Goal: Task Accomplishment & Management: Use online tool/utility

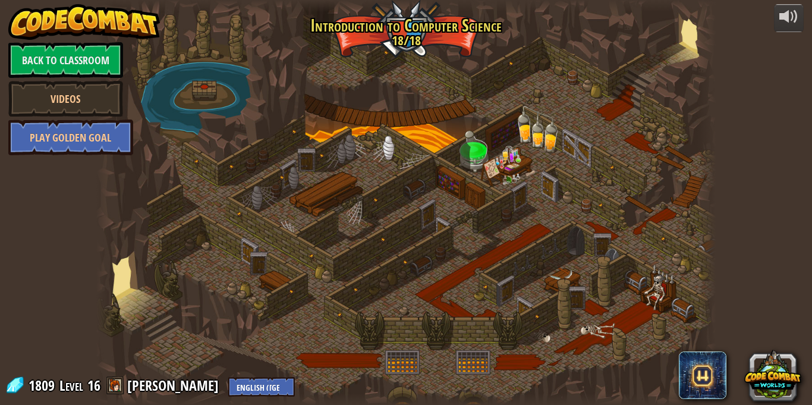
click at [101, 68] on link "Back to Classroom" at bounding box center [65, 60] width 115 height 36
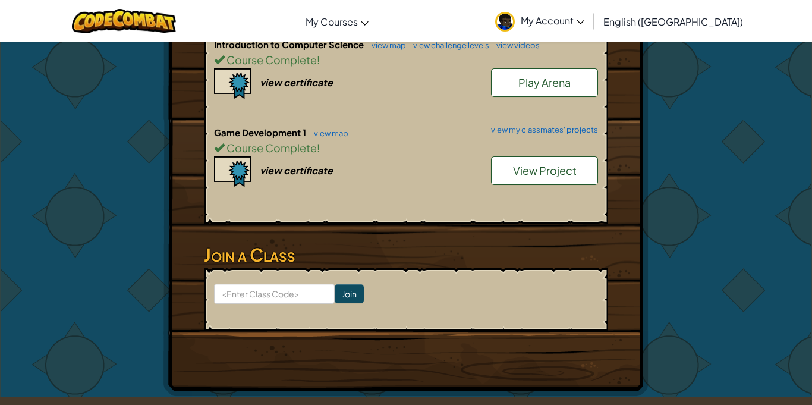
scroll to position [347, 0]
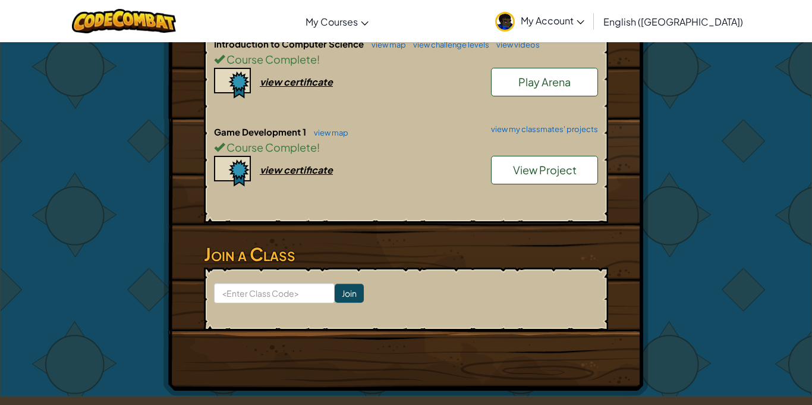
click at [524, 125] on h6 "Game Development 1 view map view my classmates' projects" at bounding box center [406, 131] width 384 height 13
click at [522, 125] on link "view my classmates' projects" at bounding box center [541, 129] width 113 height 8
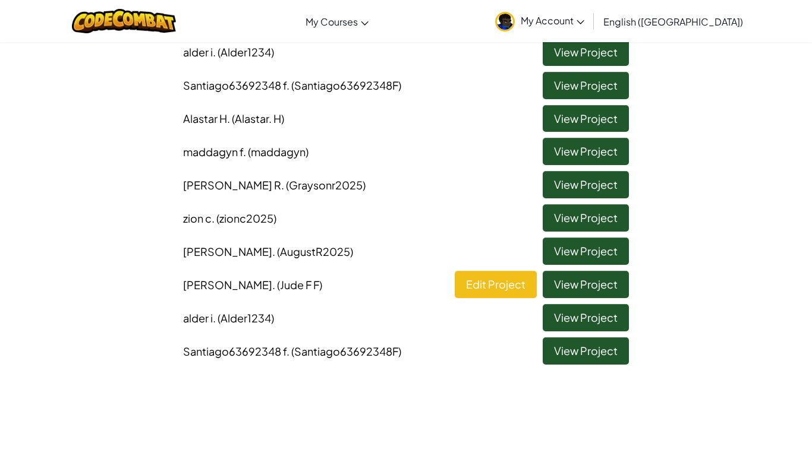
scroll to position [334, 0]
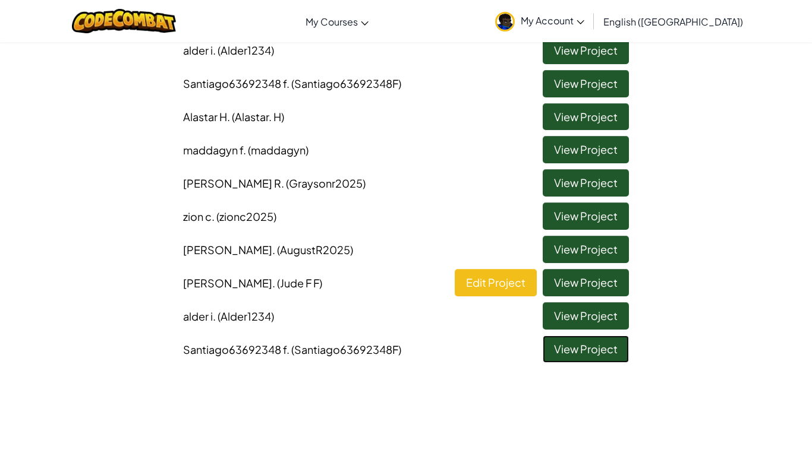
click at [580, 354] on link "View Project" at bounding box center [586, 349] width 86 height 27
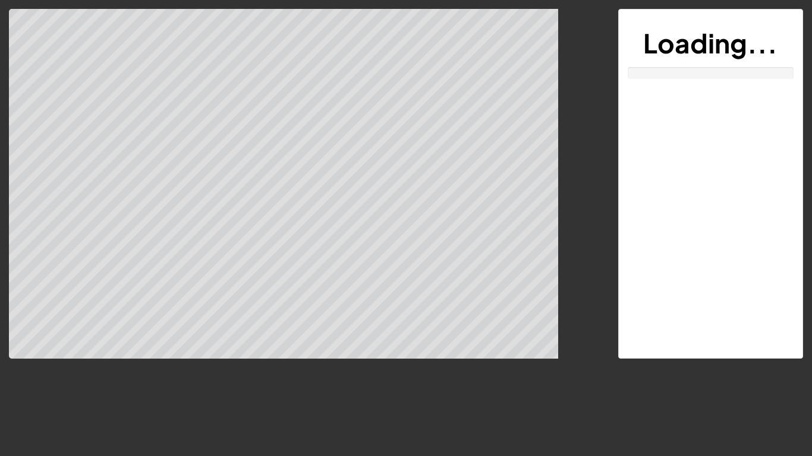
scroll to position [2, 0]
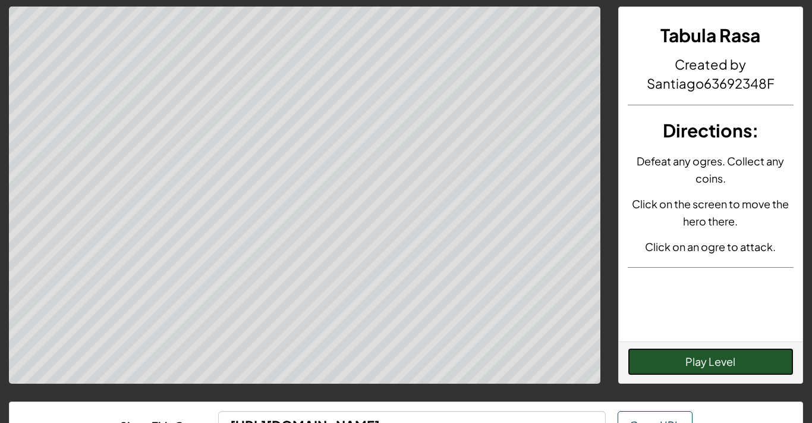
click at [739, 364] on button "Play Level" at bounding box center [711, 361] width 166 height 27
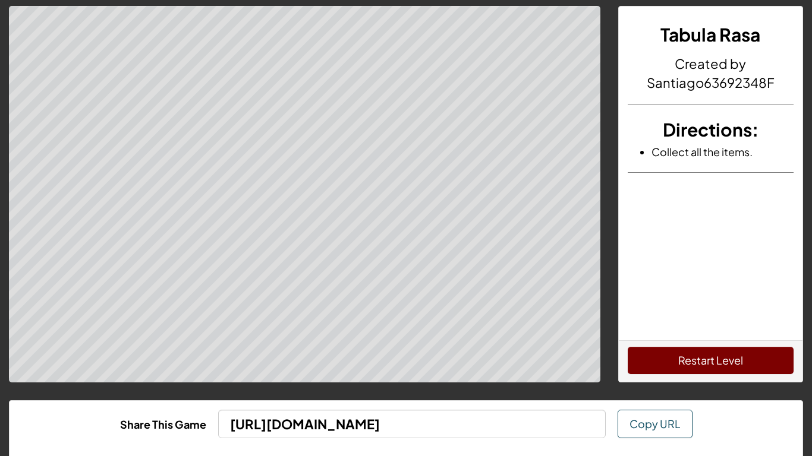
scroll to position [0, 0]
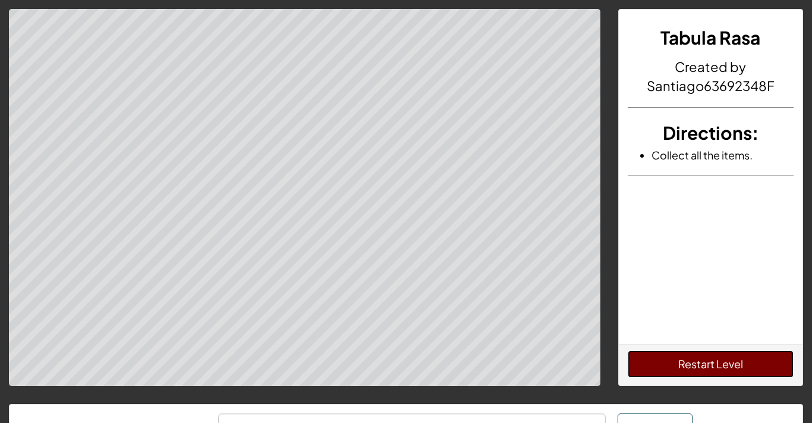
click at [739, 362] on button "Restart Level" at bounding box center [711, 363] width 166 height 27
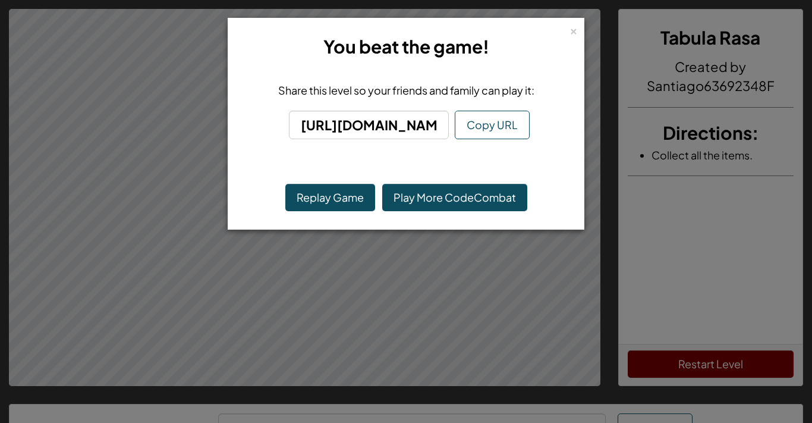
click at [572, 262] on div "× You beat the game! Share this level so your friends and family can play it: h…" at bounding box center [406, 211] width 812 height 423
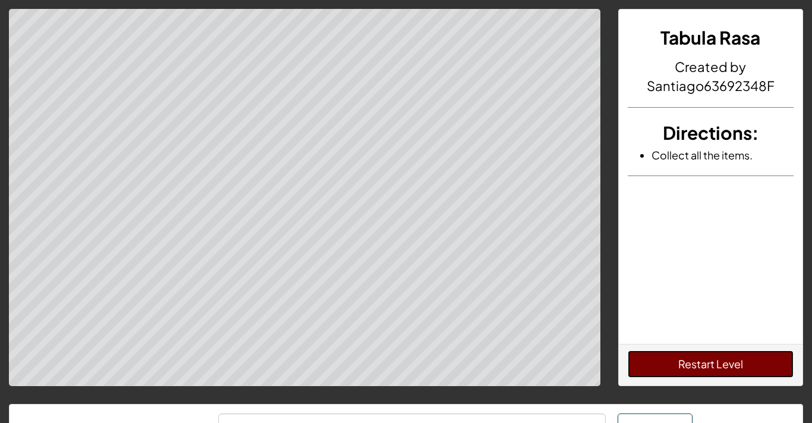
click at [691, 368] on button "Restart Level" at bounding box center [711, 363] width 166 height 27
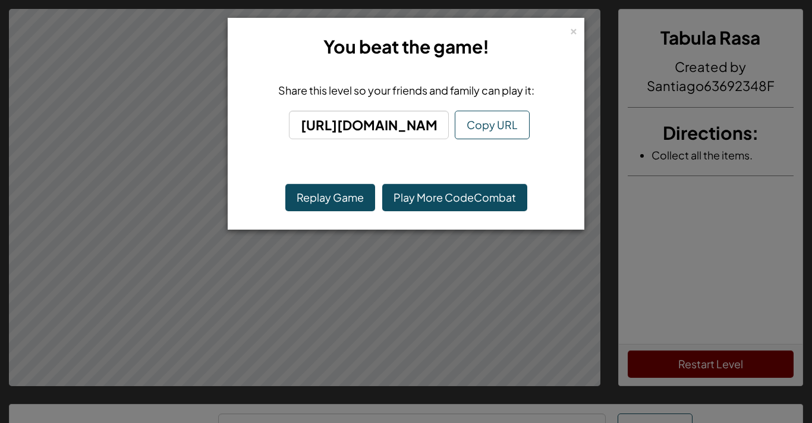
click at [577, 31] on div "×" at bounding box center [573, 29] width 8 height 12
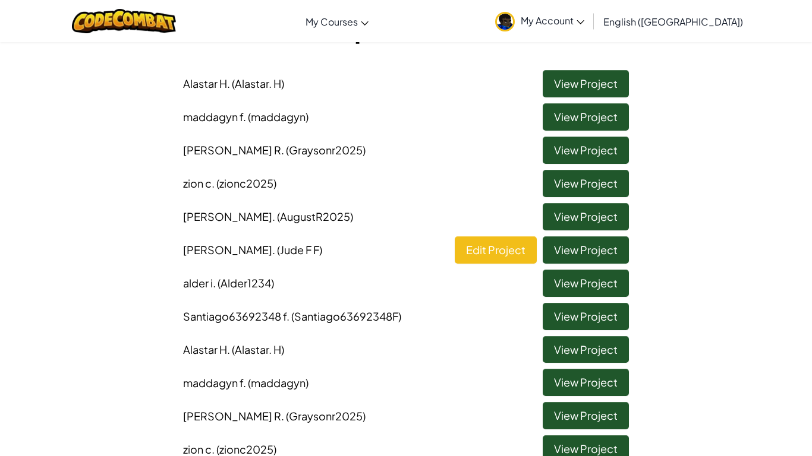
scroll to position [109, 0]
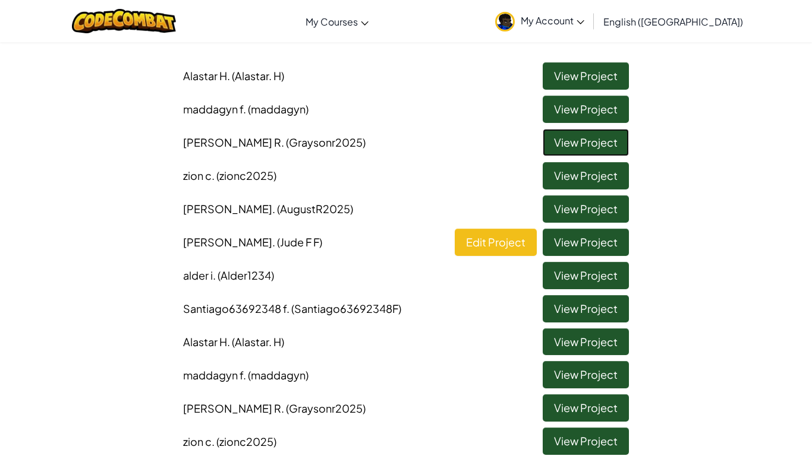
click at [604, 144] on link "View Project" at bounding box center [586, 142] width 86 height 27
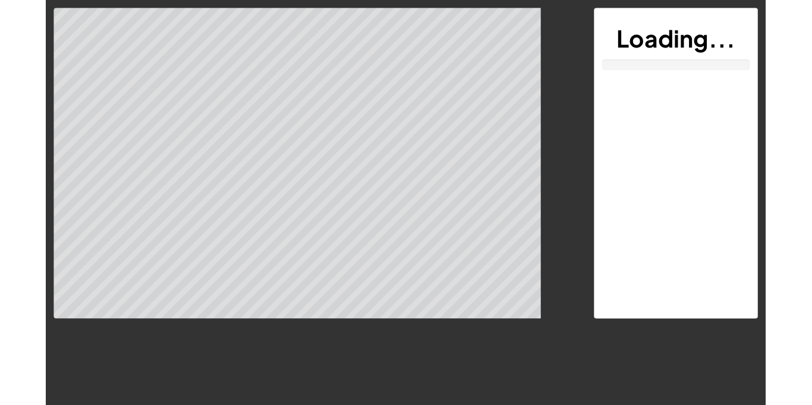
scroll to position [11, 0]
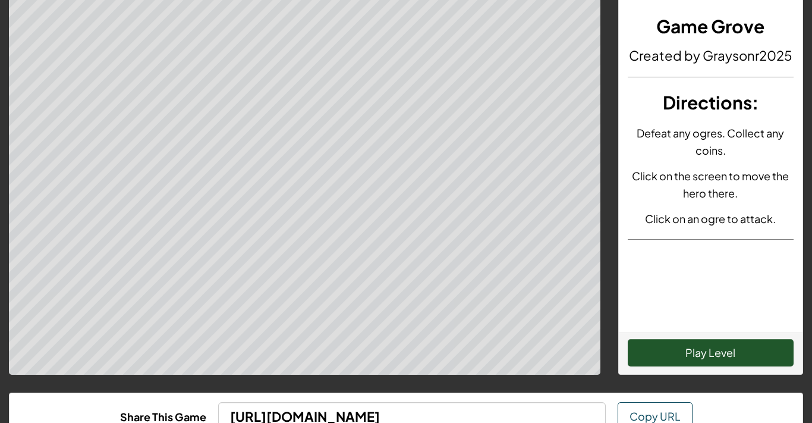
click at [473, 390] on div "Game Grove Created by Graysonr2025 Directions : Defeat any ogres. Collect any c…" at bounding box center [406, 248] width 812 height 518
click at [744, 355] on button "Play Level" at bounding box center [711, 352] width 166 height 27
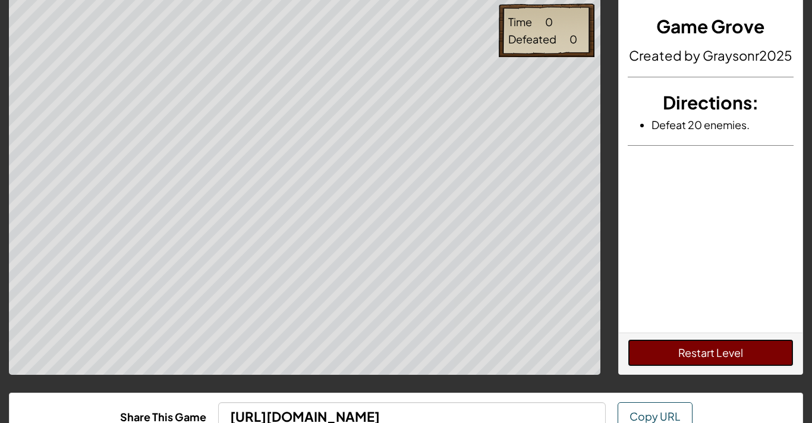
click at [741, 351] on button "Restart Level" at bounding box center [711, 352] width 166 height 27
click at [742, 348] on button "Restart Level" at bounding box center [711, 352] width 166 height 27
click at [748, 357] on button "Restart Level" at bounding box center [711, 352] width 166 height 27
click at [622, 229] on div "Game Grove Created by Graysonr2025 Directions : Defeat 20 enemies." at bounding box center [711, 165] width 184 height 334
click at [741, 348] on button "Restart Level" at bounding box center [711, 352] width 166 height 27
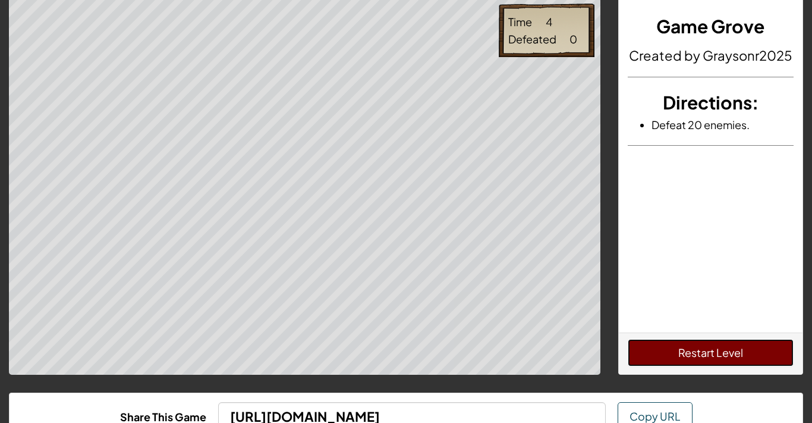
click at [711, 355] on button "Restart Level" at bounding box center [711, 352] width 166 height 27
click at [744, 361] on button "Restart Level" at bounding box center [711, 352] width 166 height 27
click at [722, 343] on button "Restart Level" at bounding box center [711, 352] width 166 height 27
click at [703, 331] on div "Game Grove Created by Graysonr2025 Directions : Defeat 20 enemies." at bounding box center [711, 165] width 184 height 334
click at [711, 354] on button "Restart Level" at bounding box center [711, 352] width 166 height 27
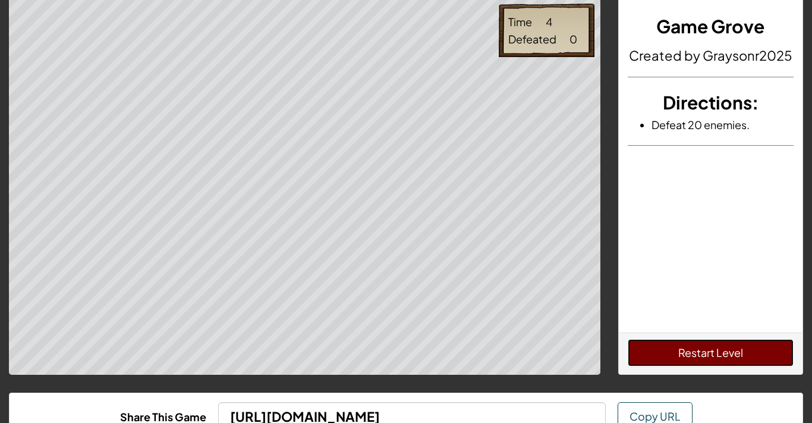
click at [744, 351] on button "Restart Level" at bounding box center [711, 352] width 166 height 27
click at [679, 322] on div "Game Grove Created by Graysonr2025 Directions : Defeat 20 enemies." at bounding box center [711, 165] width 184 height 334
click at [676, 352] on button "Restart Level" at bounding box center [711, 352] width 166 height 27
click at [741, 357] on button "Restart Level" at bounding box center [711, 352] width 166 height 27
click at [744, 348] on button "Restart Level" at bounding box center [711, 352] width 166 height 27
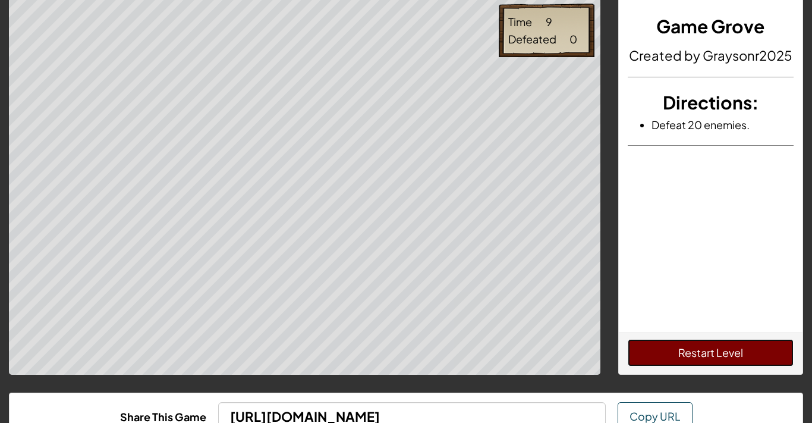
click at [751, 347] on button "Restart Level" at bounding box center [711, 352] width 166 height 27
click at [698, 360] on button "Restart Level" at bounding box center [711, 352] width 166 height 27
click at [744, 351] on button "Restart Level" at bounding box center [711, 352] width 166 height 27
click at [736, 354] on button "Restart Level" at bounding box center [711, 352] width 166 height 27
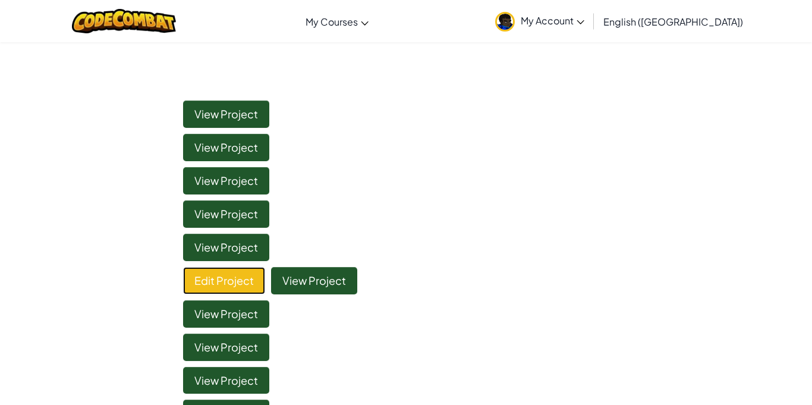
click at [247, 278] on link "Edit Project" at bounding box center [224, 280] width 82 height 27
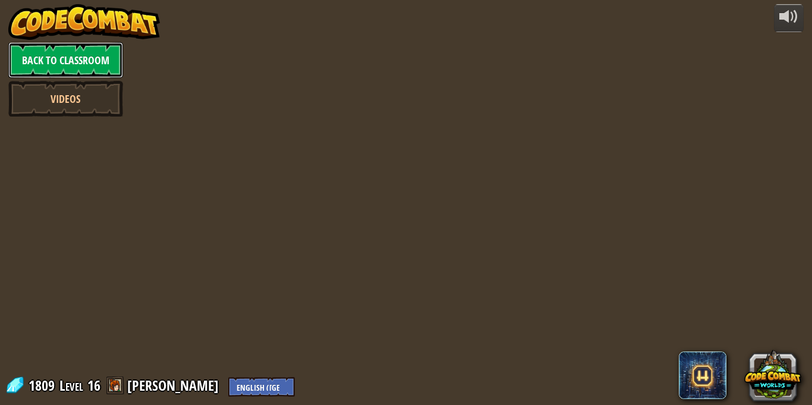
click at [105, 55] on link "Back to Classroom" at bounding box center [65, 60] width 115 height 36
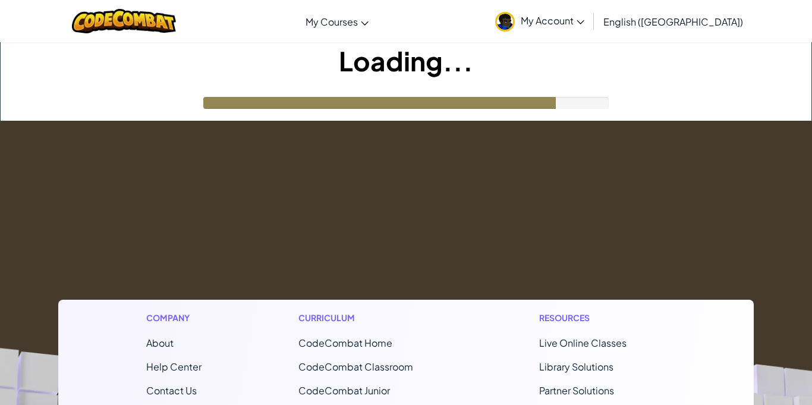
click at [584, 16] on span "My Account" at bounding box center [553, 20] width 64 height 12
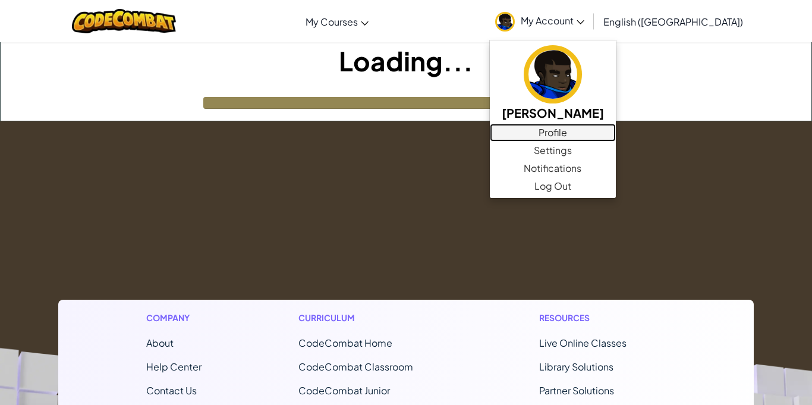
click at [610, 133] on link "Profile" at bounding box center [553, 133] width 126 height 18
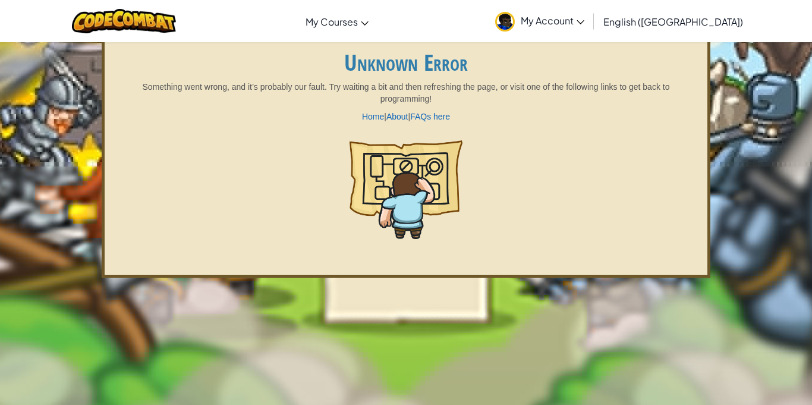
scroll to position [28, 0]
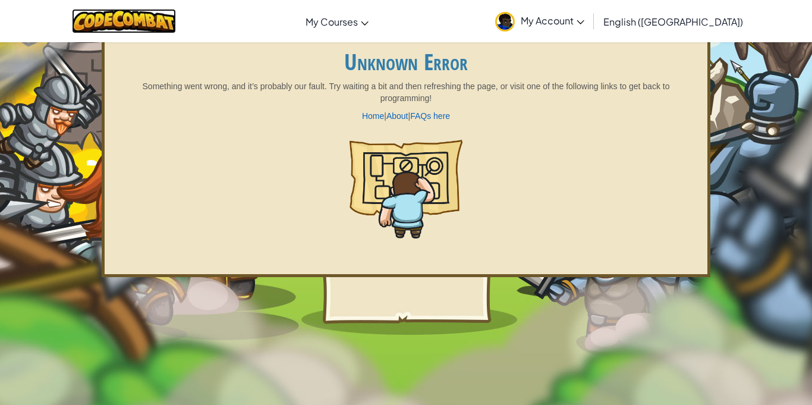
click at [128, 24] on img at bounding box center [124, 21] width 104 height 24
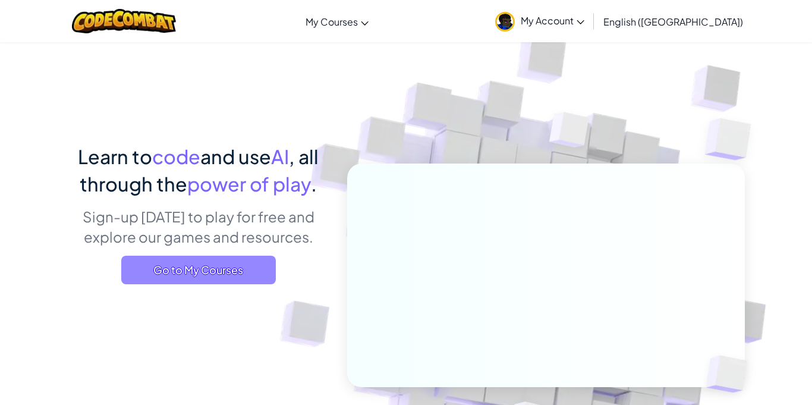
click at [215, 275] on span "Go to My Courses" at bounding box center [198, 270] width 155 height 29
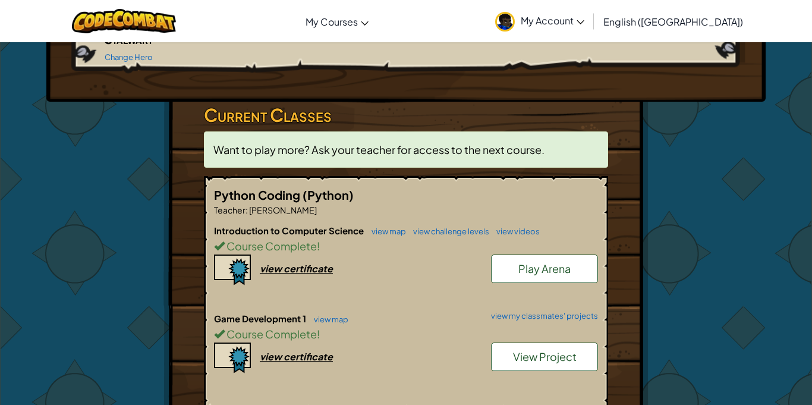
scroll to position [172, 0]
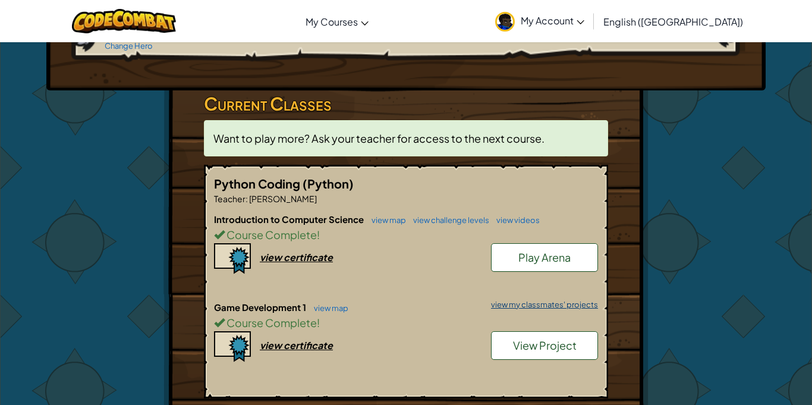
click at [519, 301] on link "view my classmates' projects" at bounding box center [541, 305] width 113 height 8
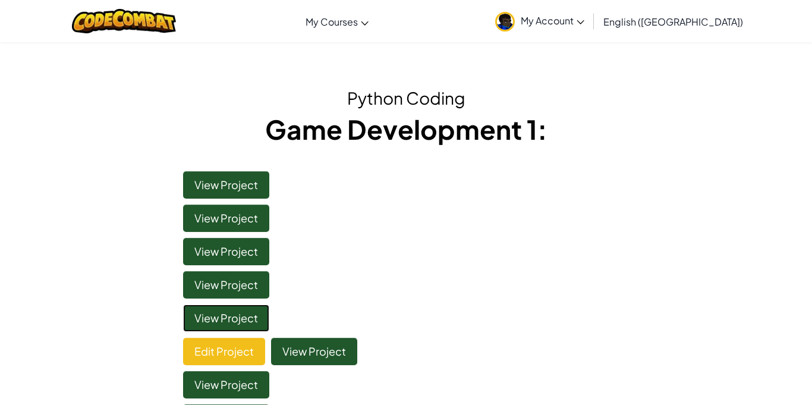
click at [245, 316] on link "View Project" at bounding box center [226, 317] width 86 height 27
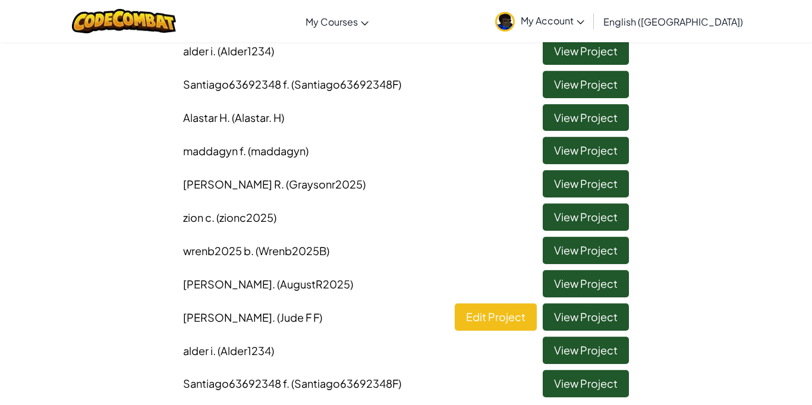
scroll to position [336, 0]
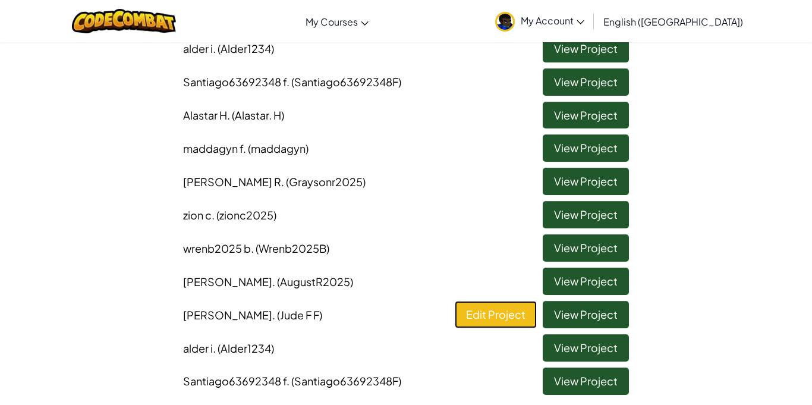
click at [501, 311] on link "Edit Project" at bounding box center [496, 314] width 82 height 27
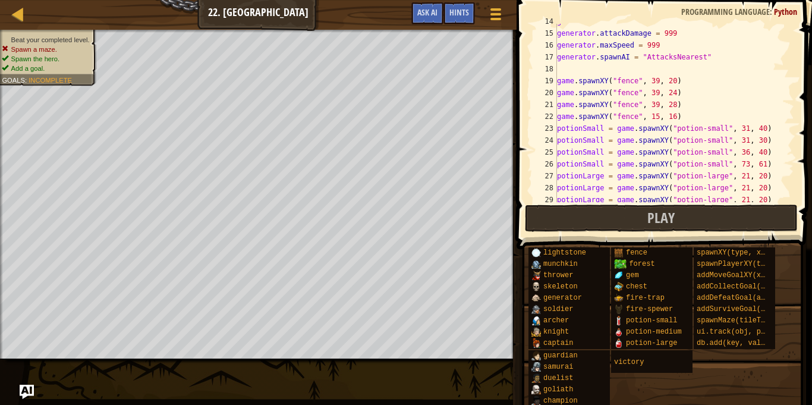
scroll to position [202, 0]
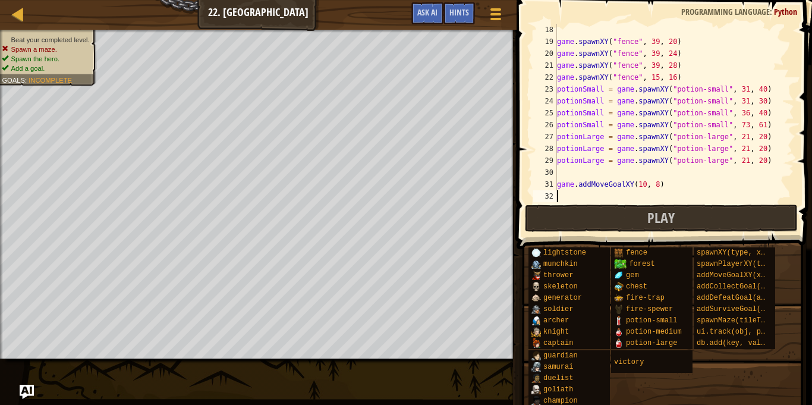
click at [642, 182] on div "game . spawnXY ( "fence" , 39 , 20 ) game . spawnXY ( "fence" , 39 , 24 ) game …" at bounding box center [675, 125] width 240 height 202
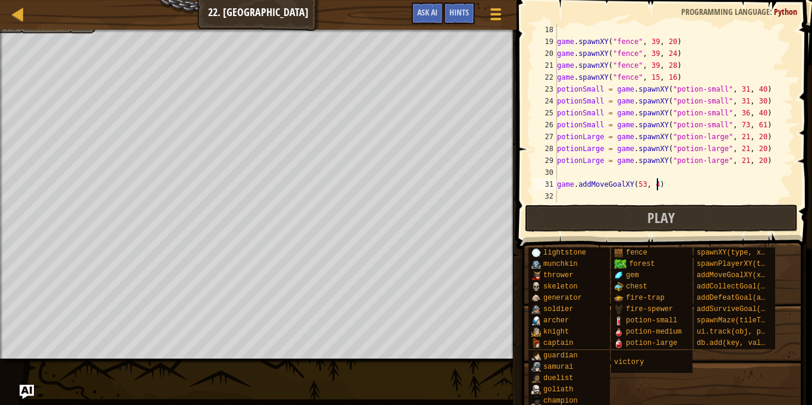
scroll to position [5, 15]
type textarea "game.addMoveGoalXY(53, 42)"
click at [20, 18] on div at bounding box center [18, 14] width 15 height 15
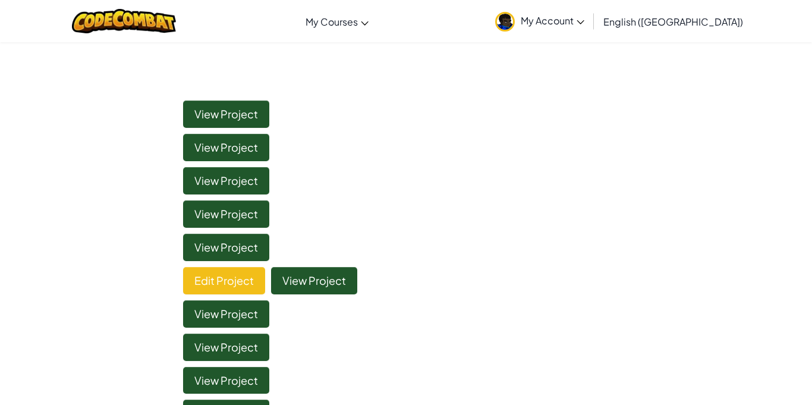
click at [525, 228] on li "View Project" at bounding box center [406, 244] width 464 height 33
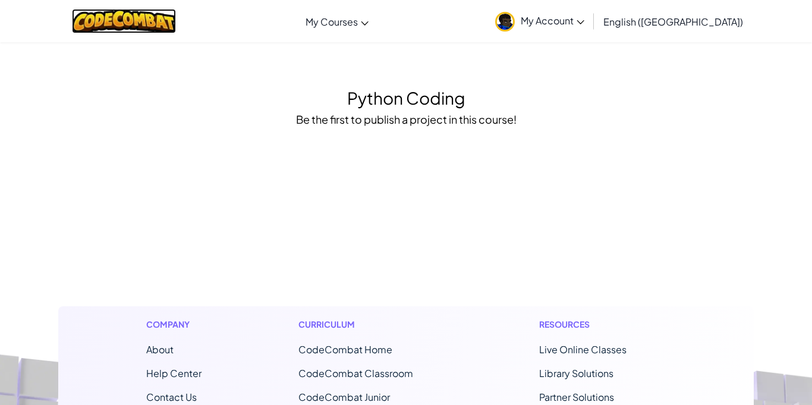
click at [98, 26] on img at bounding box center [124, 21] width 104 height 24
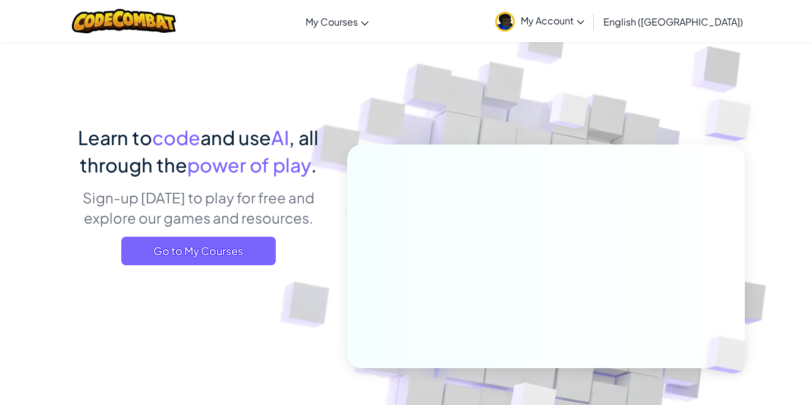
scroll to position [18, 0]
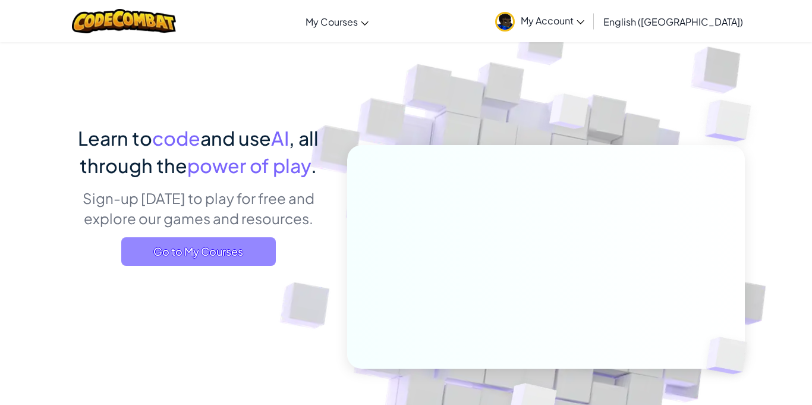
click at [260, 242] on span "Go to My Courses" at bounding box center [198, 251] width 155 height 29
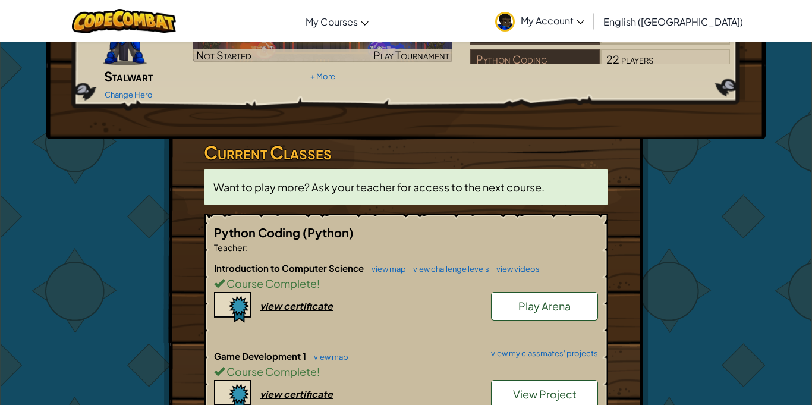
scroll to position [124, 0]
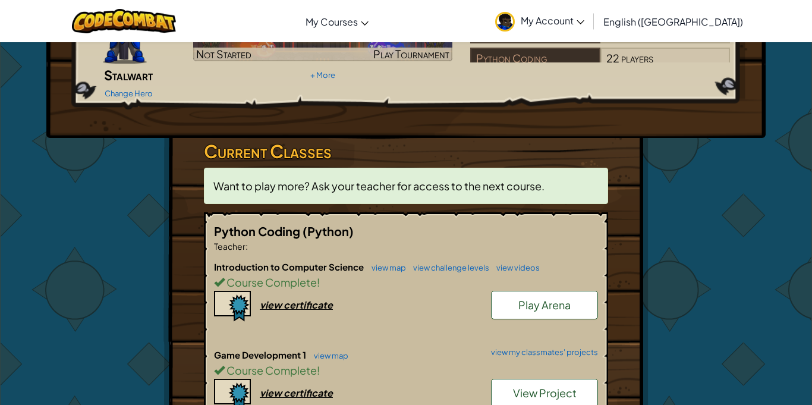
click at [521, 348] on h6 "Game Development 1 view map view my classmates' projects" at bounding box center [406, 354] width 384 height 13
click at [521, 348] on link "view my classmates' projects" at bounding box center [541, 352] width 113 height 8
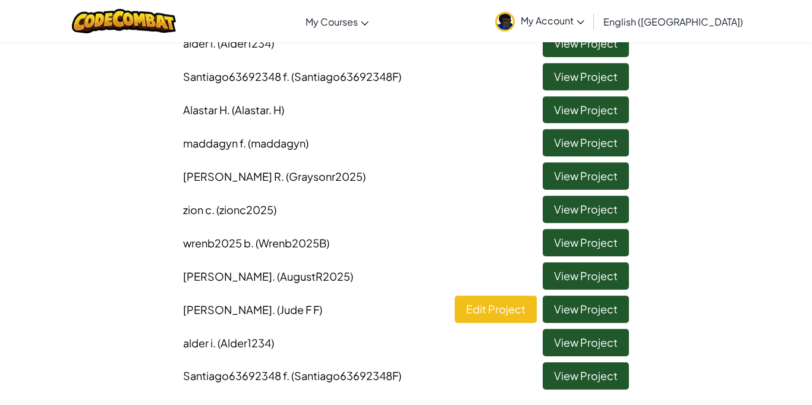
scroll to position [347, 0]
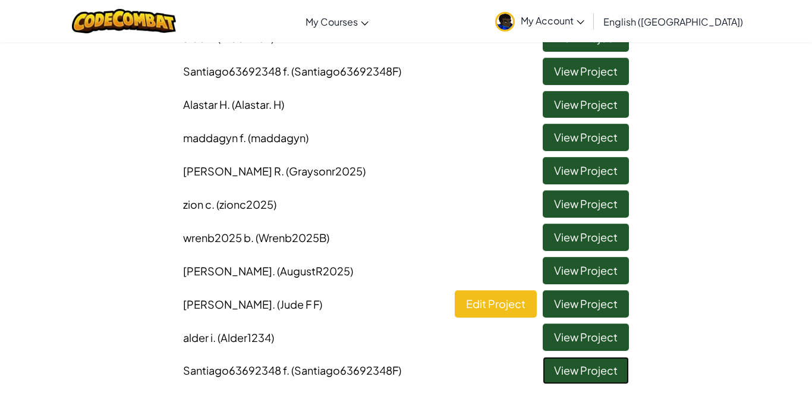
click at [577, 374] on link "View Project" at bounding box center [586, 370] width 86 height 27
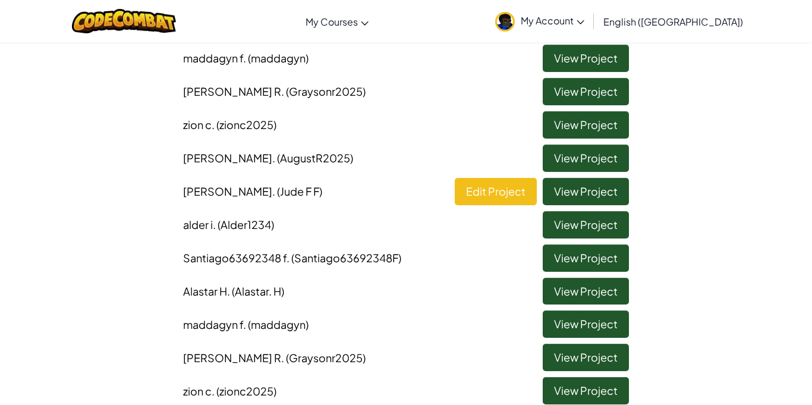
scroll to position [161, 0]
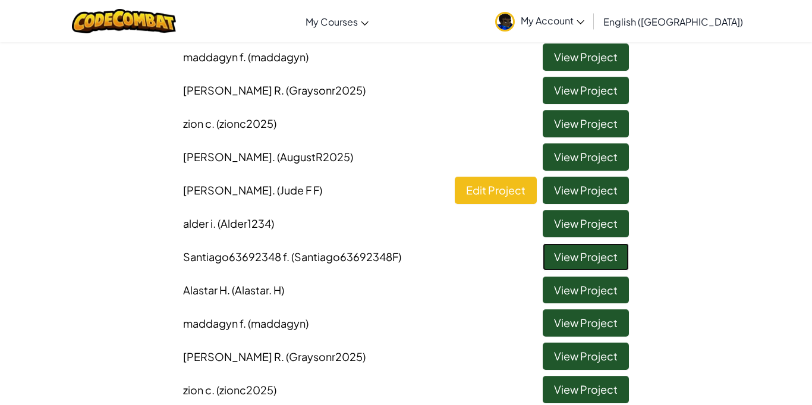
click at [589, 261] on link "View Project" at bounding box center [586, 256] width 86 height 27
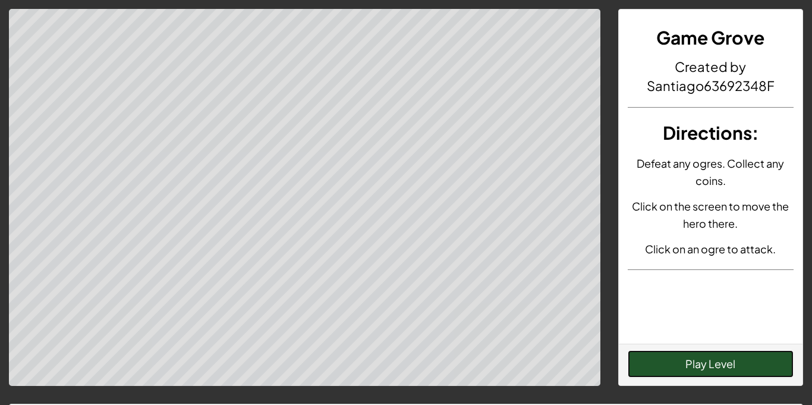
click at [692, 361] on button "Play Level" at bounding box center [711, 363] width 166 height 27
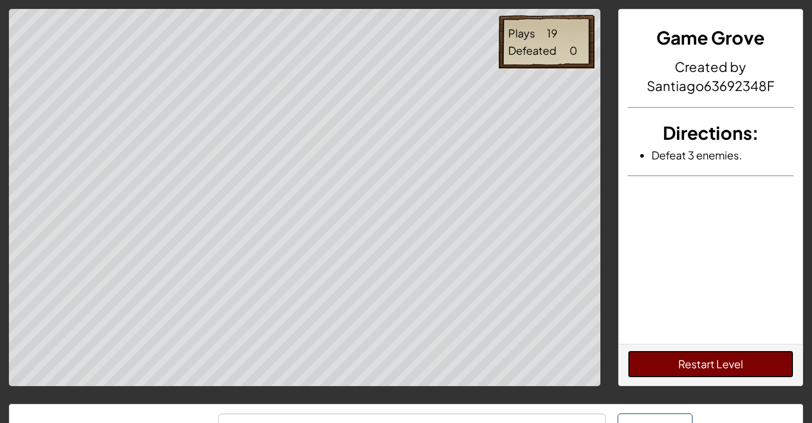
click at [733, 373] on button "Restart Level" at bounding box center [711, 363] width 166 height 27
click at [739, 364] on button "Restart Level" at bounding box center [711, 363] width 166 height 27
click at [753, 377] on button "Restart Level" at bounding box center [711, 363] width 166 height 27
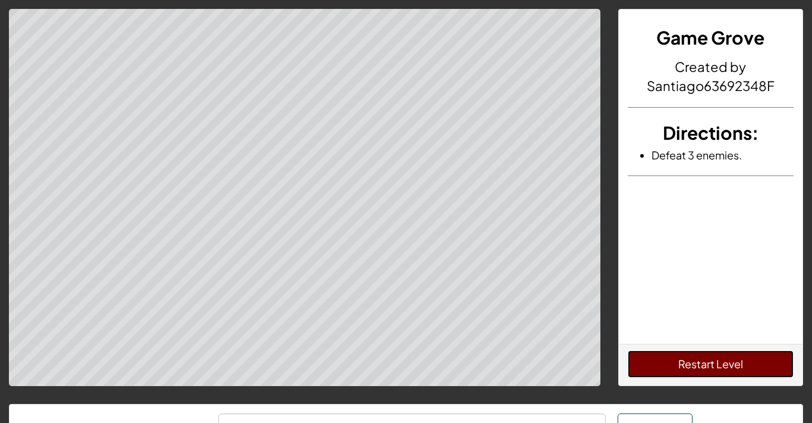
click at [745, 374] on button "Restart Level" at bounding box center [711, 363] width 166 height 27
click at [742, 375] on button "Restart Level" at bounding box center [711, 363] width 166 height 27
click at [743, 377] on button "Restart Level" at bounding box center [711, 363] width 166 height 27
click at [744, 376] on button "Restart Level" at bounding box center [711, 363] width 166 height 27
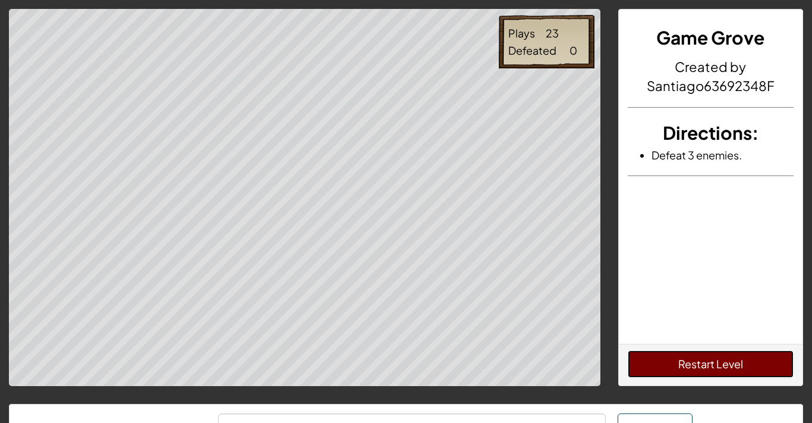
click at [744, 377] on button "Restart Level" at bounding box center [711, 363] width 166 height 27
click at [745, 377] on button "Restart Level" at bounding box center [711, 363] width 166 height 27
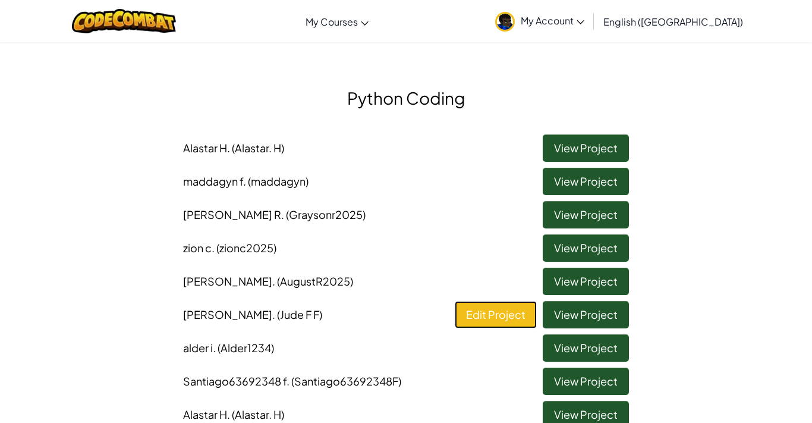
click at [503, 317] on link "Edit Project" at bounding box center [496, 314] width 82 height 27
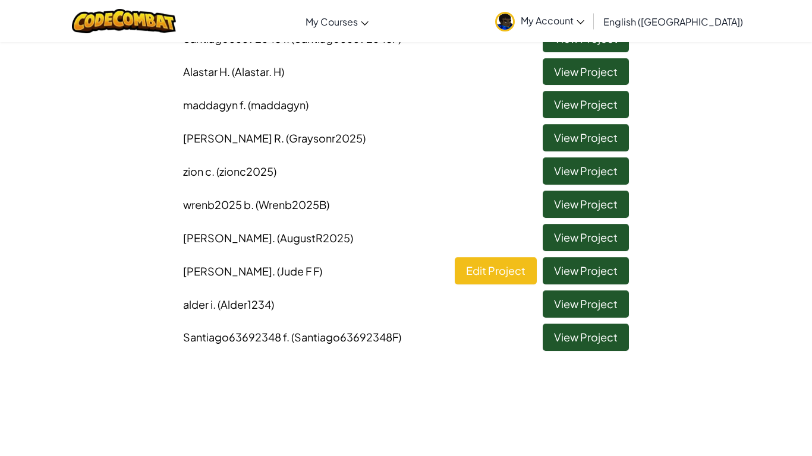
scroll to position [377, 0]
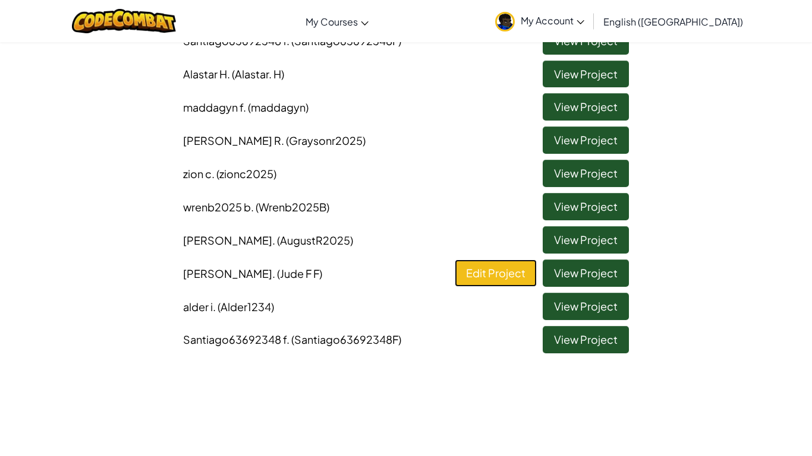
click at [495, 267] on link "Edit Project" at bounding box center [496, 273] width 82 height 27
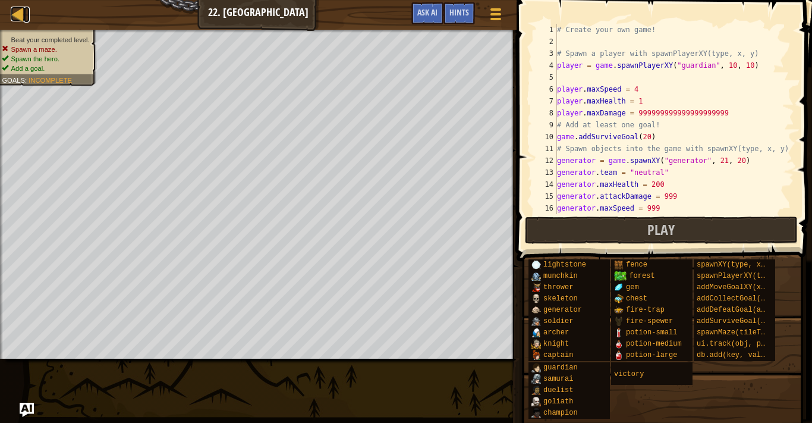
click at [12, 11] on div at bounding box center [18, 14] width 15 height 15
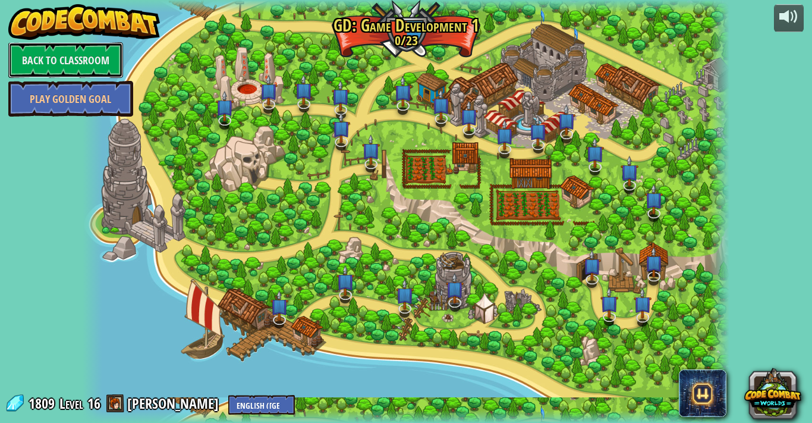
click at [89, 63] on link "Back to Classroom" at bounding box center [65, 60] width 115 height 36
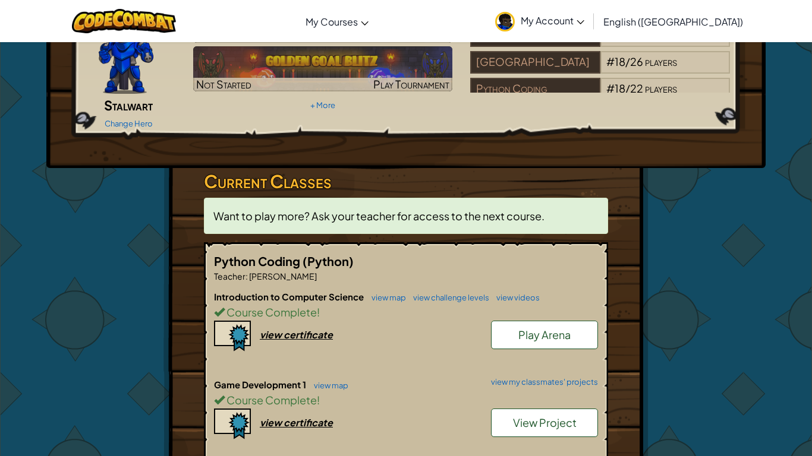
scroll to position [124, 0]
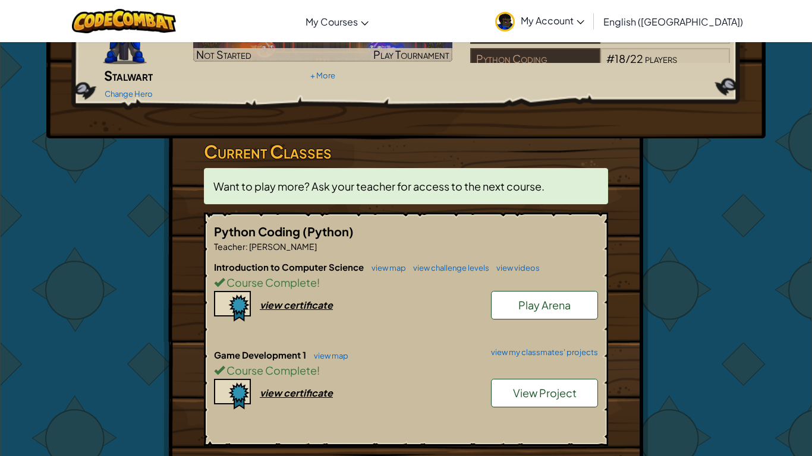
click at [547, 349] on link "view my classmates' projects" at bounding box center [541, 353] width 113 height 8
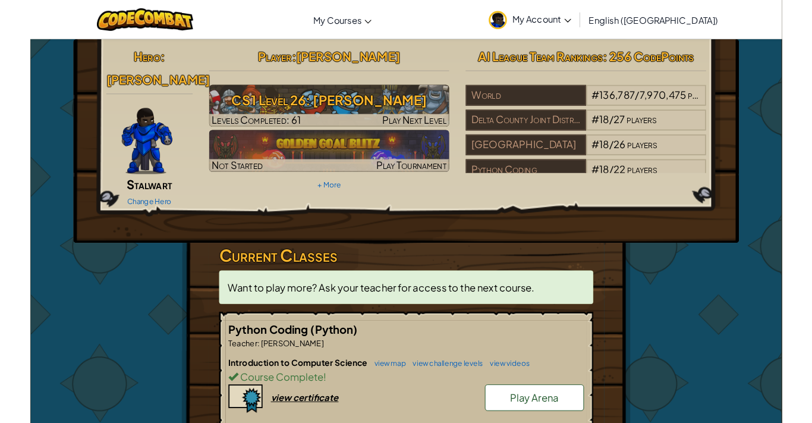
scroll to position [11, 0]
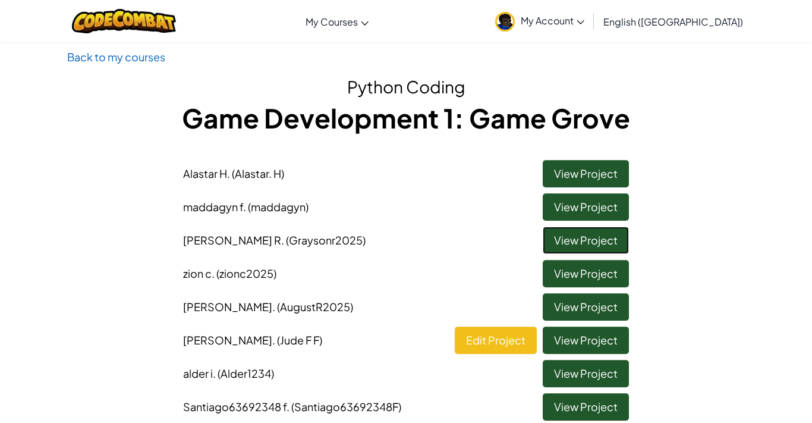
click at [576, 241] on link "View Project" at bounding box center [586, 239] width 86 height 27
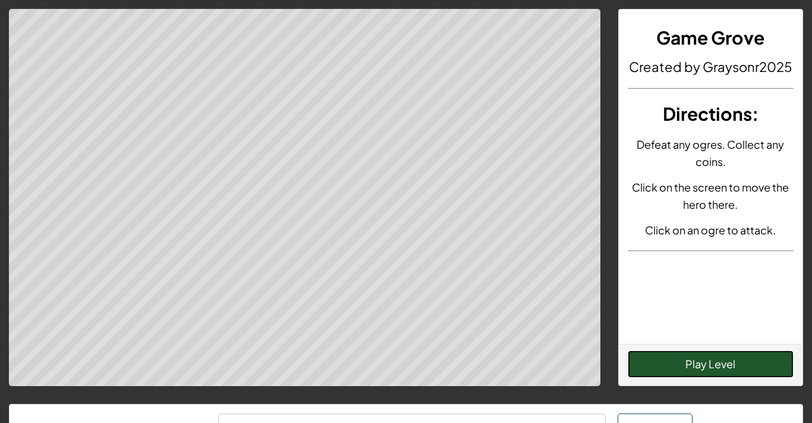
click at [739, 370] on button "Play Level" at bounding box center [711, 363] width 166 height 27
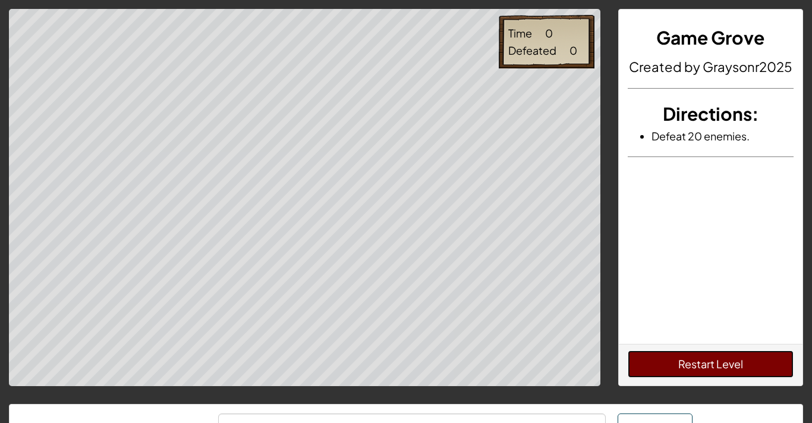
click at [713, 377] on button "Restart Level" at bounding box center [711, 363] width 166 height 27
click at [716, 367] on button "Restart Level" at bounding box center [711, 363] width 166 height 27
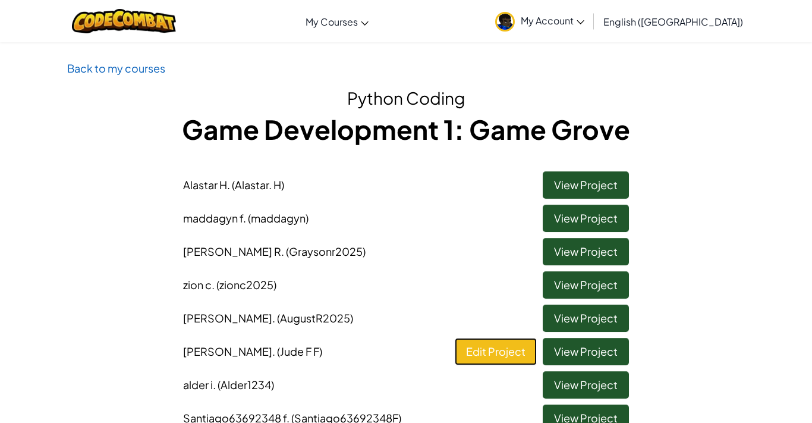
click at [503, 347] on link "Edit Project" at bounding box center [496, 351] width 82 height 27
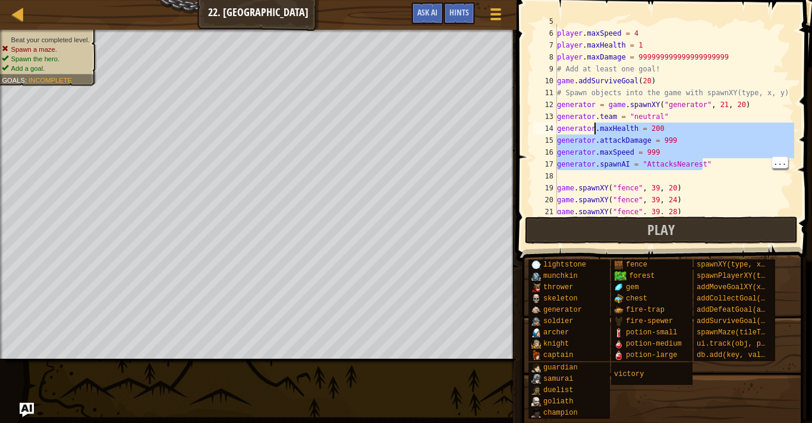
scroll to position [5, 15]
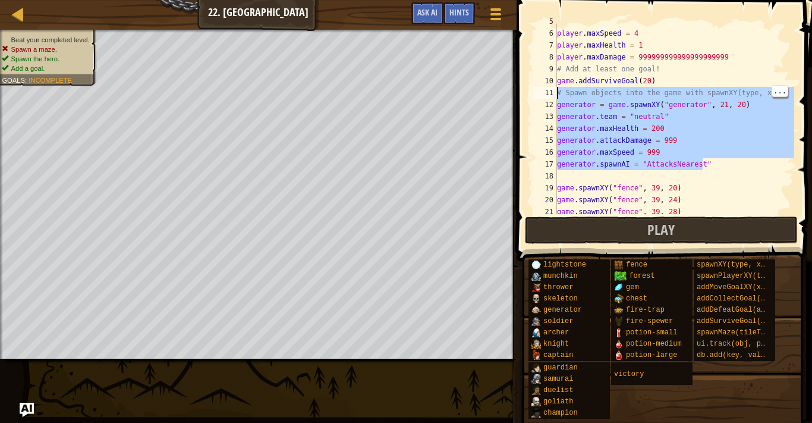
click at [720, 128] on div "player . maxSpeed = 4 player . maxHealth = 1 player . maxDamage = 9999999999999…" at bounding box center [675, 122] width 240 height 214
type textarea "generator.maxHealth = 200"
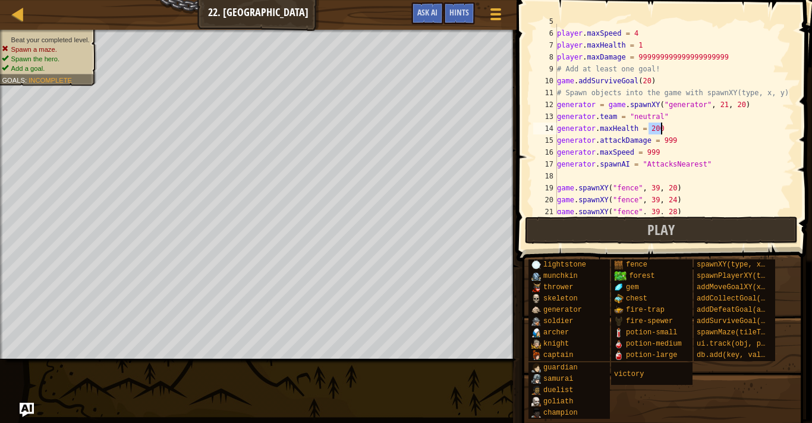
click at [722, 171] on div "player . maxSpeed = 4 player . maxHealth = 1 player . maxDamage = 9999999999999…" at bounding box center [675, 122] width 240 height 214
click at [716, 170] on div "player . maxSpeed = 4 player . maxHealth = 1 player . maxDamage = 9999999999999…" at bounding box center [675, 122] width 240 height 214
click at [719, 159] on div "player . maxSpeed = 4 player . maxHealth = 1 player . maxDamage = 9999999999999…" at bounding box center [675, 122] width 240 height 214
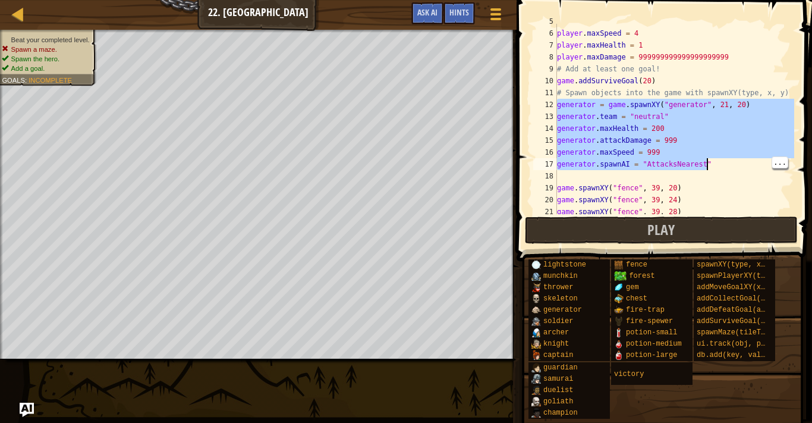
click at [726, 116] on div "player . maxSpeed = 4 player . maxHealth = 1 player . maxDamage = 9999999999999…" at bounding box center [675, 122] width 240 height 214
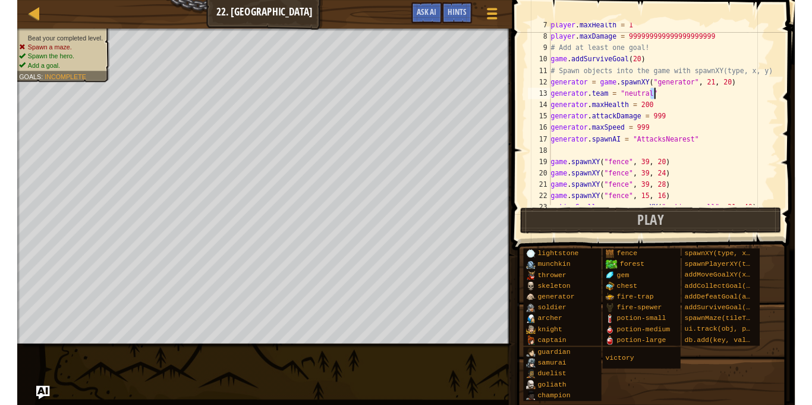
scroll to position [75, 0]
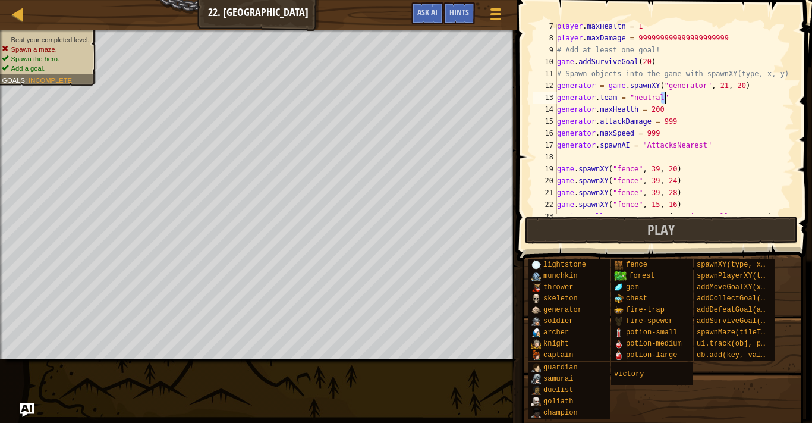
click at [763, 179] on div "player . maxHealth = 1 player . maxDamage = 999999999999999999999 # Add at leas…" at bounding box center [675, 127] width 240 height 214
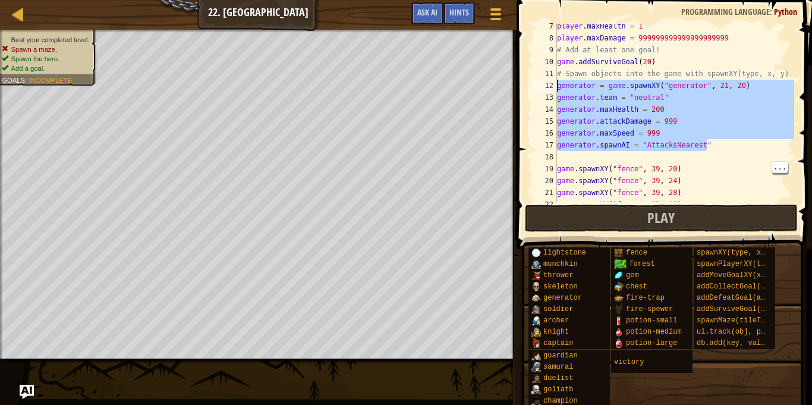
drag, startPoint x: 720, startPoint y: 146, endPoint x: 548, endPoint y: 83, distance: 183.0
click at [548, 83] on div "game.spawnXY("fence", 39, 20) 7 8 9 10 11 12 13 14 15 16 17 18 19 20 21 22 23 p…" at bounding box center [662, 113] width 263 height 178
type textarea "generator = game.spawnXY("generator", 21, 20) generator.team = "neutral""
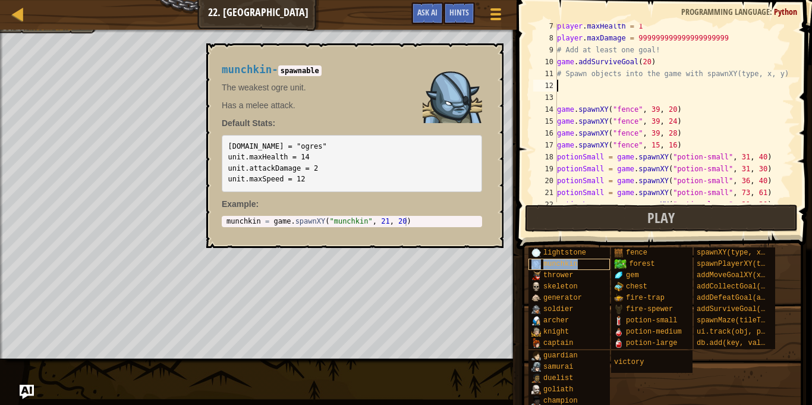
click at [578, 263] on div "munchkin" at bounding box center [568, 264] width 81 height 11
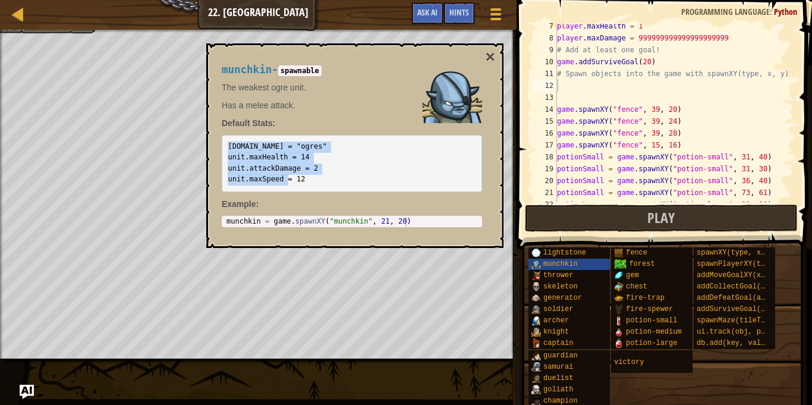
drag, startPoint x: 303, startPoint y: 181, endPoint x: 208, endPoint y: 136, distance: 104.7
click at [208, 136] on div "munchkin - spawnable The weakest ogre unit. Has a melee attack. Default Stats: …" at bounding box center [354, 145] width 297 height 204
copy code "unit.team = "ogres" unit.maxHealth = 14 unit.attackDamage = 2 unit.maxSpeed = 12"
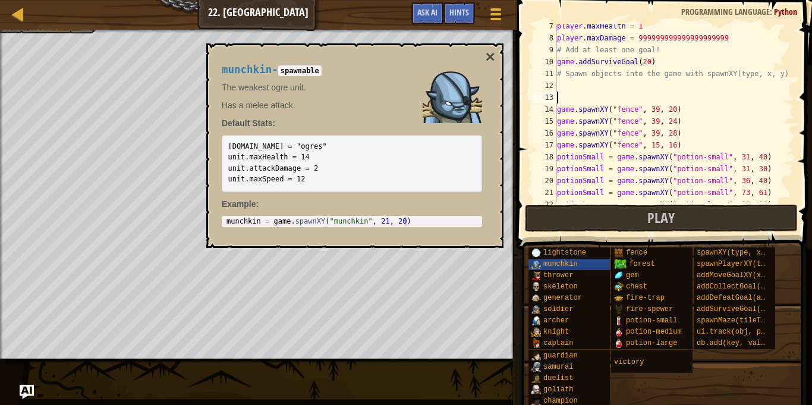
click at [575, 96] on div "player . maxHealth = 1 player . maxDamage = 999999999999999999999 # Add at leas…" at bounding box center [675, 121] width 240 height 202
paste textarea "unit.maxSpeed = 12"
type textarea "unit.maxSpeed = 12"
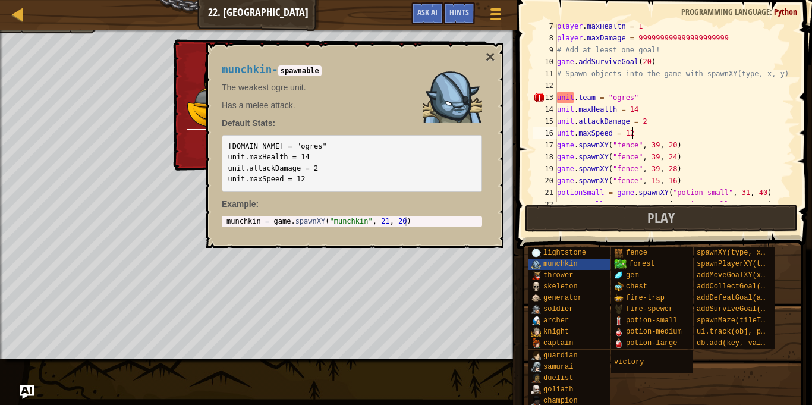
type textarea "munchkin = game.spawnXY("munchkin", 21, 20)"
drag, startPoint x: 412, startPoint y: 225, endPoint x: 224, endPoint y: 219, distance: 187.9
click at [224, 219] on div "munchkin = game . spawnXY ( "munchkin" , 21 , 20 )" at bounding box center [352, 230] width 256 height 27
click at [572, 86] on div "player . maxHealth = 1 player . maxDamage = 999999999999999999999 # Add at leas…" at bounding box center [675, 121] width 240 height 202
paste textarea "munchkin = game.spawnXY("munchkin", 21, 20)"
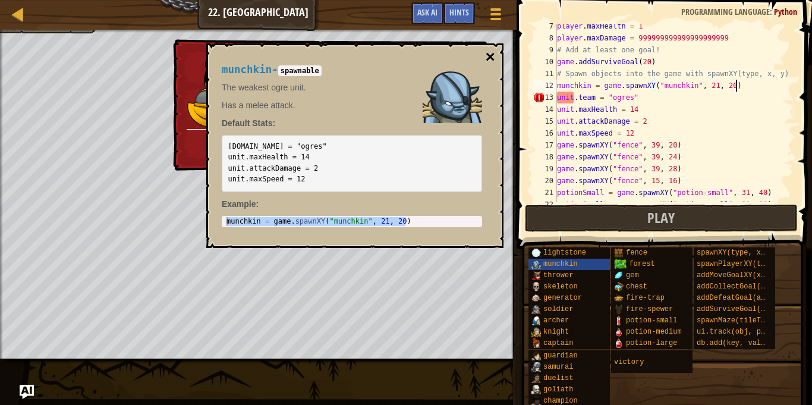
click at [492, 54] on button "×" at bounding box center [491, 57] width 10 height 17
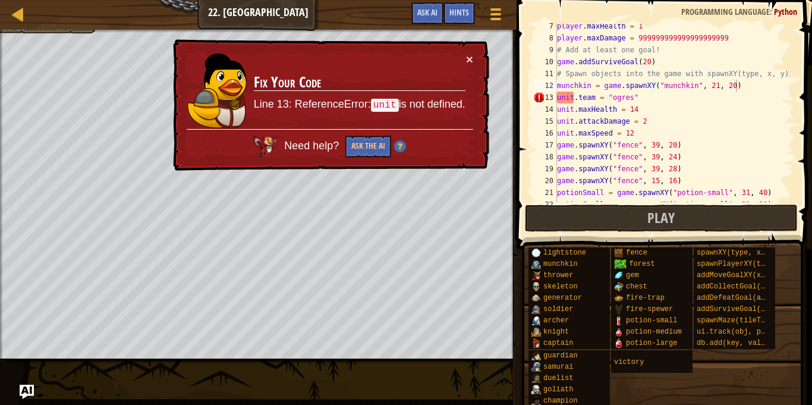
click at [557, 145] on div "player . maxHealth = 1 player . maxDamage = 999999999999999999999 # Add at leas…" at bounding box center [675, 121] width 240 height 202
click at [370, 146] on button "Ask the AI" at bounding box center [368, 147] width 46 height 22
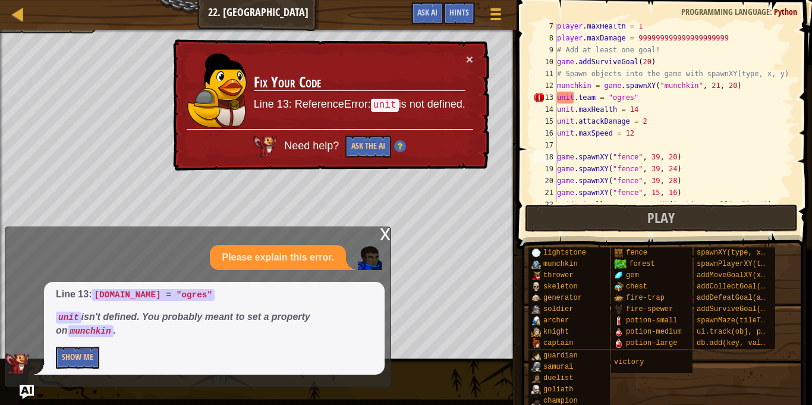
click at [386, 239] on div "x" at bounding box center [385, 233] width 11 height 12
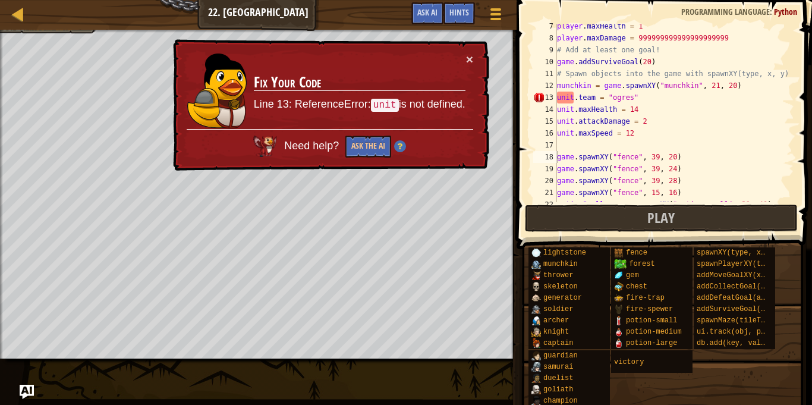
click at [571, 95] on div "player . maxHealth = 1 player . maxDamage = 999999999999999999999 # Add at leas…" at bounding box center [675, 121] width 240 height 202
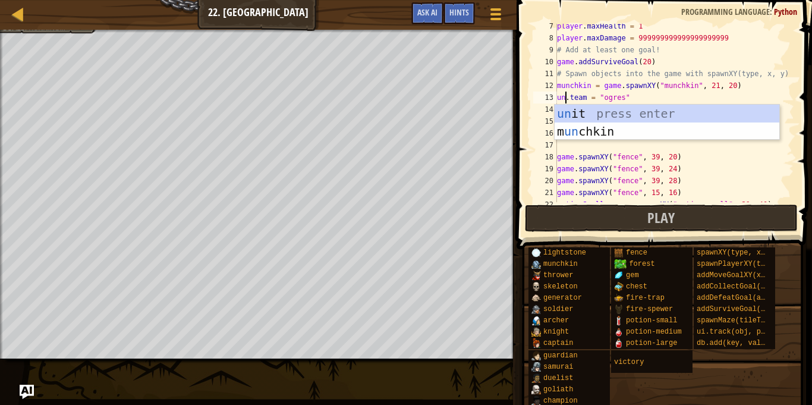
scroll to position [5, 2]
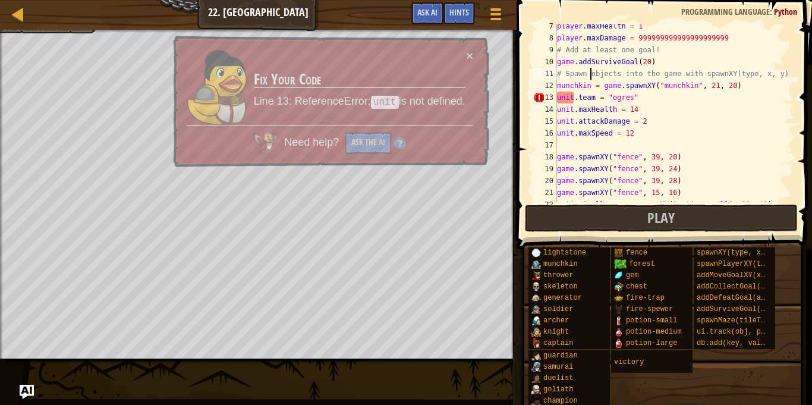
click at [591, 78] on div "player . maxHealth = 1 player . maxDamage = 999999999999999999999 # Add at leas…" at bounding box center [675, 121] width 240 height 202
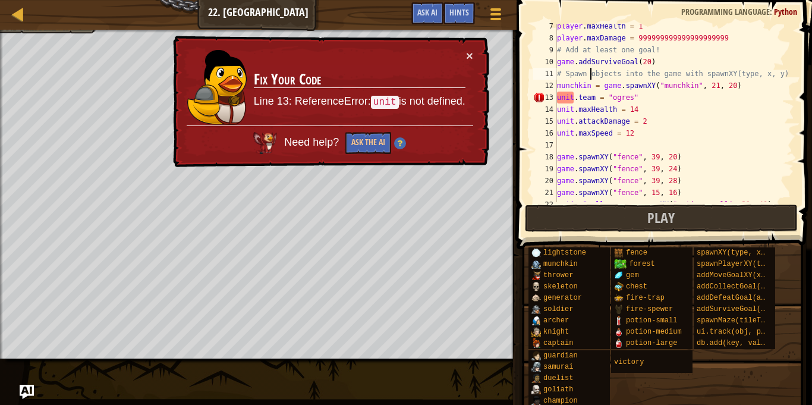
click at [591, 79] on div "player . maxHealth = 1 player . maxDamage = 999999999999999999999 # Add at leas…" at bounding box center [675, 121] width 240 height 202
click at [593, 87] on div "player . maxHealth = 1 player . maxDamage = 999999999999999999999 # Add at leas…" at bounding box center [675, 121] width 240 height 202
click at [592, 87] on div "player . maxHealth = 1 player . maxDamage = 999999999999999999999 # Add at leas…" at bounding box center [675, 121] width 240 height 202
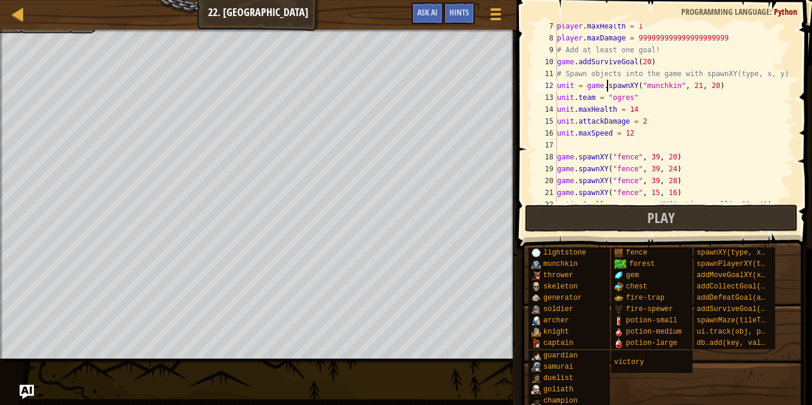
click at [606, 80] on div "player . maxHealth = 1 player . maxDamage = 999999999999999999999 # Add at leas…" at bounding box center [675, 121] width 240 height 202
click at [29, 398] on img "Ask AI" at bounding box center [26, 391] width 15 height 15
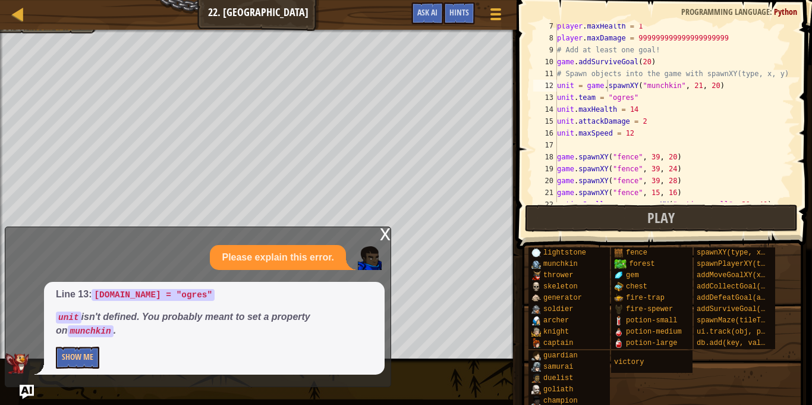
click at [387, 239] on div "x" at bounding box center [385, 233] width 11 height 12
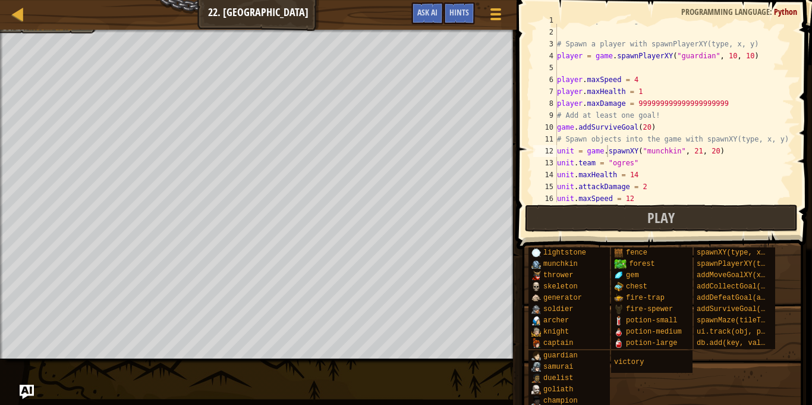
scroll to position [8, 0]
click at [642, 79] on div "# Create your own game! # Spawn a player with spawnPlayerXY(type, x, y) player …" at bounding box center [675, 116] width 240 height 202
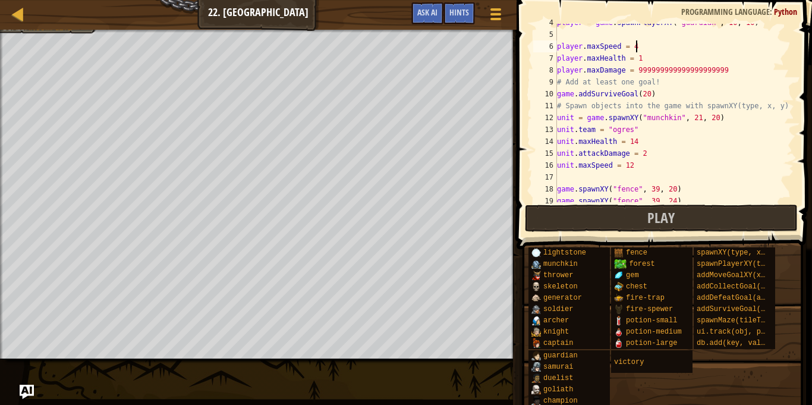
scroll to position [46, 0]
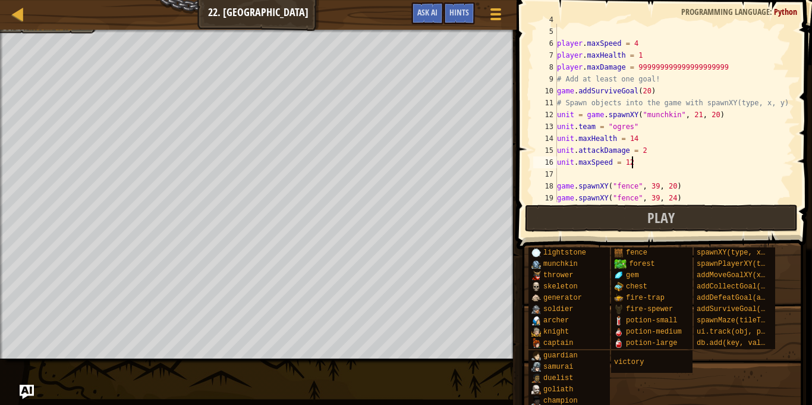
click at [634, 166] on div "player = game . spawnPlayerXY ( "guardian" , 10 , 10 ) player . maxSpeed = 4 pl…" at bounding box center [675, 115] width 240 height 202
click at [637, 42] on div "player = game . spawnPlayerXY ( "guardian" , 10 , 10 ) player . maxSpeed = 4 pl…" at bounding box center [675, 115] width 240 height 202
type textarea "player.maxSpeed = 9"
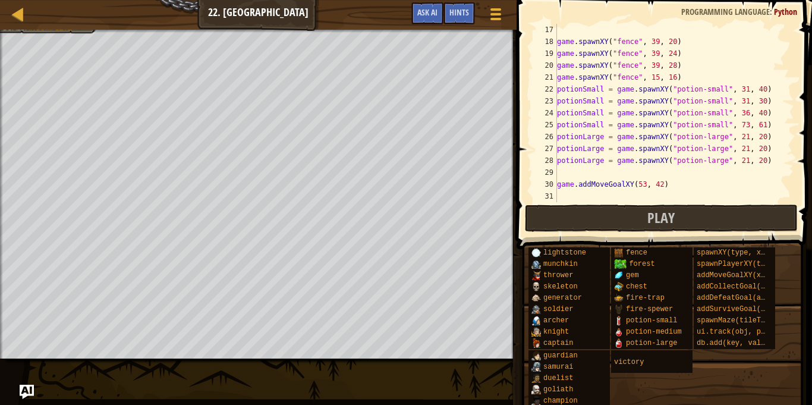
scroll to position [190, 0]
click at [565, 196] on div "game . spawnXY ( "fence" , 39 , 20 ) game . spawnXY ( "fence" , 39 , 24 ) game …" at bounding box center [675, 125] width 240 height 202
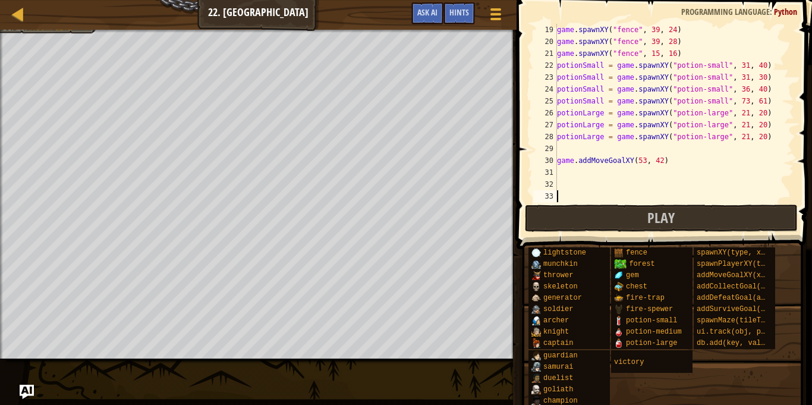
paste textarea "munchkin = game.spawnXY("munchkin", 21, 20)"
type textarea "m"
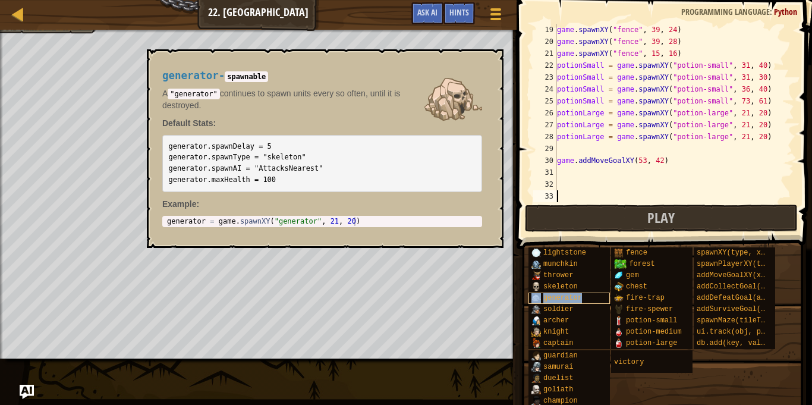
click at [570, 294] on span "generator" at bounding box center [562, 298] width 39 height 8
type textarea "generator = game.spawnXY("generator", 21, 20)"
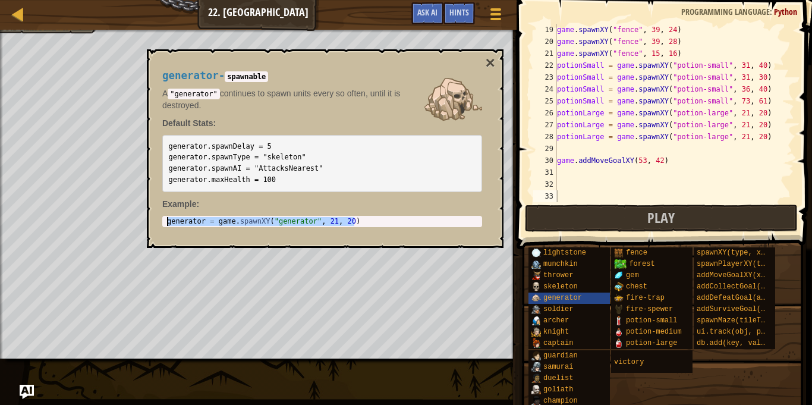
drag, startPoint x: 362, startPoint y: 222, endPoint x: 166, endPoint y: 209, distance: 196.0
click at [166, 209] on div "generator - spawnable A "generator" continues to spawn units every so often, un…" at bounding box center [322, 148] width 336 height 179
click at [589, 188] on div "game . spawnXY ( "fence" , 39 , 24 ) game . spawnXY ( "fence" , 39 , 28 ) game …" at bounding box center [675, 125] width 240 height 202
paste textarea "generator = game.spawnXY("generator", 21, 20)"
type textarea "generator = game.spawnXY("generator", 21, 20)"
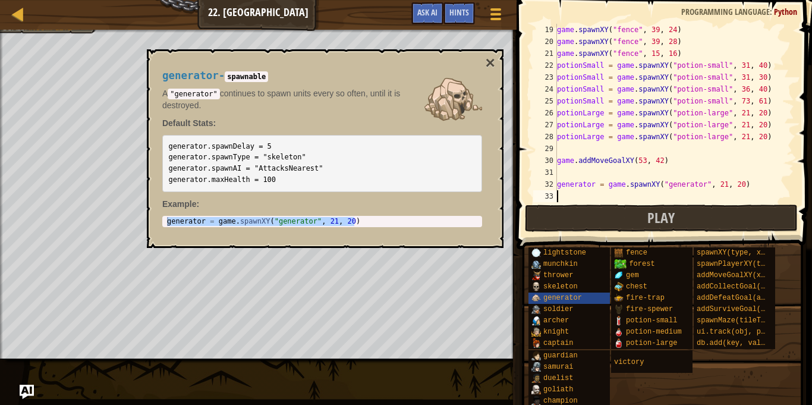
click at [278, 179] on pre "generator.spawnDelay = 5 generator.spawnType = "skeleton" generator.spawnAI = "…" at bounding box center [322, 163] width 320 height 56
drag, startPoint x: 275, startPoint y: 179, endPoint x: 162, endPoint y: 139, distance: 119.7
click at [162, 139] on pre "generator.spawnDelay = 5 generator.spawnType = "skeleton" generator.spawnAI = "…" at bounding box center [322, 163] width 320 height 56
copy code "generator.spawnDelay = 5 generator.spawnType = "skeleton" generator.spawnAI = "…"
click at [575, 194] on div "game . spawnXY ( "fence" , 39 , 24 ) game . spawnXY ( "fence" , 39 , 28 ) game …" at bounding box center [675, 125] width 240 height 202
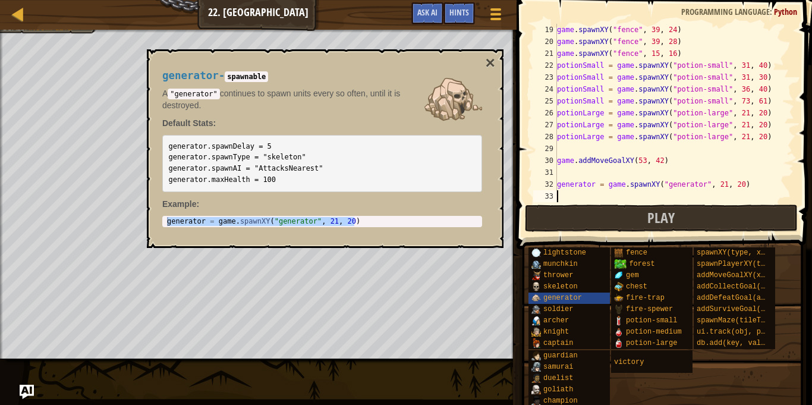
paste textarea "generator.maxHealth = 100"
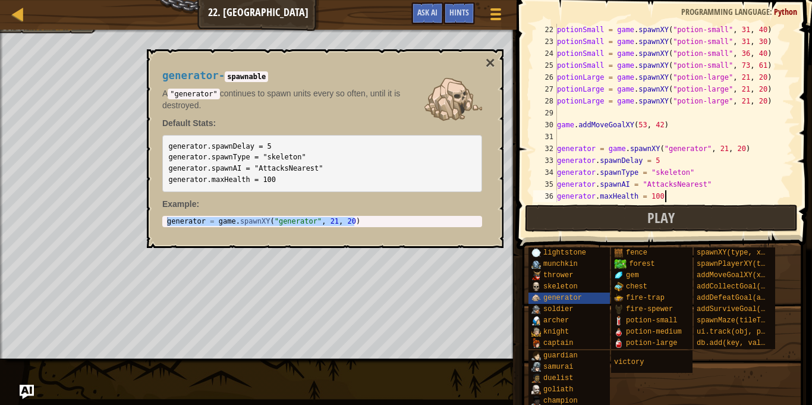
scroll to position [250, 0]
click at [489, 61] on button "×" at bounding box center [491, 63] width 10 height 17
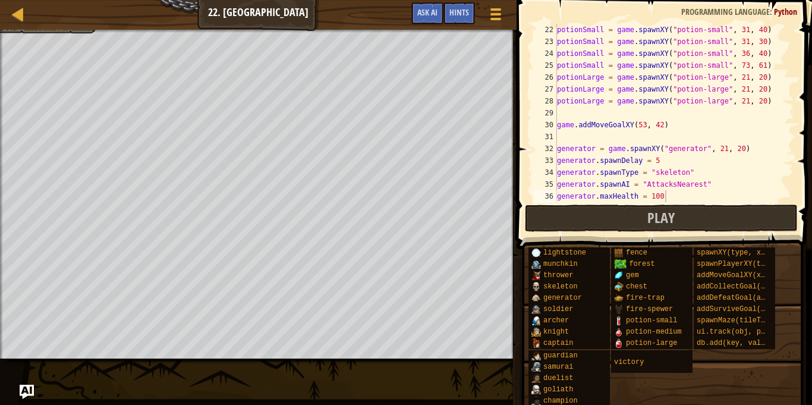
click at [722, 151] on div "potionSmall = game . spawnXY ( "potion-small" , 31 , 40 ) potionSmall = game . …" at bounding box center [675, 125] width 240 height 202
click at [737, 147] on div "potionSmall = game . spawnXY ( "potion-small" , 31 , 40 ) potionSmall = game . …" at bounding box center [675, 125] width 240 height 202
click at [713, 177] on div "potionSmall = game . spawnXY ( "potion-small" , 31 , 40 ) potionSmall = game . …" at bounding box center [675, 125] width 240 height 202
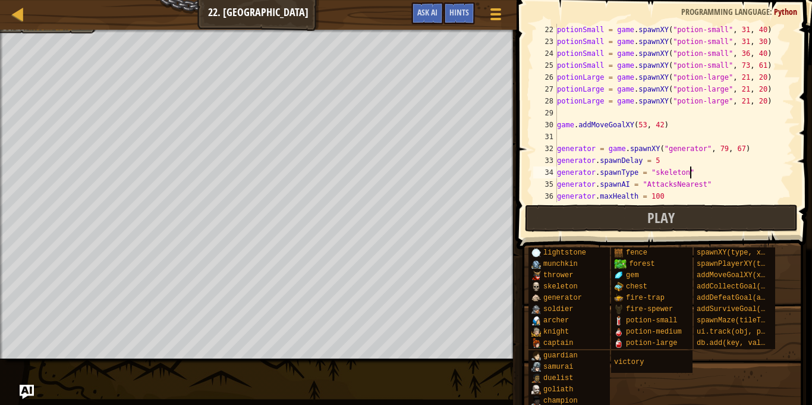
scroll to position [5, 18]
click at [672, 195] on div "potionSmall = game . spawnXY ( "potion-small" , 31 , 40 ) potionSmall = game . …" at bounding box center [675, 125] width 240 height 202
click at [686, 174] on div "potionSmall = game . spawnXY ( "potion-small" , 31 , 40 ) potionSmall = game . …" at bounding box center [675, 125] width 240 height 202
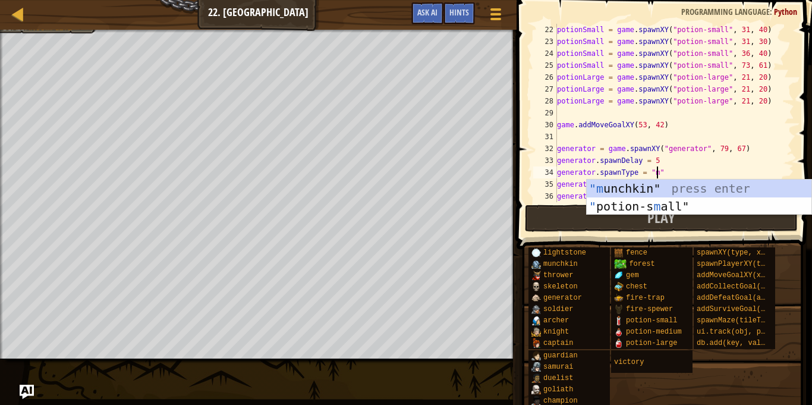
scroll to position [5, 15]
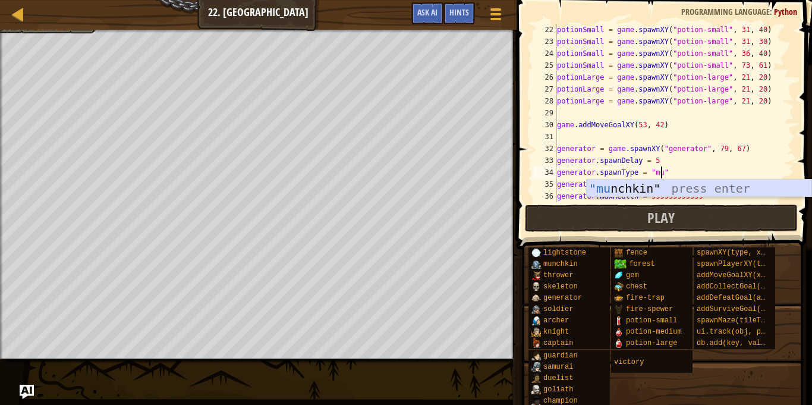
click at [682, 184] on div ""mu nchkin" press enter" at bounding box center [699, 205] width 225 height 53
type textarea "generator.spawnType = "munchkin""
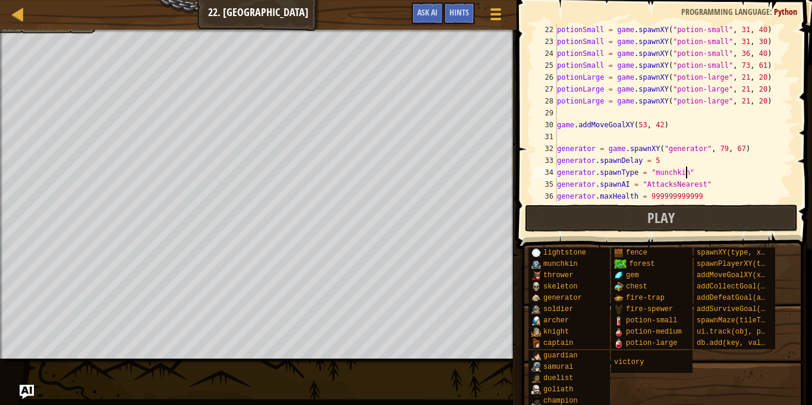
scroll to position [262, 0]
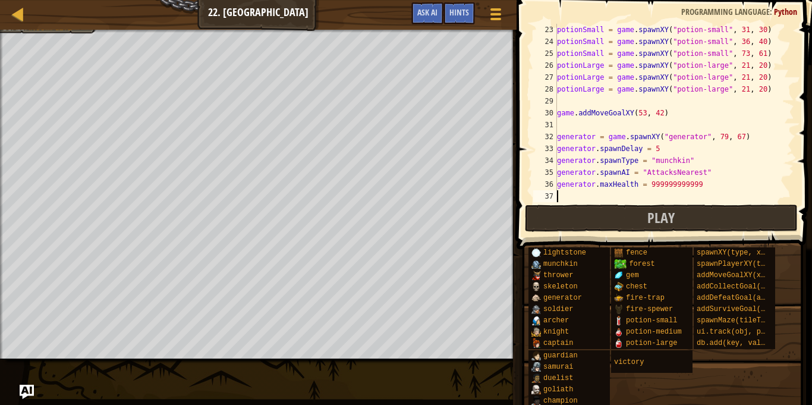
click at [569, 195] on div "potionSmall = game . spawnXY ( "potion-small" , 31 , 30 ) potionSmall = game . …" at bounding box center [675, 125] width 240 height 202
drag, startPoint x: 637, startPoint y: 185, endPoint x: 550, endPoint y: 181, distance: 87.5
click at [550, 181] on div "23 24 25 26 27 28 29 30 31 32 33 34 35 36 37 potionSmall = game . spawnXY ( "po…" at bounding box center [662, 113] width 263 height 178
type textarea "generator.maxHealth = 999999999999"
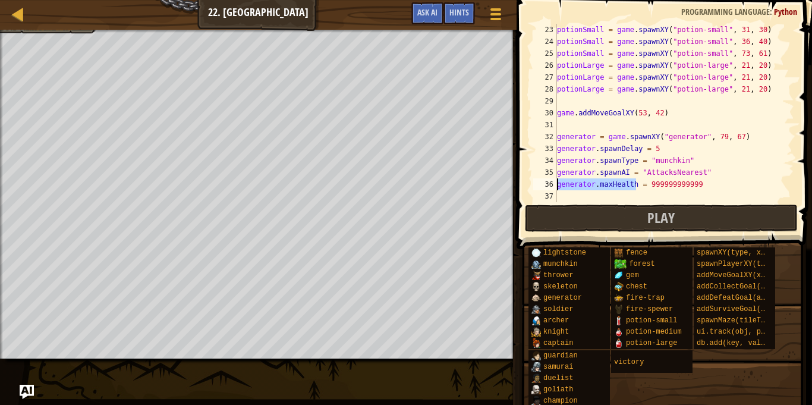
click at [560, 197] on div "potionSmall = game . spawnXY ( "potion-small" , 31 , 30 ) potionSmall = game . …" at bounding box center [675, 125] width 240 height 202
paste textarea "generator.maxHealth"
type textarea "generator.maxSpeed = 9999999999999"
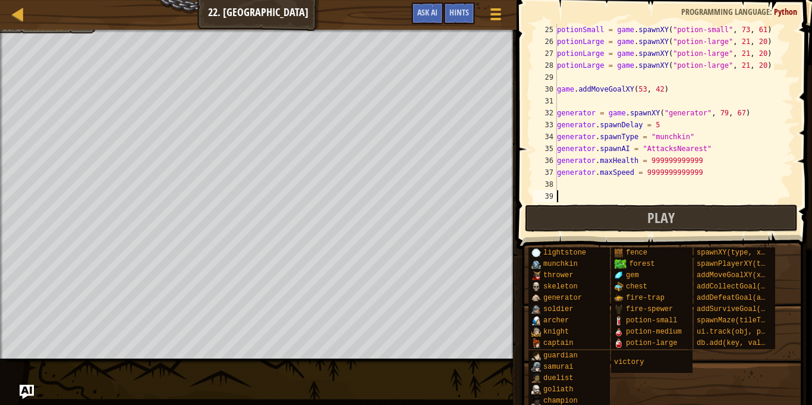
scroll to position [285, 0]
paste textarea "generator.maxHealth"
click at [657, 127] on div "potionSmall = game . spawnXY ( "potion-small" , 73 , 61 ) potionLarge = game . …" at bounding box center [675, 125] width 240 height 202
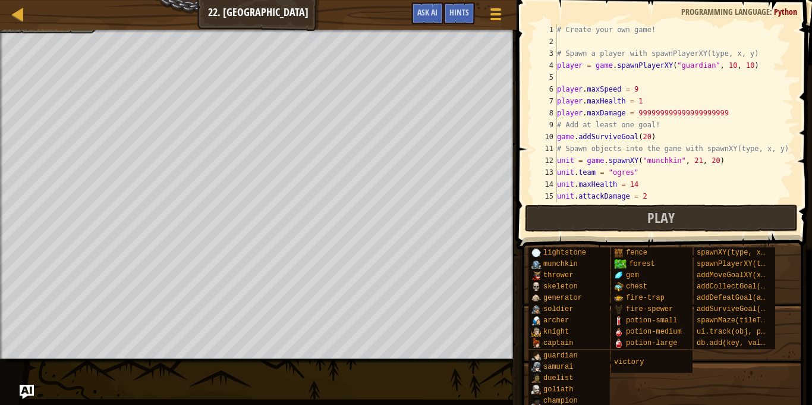
scroll to position [0, 0]
click at [638, 88] on div "# Create your own game! # Spawn a player with spawnPlayerXY(type, x, y) player …" at bounding box center [675, 125] width 240 height 202
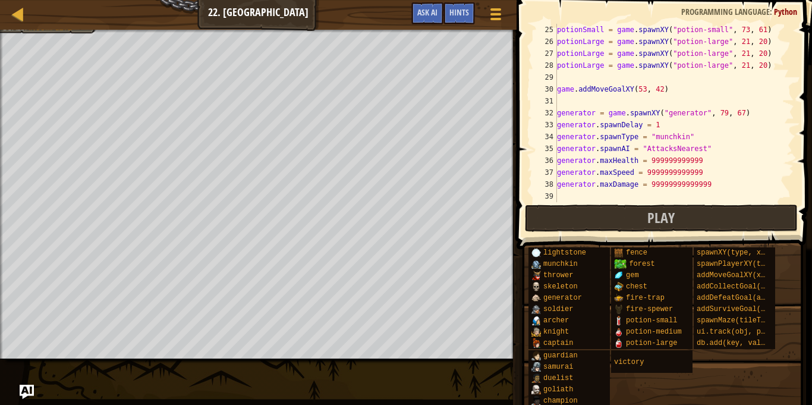
scroll to position [285, 0]
click at [544, 223] on button "Play" at bounding box center [661, 217] width 273 height 27
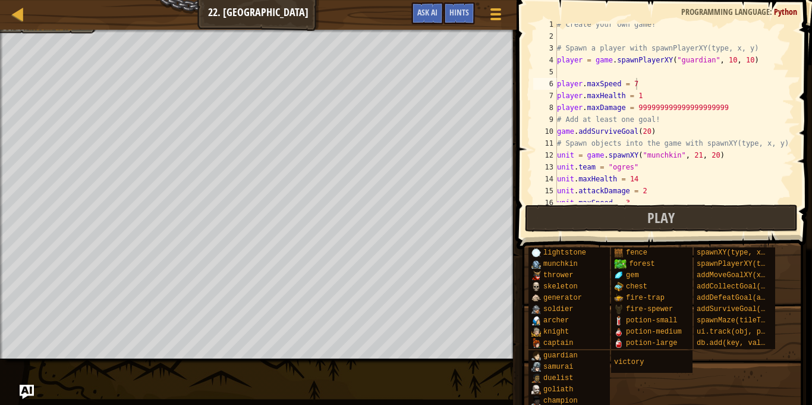
scroll to position [5, 0]
click at [642, 98] on div "# Create your own game! # Spawn a player with spawnPlayerXY(type, x, y) player …" at bounding box center [675, 119] width 240 height 202
type textarea "player.maxHealth = 19"
click at [19, 11] on div at bounding box center [18, 14] width 15 height 15
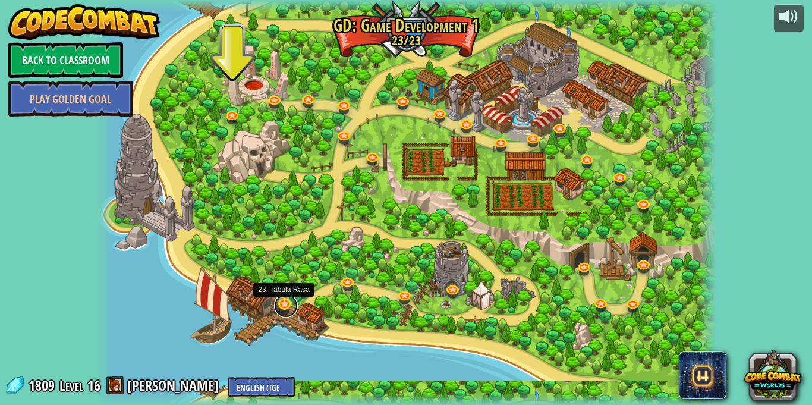
click at [286, 307] on link at bounding box center [286, 306] width 24 height 24
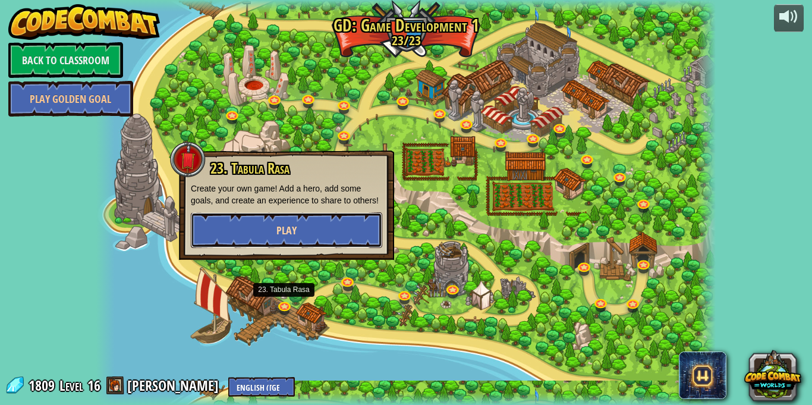
click at [291, 238] on span "Play" at bounding box center [286, 230] width 20 height 15
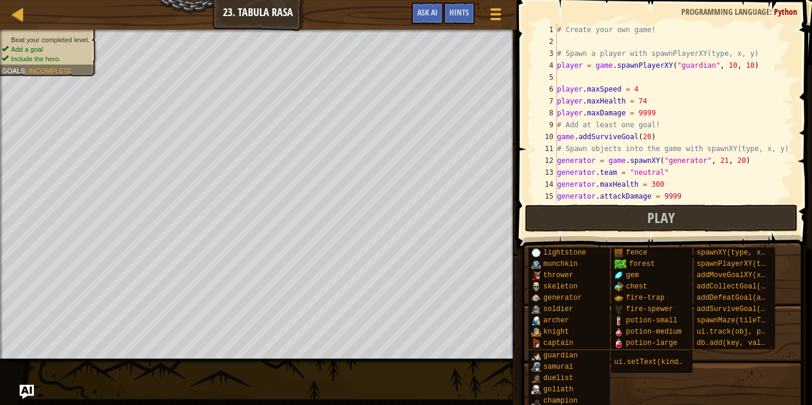
click at [645, 103] on div "# Create your own game! # Spawn a player with spawnPlayerXY(type, x, y) player …" at bounding box center [675, 125] width 240 height 202
type textarea "player.maxHealth = 74"
click at [17, 13] on div at bounding box center [18, 14] width 15 height 15
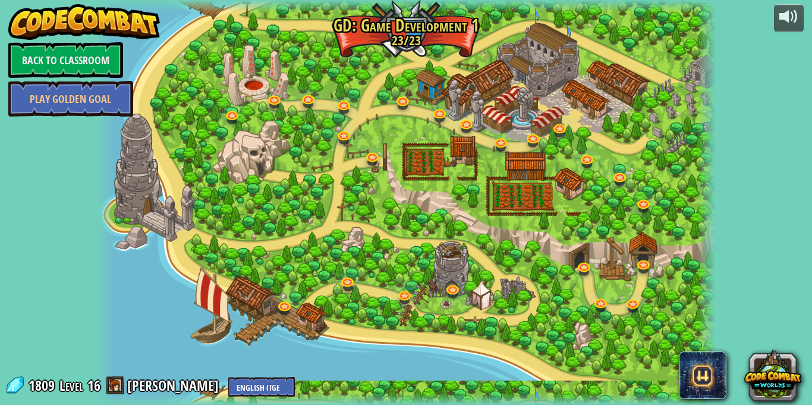
click at [55, 59] on link "Back to Classroom" at bounding box center [65, 60] width 115 height 36
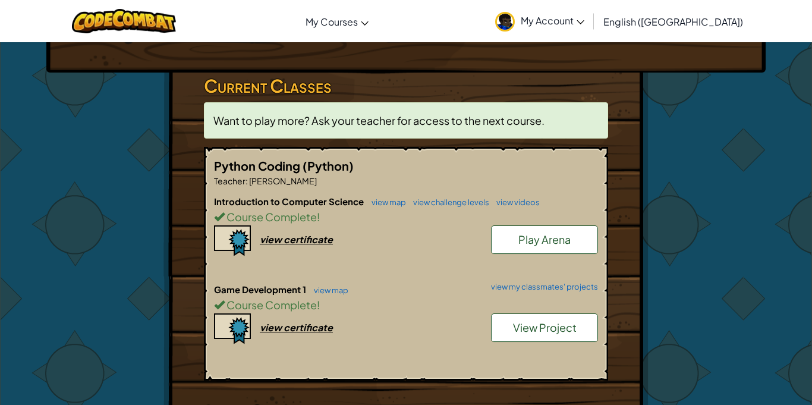
scroll to position [231, 0]
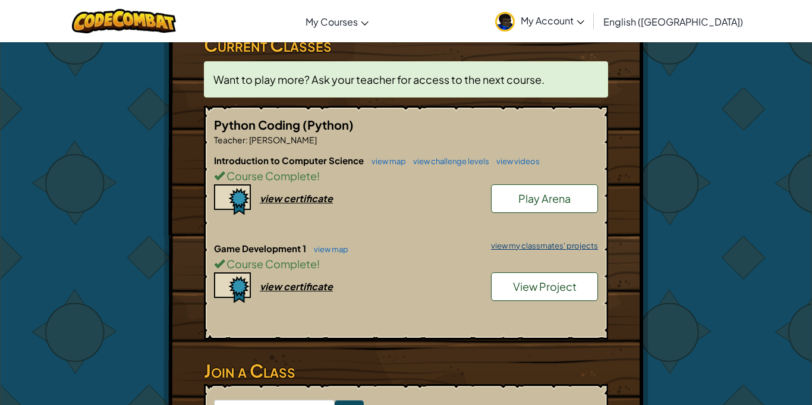
click at [523, 242] on link "view my classmates' projects" at bounding box center [541, 246] width 113 height 8
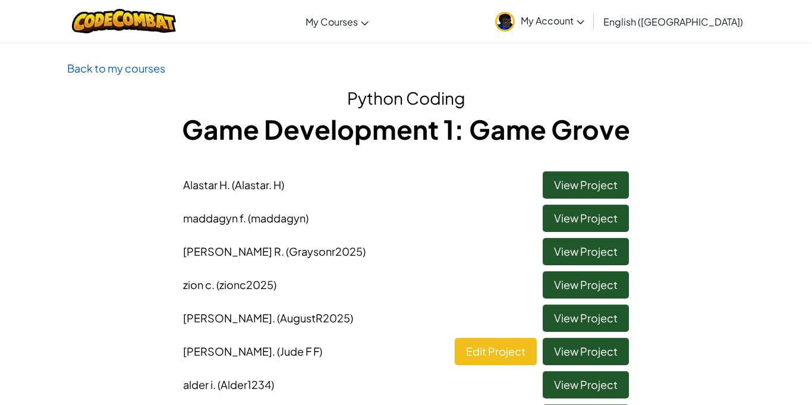
click at [541, 334] on li "jude F f . (Jude F F) Edit Project View Project" at bounding box center [406, 348] width 464 height 33
click at [514, 344] on link "Edit Project" at bounding box center [496, 351] width 82 height 27
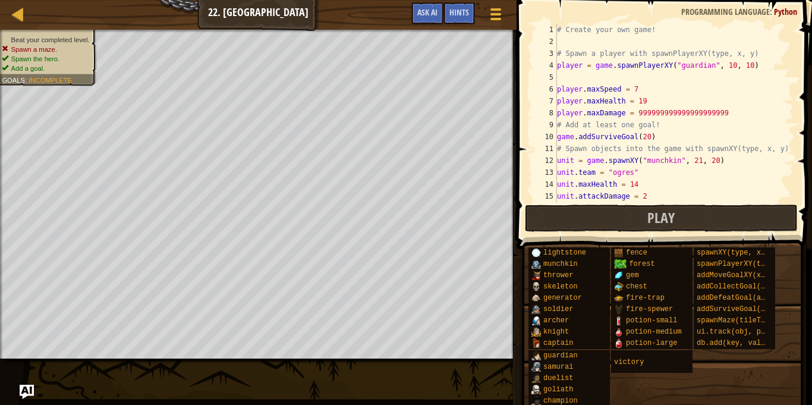
click at [648, 100] on div "# Create your own game! # Spawn a player with spawnPlayerXY(type, x, y) player …" at bounding box center [675, 125] width 240 height 202
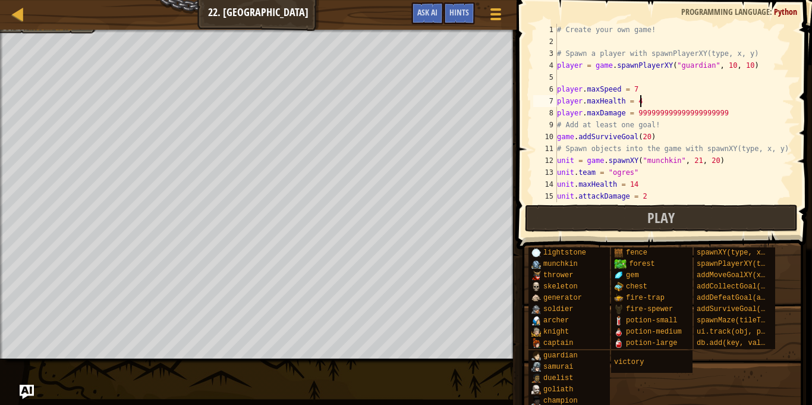
scroll to position [5, 11]
type textarea "player.maxHealth = 4"
click at [632, 211] on button "Play" at bounding box center [661, 217] width 273 height 27
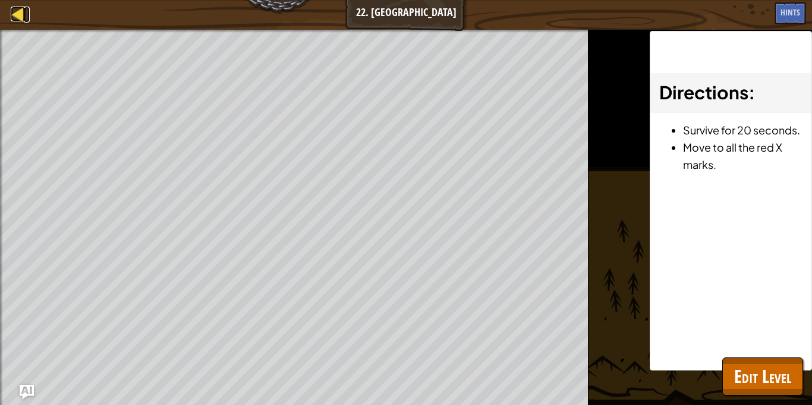
click at [17, 14] on div at bounding box center [18, 14] width 15 height 15
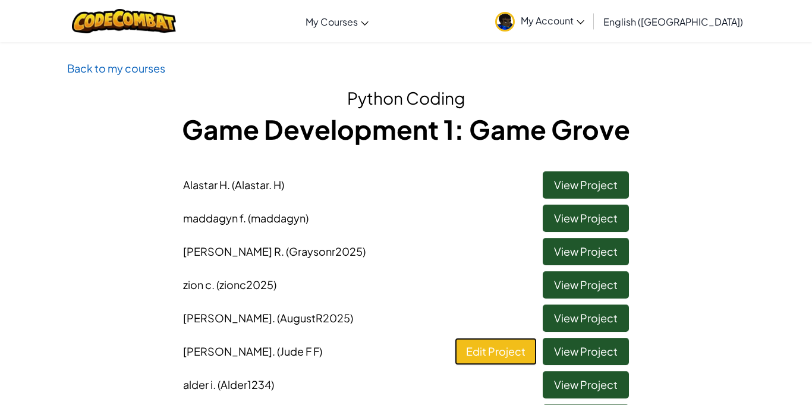
click at [490, 354] on link "Edit Project" at bounding box center [496, 351] width 82 height 27
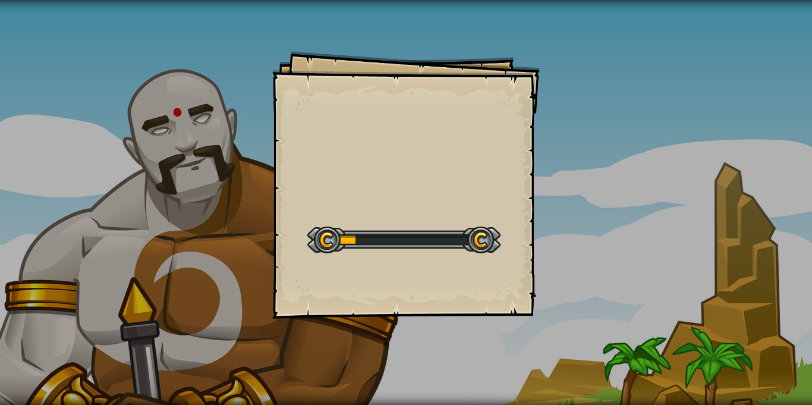
click at [393, 169] on div "Goals Start Level Error loading from server. Try refreshing the page. You'll ne…" at bounding box center [405, 184] width 267 height 267
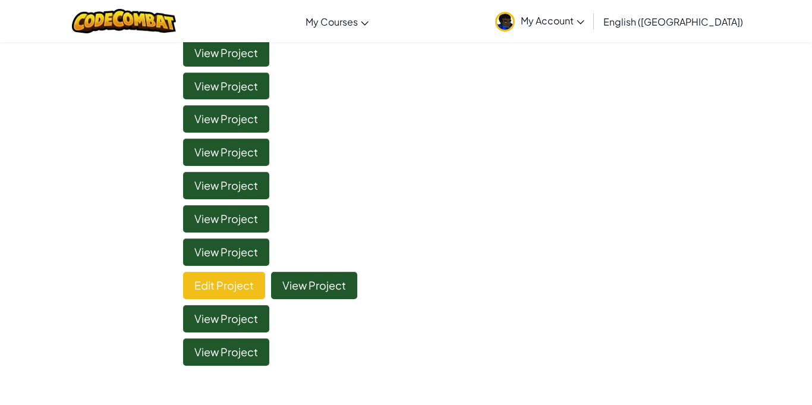
scroll to position [341, 0]
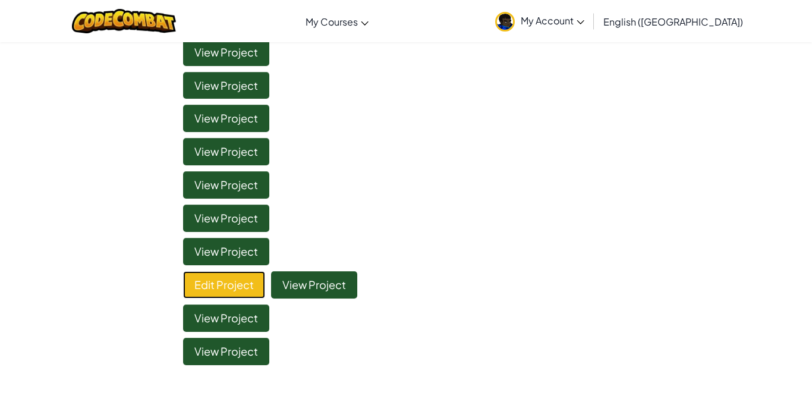
click at [209, 285] on link "Edit Project" at bounding box center [224, 284] width 82 height 27
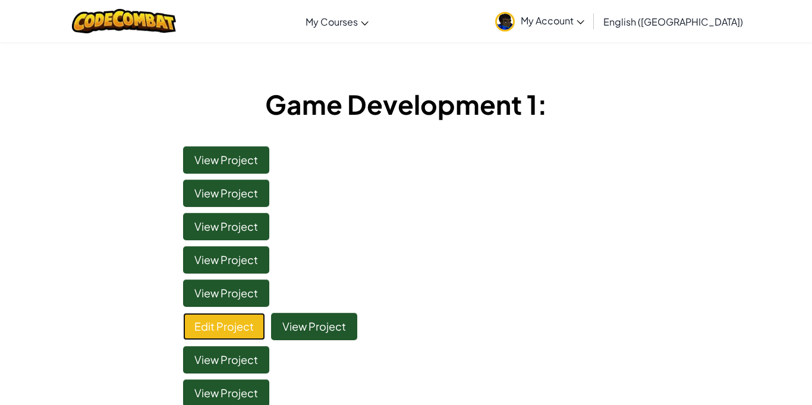
click at [251, 325] on link "Edit Project" at bounding box center [224, 326] width 82 height 27
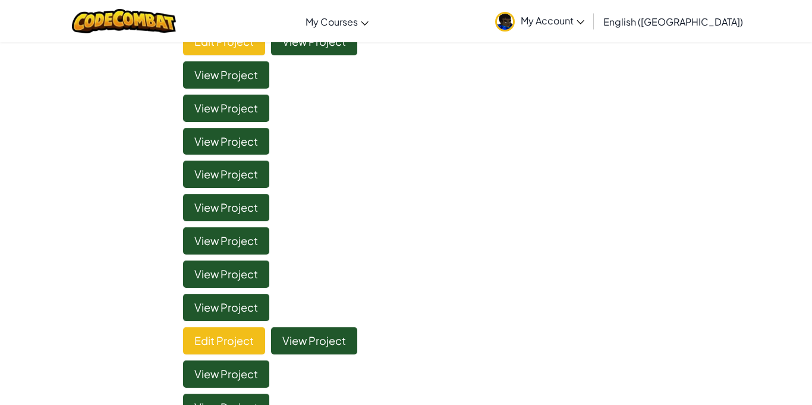
scroll to position [244, 0]
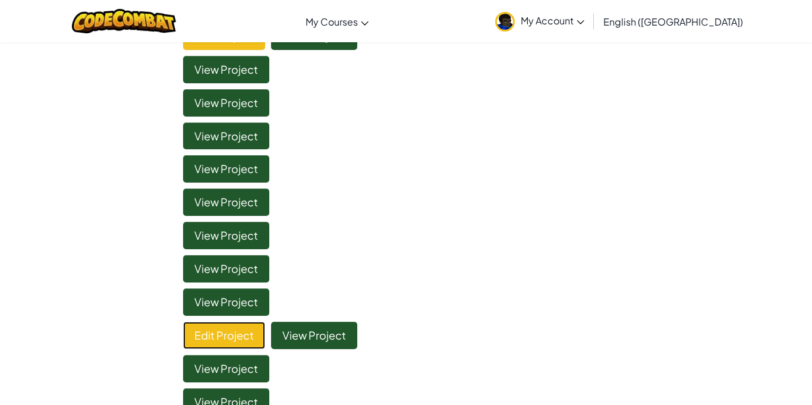
click at [239, 322] on link "Edit Project" at bounding box center [224, 335] width 82 height 27
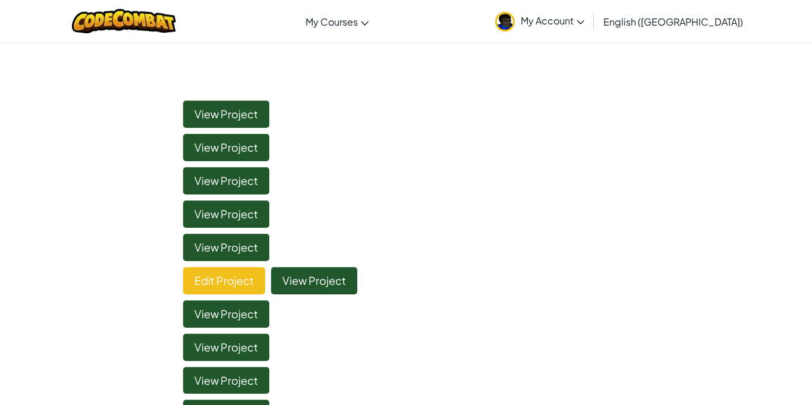
click at [270, 279] on div "Edit Project View Project" at bounding box center [270, 280] width 174 height 27
click at [255, 275] on link "Edit Project" at bounding box center [224, 280] width 82 height 27
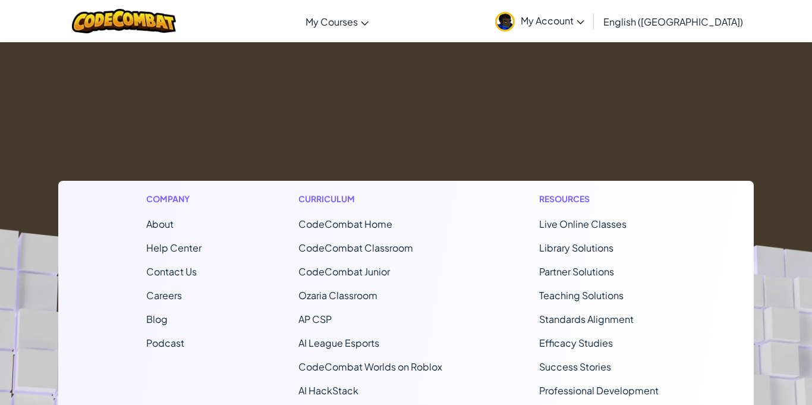
scroll to position [123, 0]
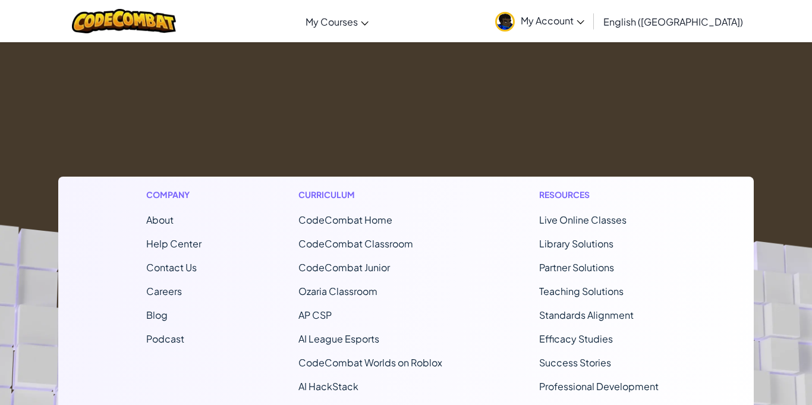
click at [417, 106] on footer "Company About Help Center Contact Us Careers Blog Podcast Curriculum CodeCombat…" at bounding box center [406, 320] width 812 height 644
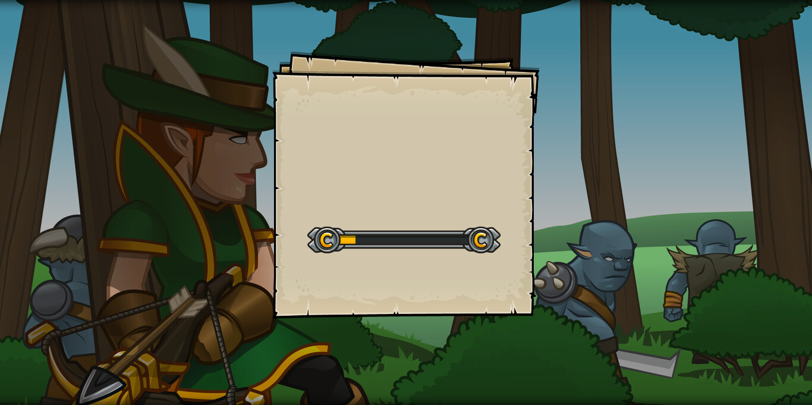
click at [385, 247] on div at bounding box center [403, 239] width 193 height 27
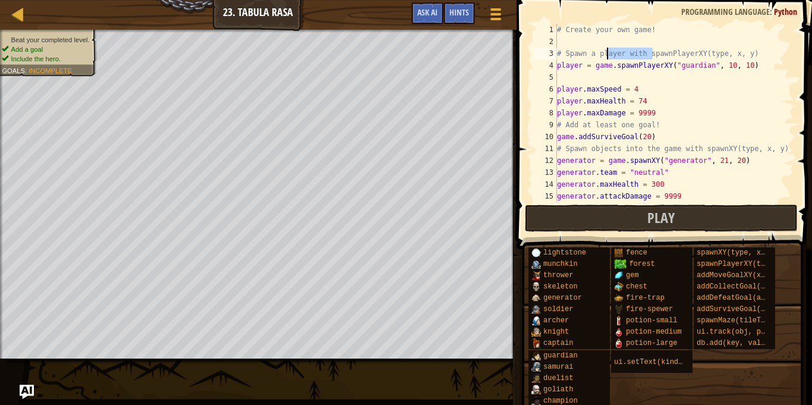
drag, startPoint x: 651, startPoint y: 51, endPoint x: 606, endPoint y: 49, distance: 44.6
click at [606, 49] on div "# Create your own game! # Spawn a player with spawnPlayerXY(type, x, y) player …" at bounding box center [675, 125] width 240 height 202
type textarea "# Spawn a player with spawnPlayerXY(type, x, y)"
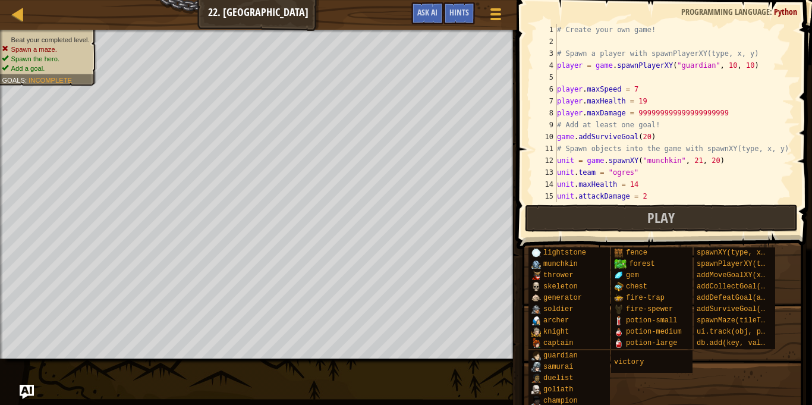
click at [653, 103] on div "# Create your own game! # Spawn a player with spawnPlayerXY(type, x, y) player …" at bounding box center [675, 125] width 240 height 202
type textarea "player.maxHealth = 1"
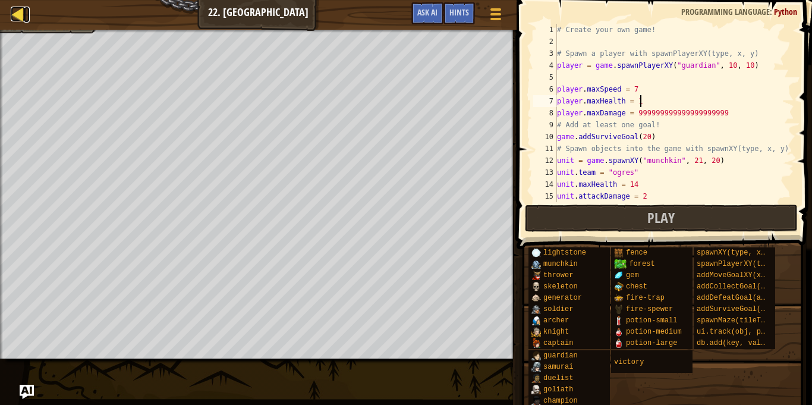
click at [15, 11] on div at bounding box center [18, 14] width 15 height 15
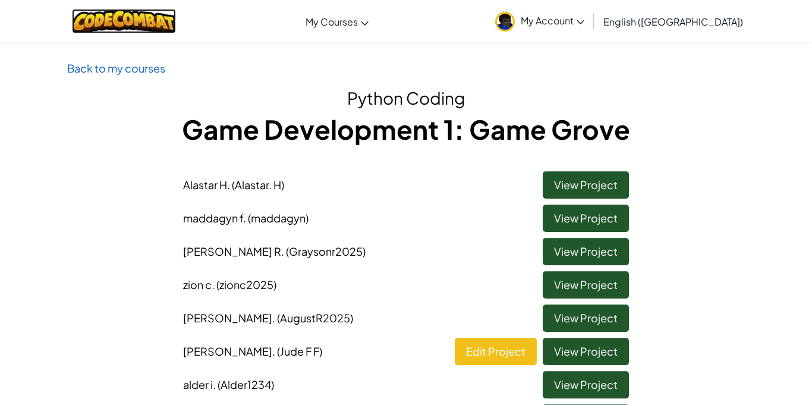
click at [163, 21] on img at bounding box center [124, 21] width 104 height 24
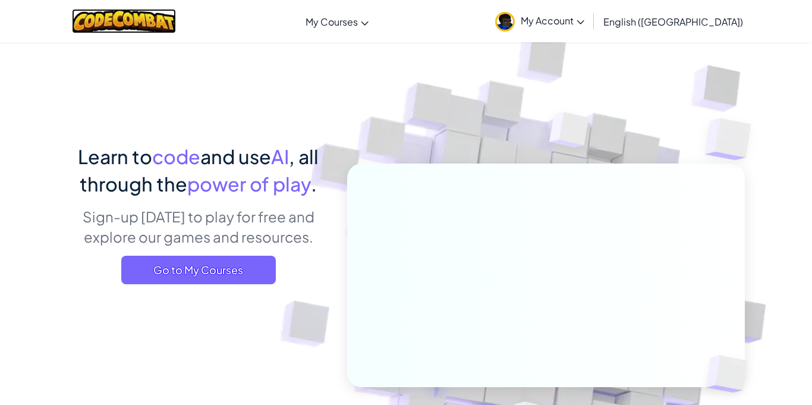
click at [119, 26] on img at bounding box center [124, 21] width 104 height 24
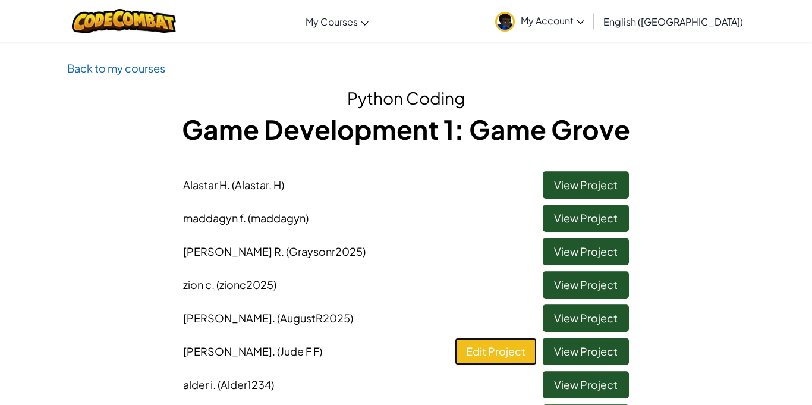
click at [474, 342] on link "Edit Project" at bounding box center [496, 351] width 82 height 27
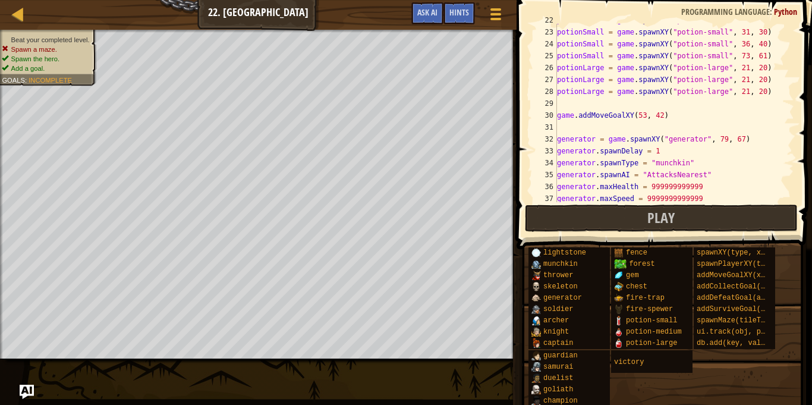
scroll to position [257, 0]
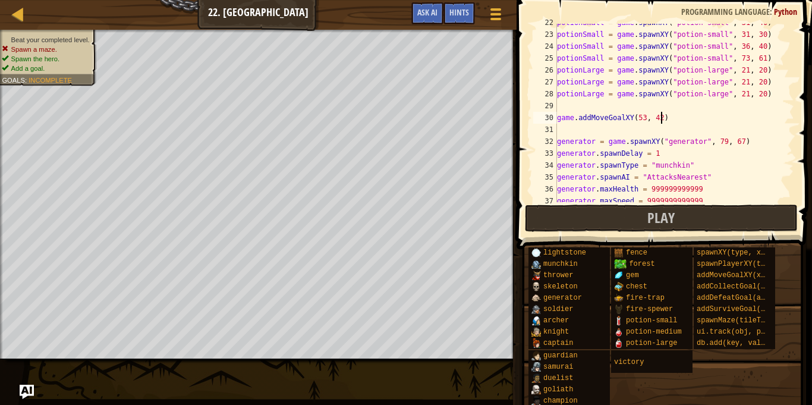
click at [660, 118] on div "potionSmall = game . spawnXY ( "potion-small" , 31 , 40 ) potionSmall = game . …" at bounding box center [675, 118] width 240 height 202
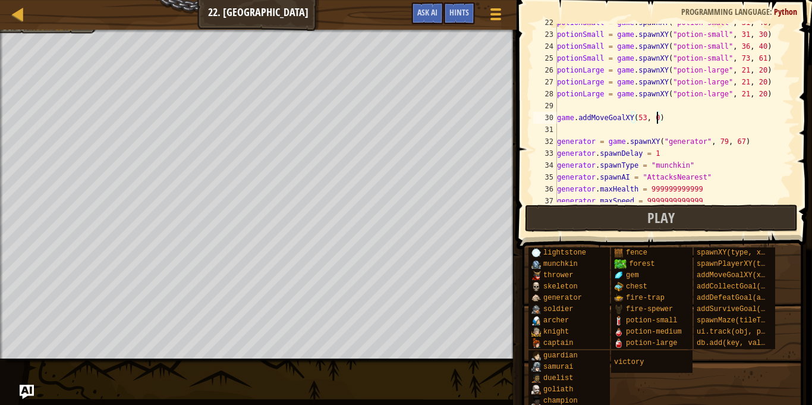
click at [644, 118] on div "potionSmall = game . spawnXY ( "potion-small" , 31 , 40 ) potionSmall = game . …" at bounding box center [675, 118] width 240 height 202
type textarea "game.addMoveGoalXY(79, 0)"
click at [18, 10] on div at bounding box center [18, 14] width 15 height 15
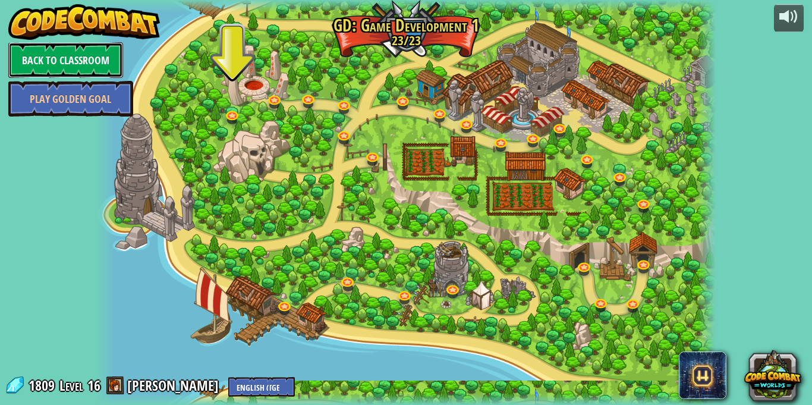
click at [76, 57] on link "Back to Classroom" at bounding box center [65, 60] width 115 height 36
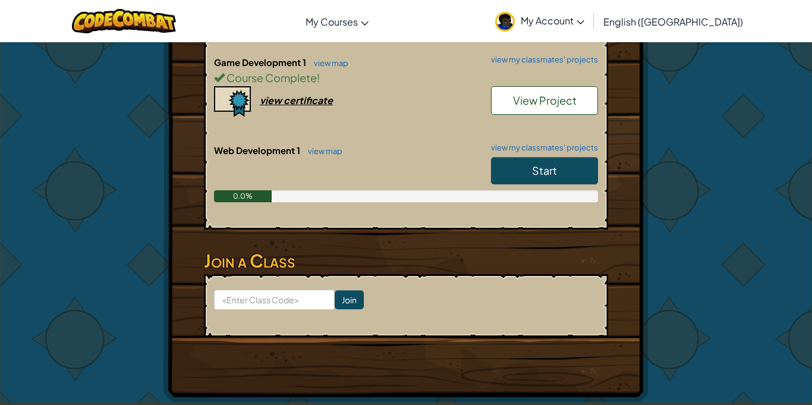
scroll to position [373, 0]
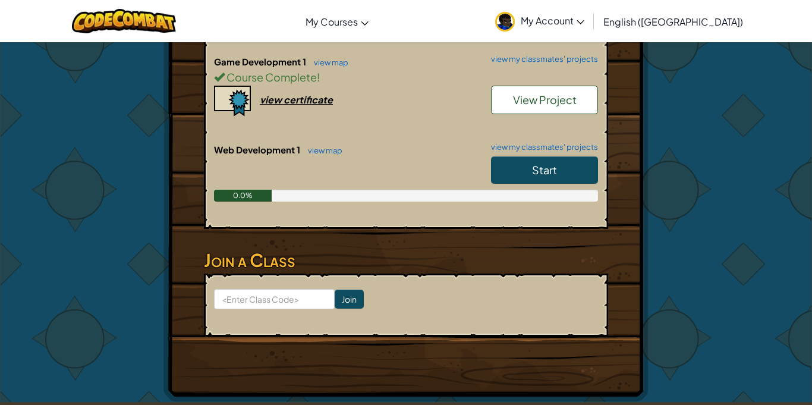
click at [566, 156] on link "Start" at bounding box center [544, 169] width 107 height 27
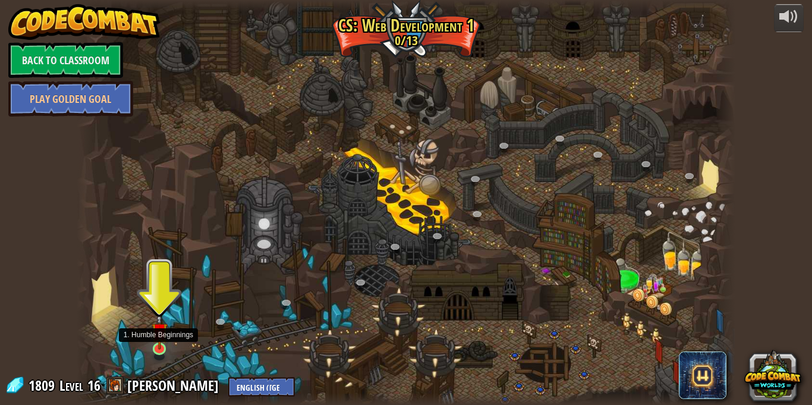
click at [162, 347] on img at bounding box center [160, 330] width 16 height 37
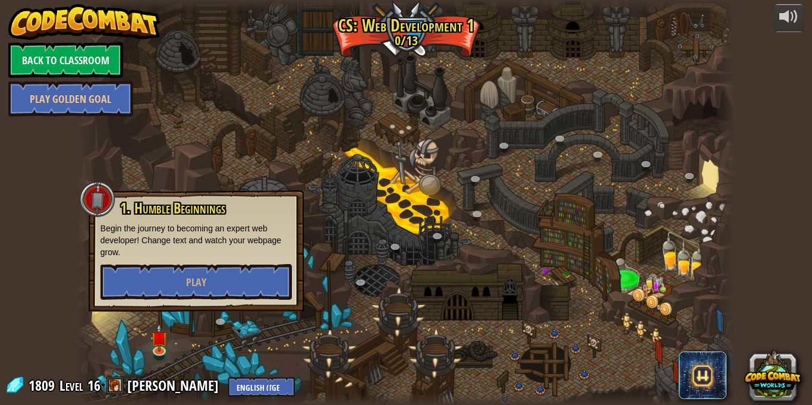
click at [213, 307] on div "1. Humble Beginnings Begin the journey to becoming an expert web developer! Cha…" at bounding box center [196, 250] width 215 height 121
click at [224, 276] on button "Play" at bounding box center [195, 282] width 191 height 36
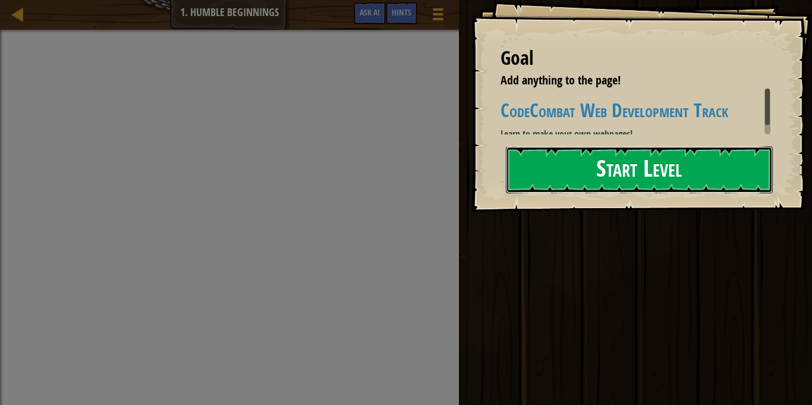
click at [553, 179] on button "Start Level" at bounding box center [639, 169] width 267 height 47
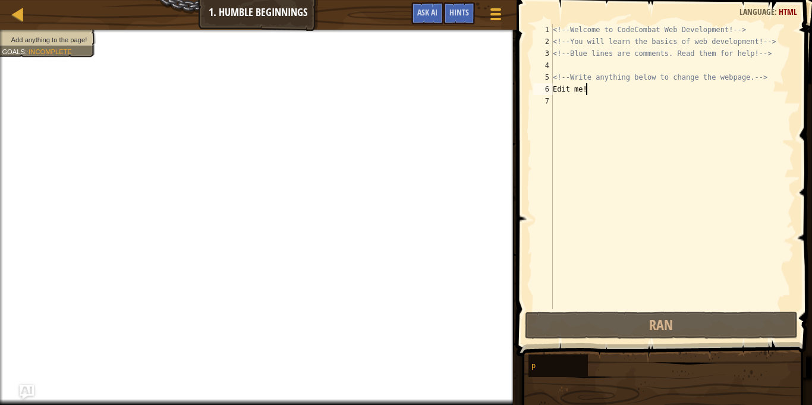
click at [588, 92] on div "<!-- Welcome to CodeCombat Web Development! --> <!-- You will learn the basics …" at bounding box center [672, 178] width 244 height 309
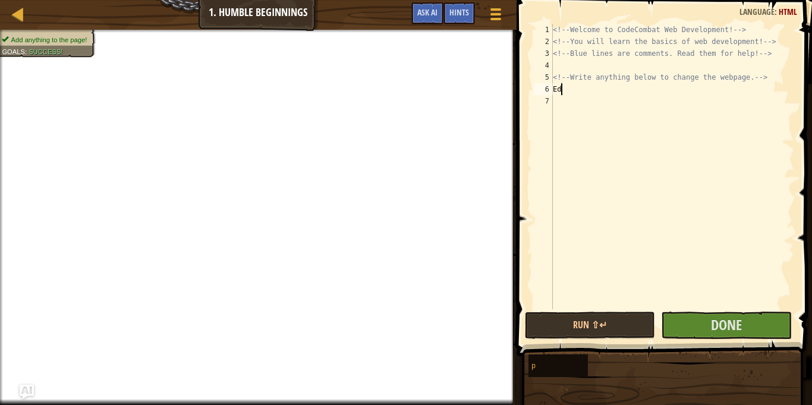
type textarea "E"
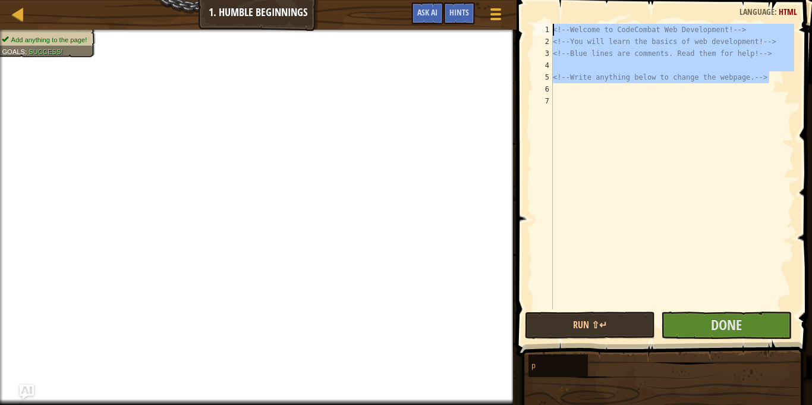
drag, startPoint x: 774, startPoint y: 80, endPoint x: 551, endPoint y: 27, distance: 229.2
click at [551, 27] on div "1 2 3 4 5 6 7 <!-- Welcome to CodeCombat Web Development! --> <!-- You will lea…" at bounding box center [662, 166] width 263 height 285
type textarea "<!-- Welcome to CodeCombat Web Development! --> <!-- You will learn the basics …"
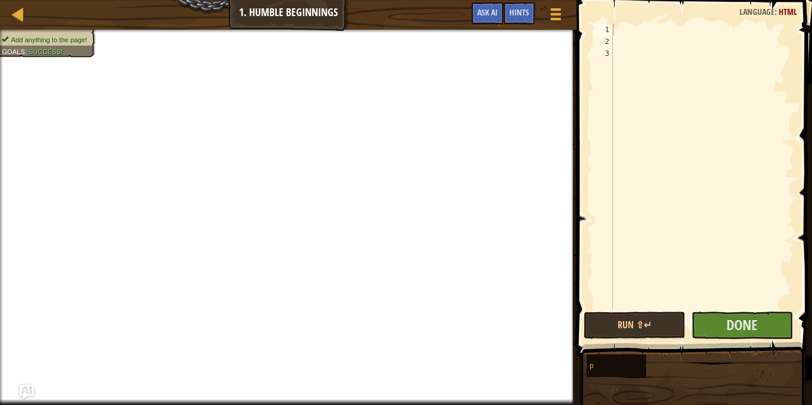
click at [650, 28] on div at bounding box center [702, 178] width 184 height 309
type textarea "a"
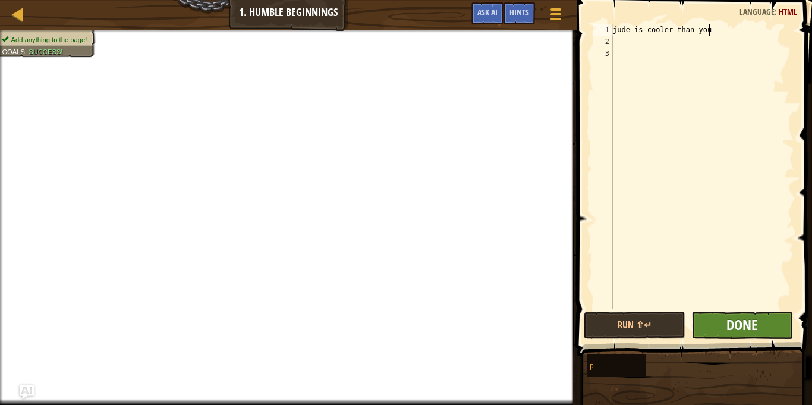
type textarea "jude is cooler than you"
click at [745, 325] on span "Done" at bounding box center [741, 324] width 31 height 19
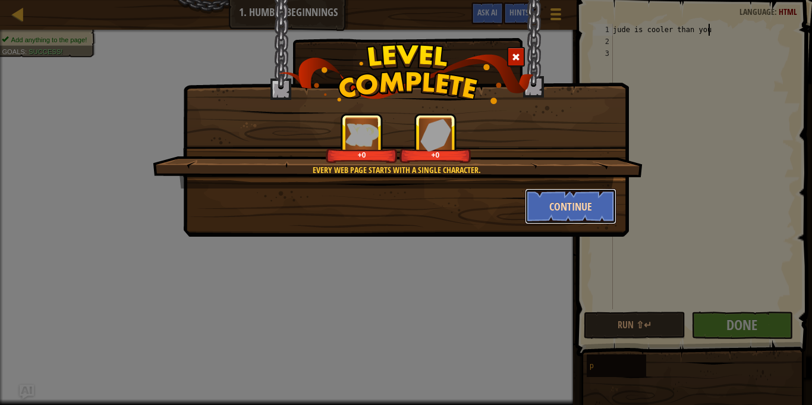
click at [537, 210] on button "Continue" at bounding box center [571, 206] width 92 height 36
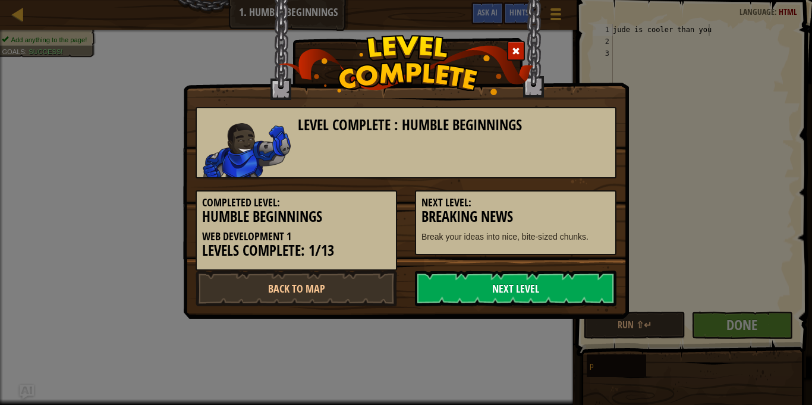
click at [492, 290] on link "Next Level" at bounding box center [515, 288] width 201 height 36
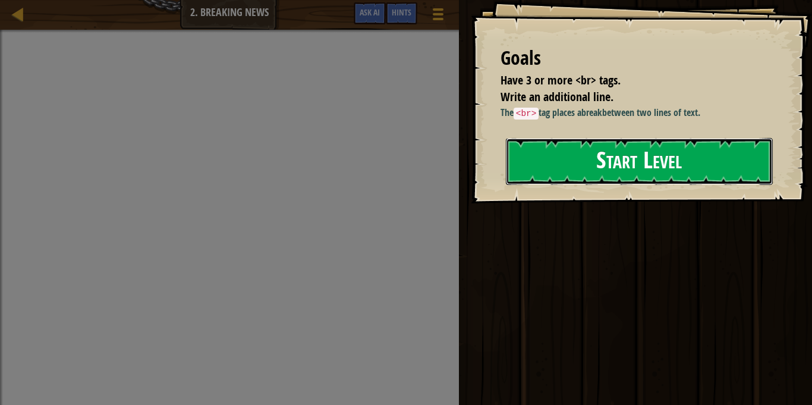
click at [587, 147] on button "Start Level" at bounding box center [639, 161] width 267 height 47
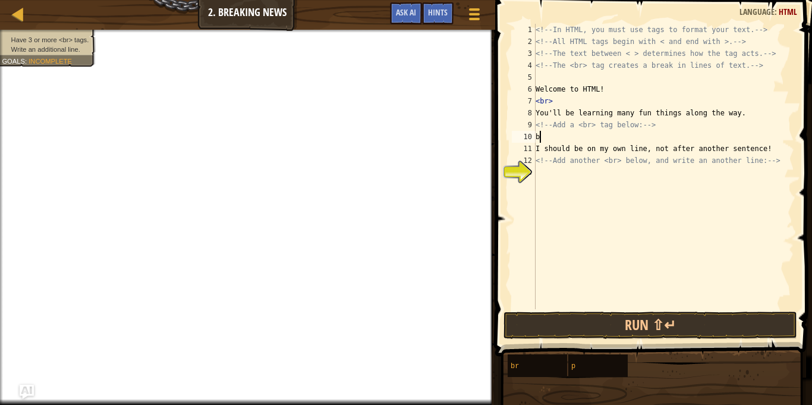
scroll to position [5, 1]
drag, startPoint x: 558, startPoint y: 101, endPoint x: 536, endPoint y: 106, distance: 22.6
click at [536, 106] on div "<!-- In HTML, you must use tags to format your text. --> <!-- All HTML tags beg…" at bounding box center [663, 178] width 261 height 309
click at [560, 133] on div "<!-- In HTML, you must use tags to format your text. --> <!-- All HTML tags beg…" at bounding box center [663, 178] width 261 height 309
type textarea "b"
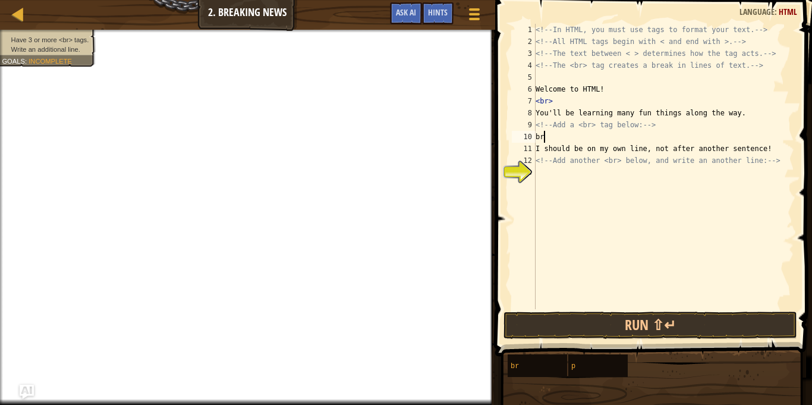
scroll to position [5, 0]
type textarea "<br>"
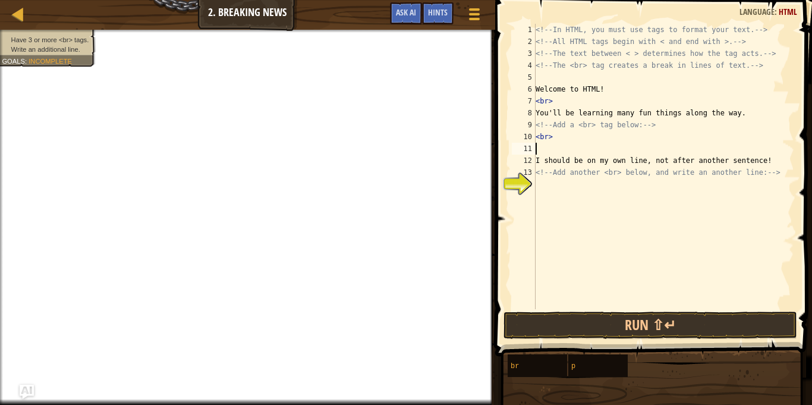
type textarea "<br>"
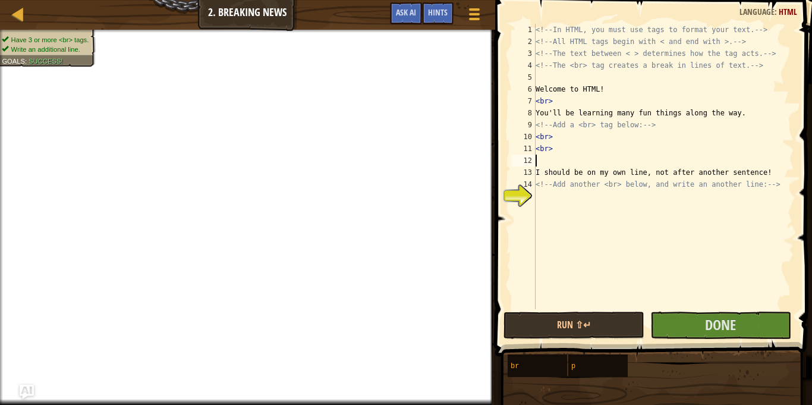
type textarea "<br>"
click at [556, 196] on div "<!-- In HTML, you must use tags to format your text. --> <!-- All HTML tags beg…" at bounding box center [663, 178] width 261 height 309
click at [536, 198] on div "<!-- In HTML, you must use tags to format your text. --> <!-- All HTML tags beg…" at bounding box center [663, 178] width 261 height 309
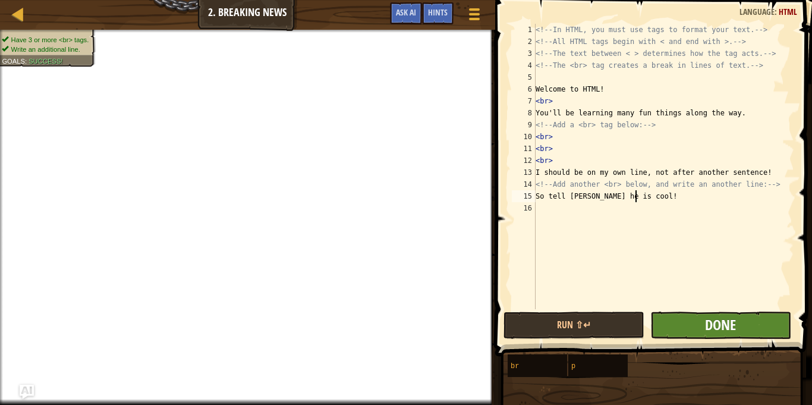
type textarea "So tell [PERSON_NAME] he is cool!"
click at [705, 317] on span "Done" at bounding box center [720, 324] width 31 height 19
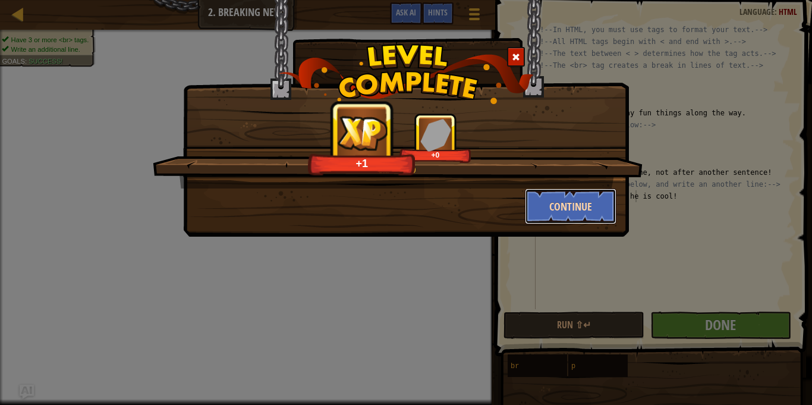
click at [556, 216] on button "Continue" at bounding box center [571, 206] width 92 height 36
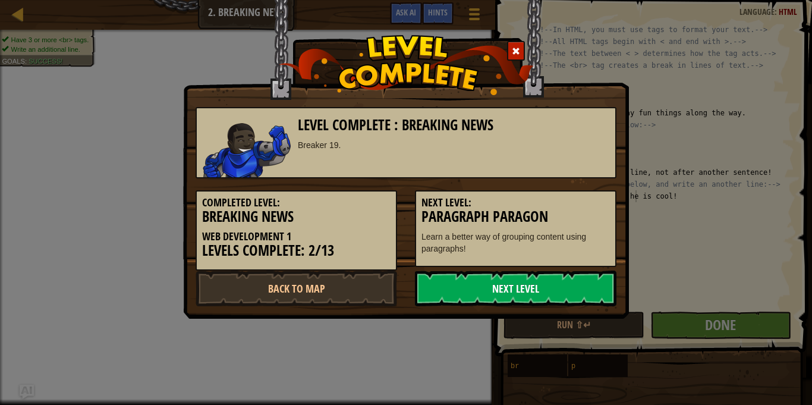
click at [507, 285] on link "Next Level" at bounding box center [515, 288] width 201 height 36
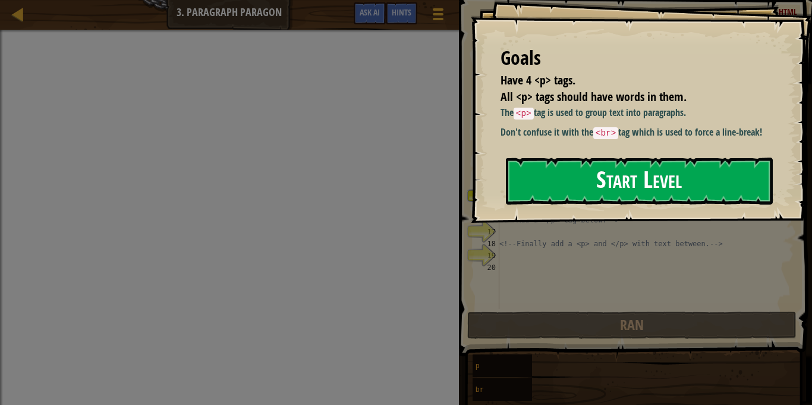
click at [542, 179] on button "Start Level" at bounding box center [639, 181] width 267 height 47
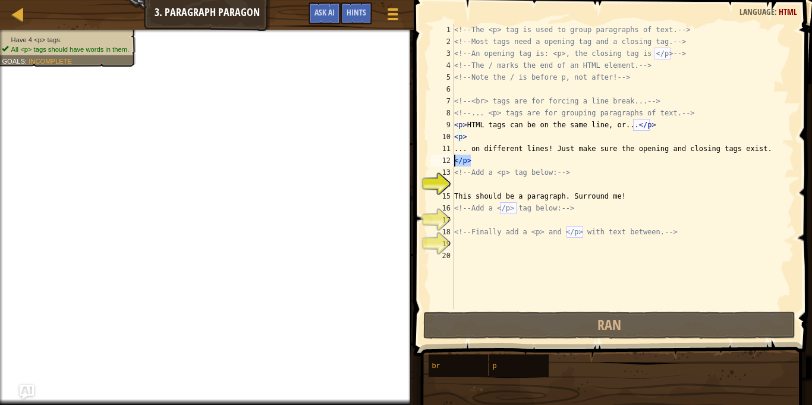
drag, startPoint x: 478, startPoint y: 161, endPoint x: 449, endPoint y: 156, distance: 28.9
click at [449, 156] on div "1 2 3 4 5 6 7 8 9 10 11 12 13 14 15 16 17 18 19 20 <!-- The <p> tag is used to …" at bounding box center [611, 166] width 366 height 285
type textarea "</p>"
click at [455, 189] on div "<!-- The <p> tag is used to group paragraphs of text. --> <!-- Most tags need a…" at bounding box center [623, 178] width 342 height 309
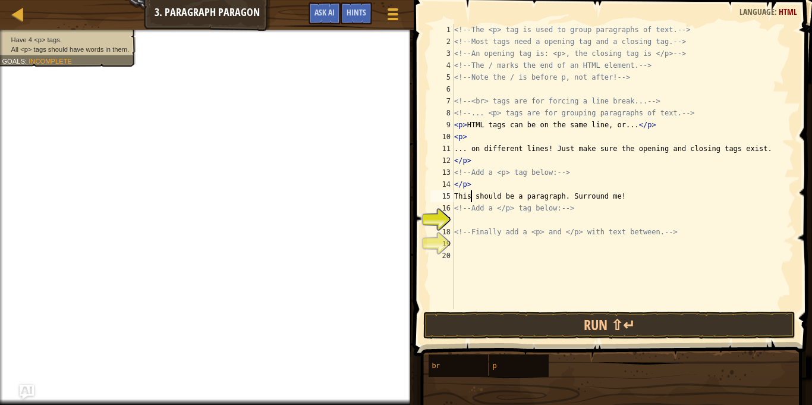
type textarea "<!-- Add a </p> tag below: -->"
type textarea "<!-- Finally add a <p> and </p> with text between. -->"
type textarea "</p>"
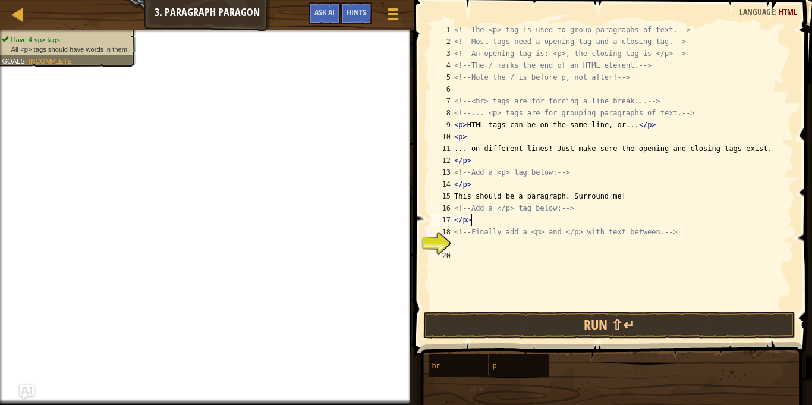
click at [461, 248] on div "<!-- The <p> tag is used to group paragraphs of text. --> <!-- Most tags need a…" at bounding box center [623, 178] width 342 height 309
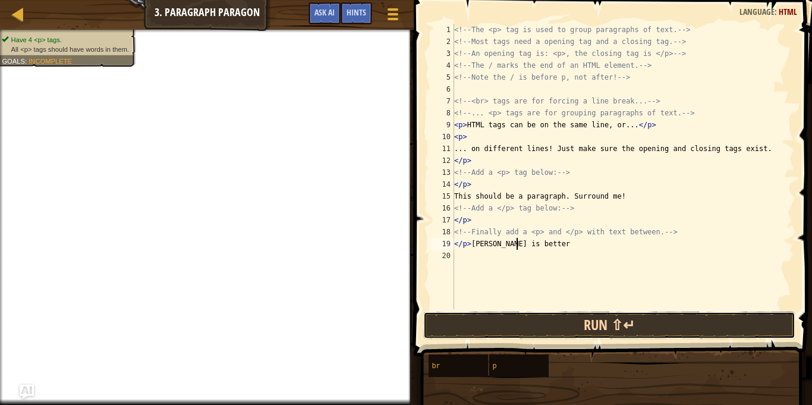
click at [655, 326] on button "Run ⇧↵" at bounding box center [609, 324] width 373 height 27
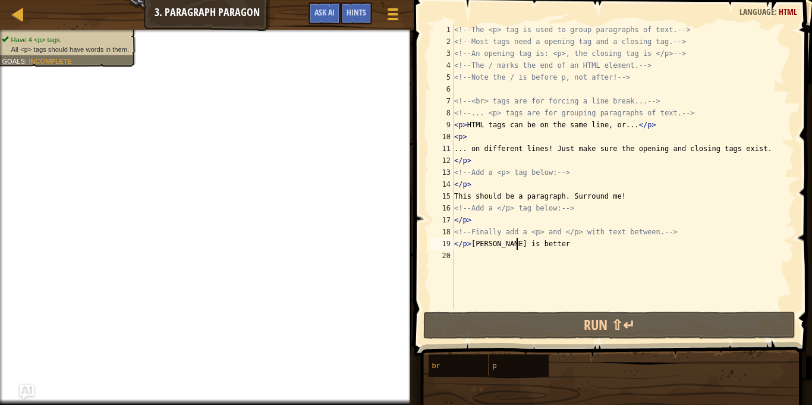
click at [480, 221] on div "<!-- The <p> tag is used to group paragraphs of text. --> <!-- Most tags need a…" at bounding box center [623, 178] width 342 height 309
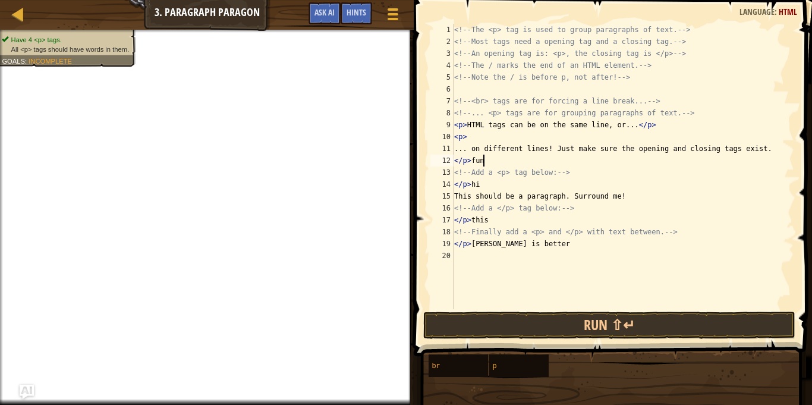
scroll to position [5, 4]
click at [477, 133] on div "<!-- The <p> tag is used to group paragraphs of text. --> <!-- Most tags need a…" at bounding box center [623, 178] width 342 height 309
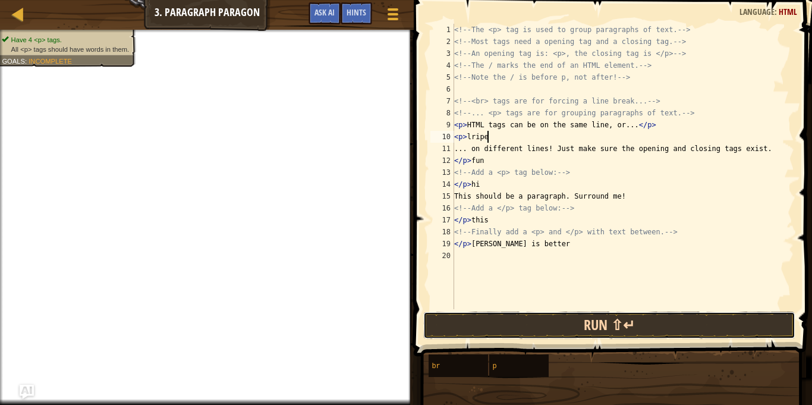
click at [571, 329] on button "Run ⇧↵" at bounding box center [609, 324] width 373 height 27
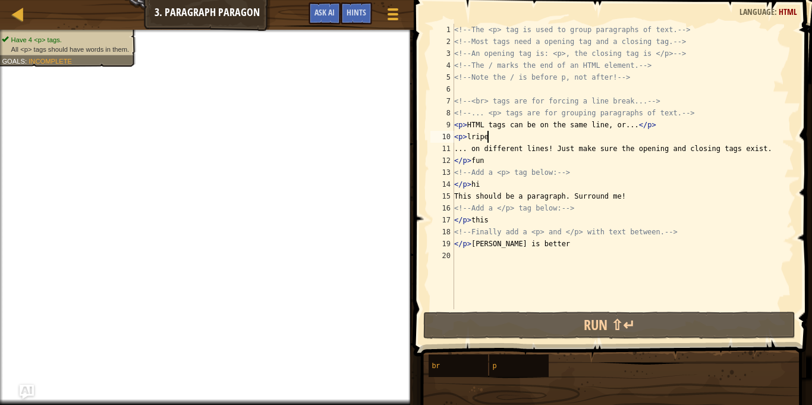
click at [650, 128] on div "<!-- The <p> tag is used to group paragraphs of text. --> <!-- Most tags need a…" at bounding box center [623, 178] width 342 height 309
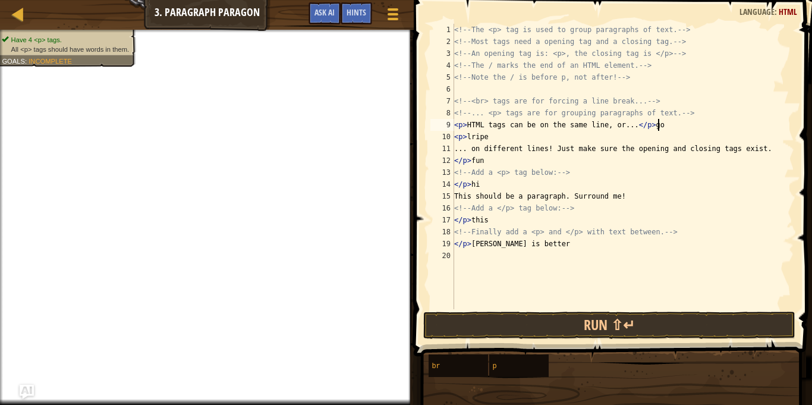
scroll to position [5, 29]
type textarea "<p>HTML tags can be on the same line, or...</p>go"
click at [331, 12] on span "Ask AI" at bounding box center [324, 12] width 20 height 11
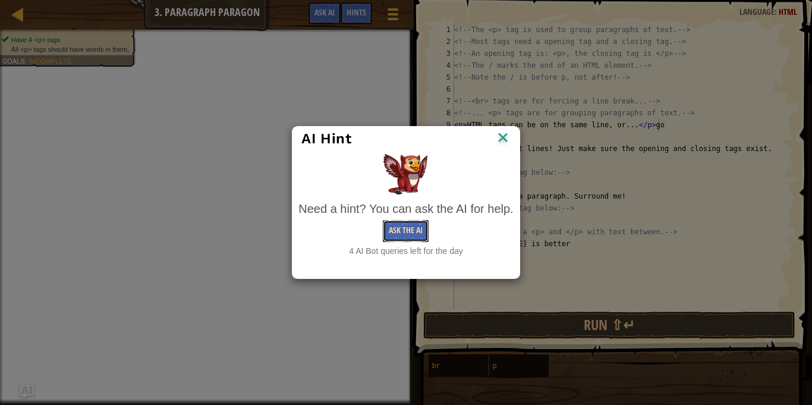
click at [408, 229] on button "Ask the AI" at bounding box center [406, 231] width 46 height 22
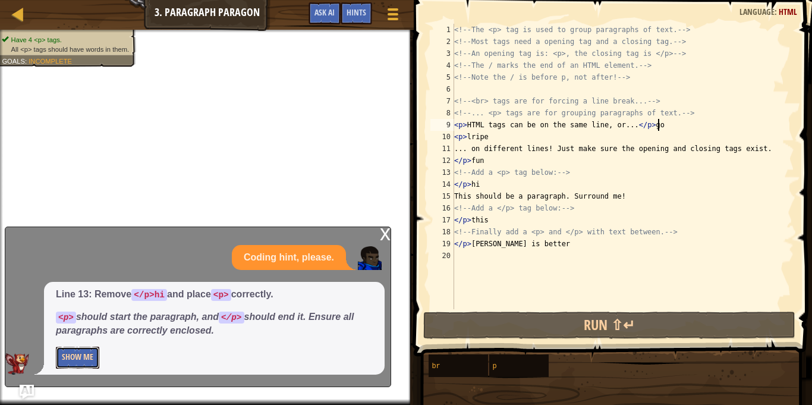
click at [96, 361] on button "Show Me" at bounding box center [77, 358] width 43 height 22
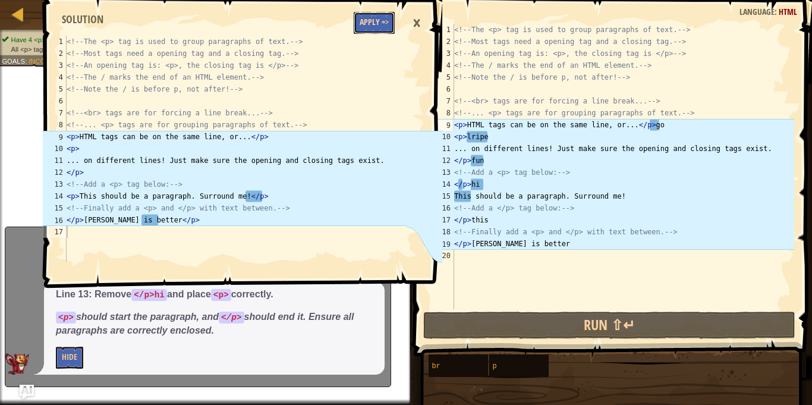
click at [380, 19] on button "Apply =>" at bounding box center [374, 23] width 41 height 22
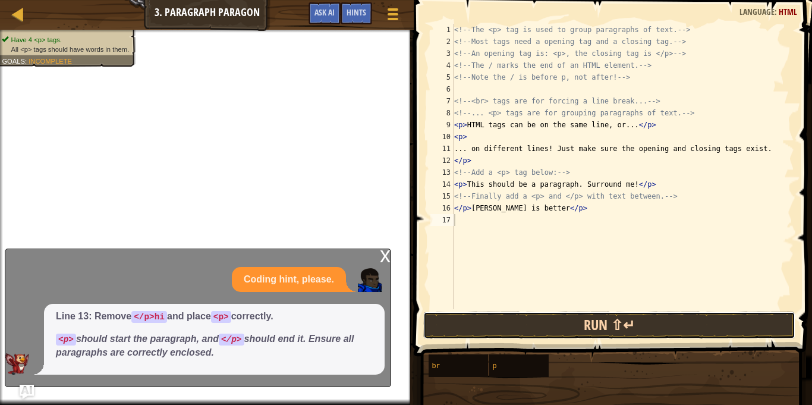
click at [564, 326] on button "Run ⇧↵" at bounding box center [609, 324] width 373 height 27
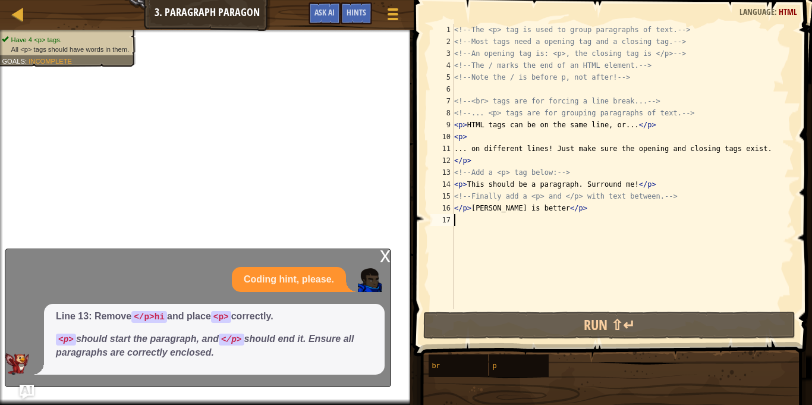
click at [383, 252] on div "x" at bounding box center [385, 255] width 11 height 12
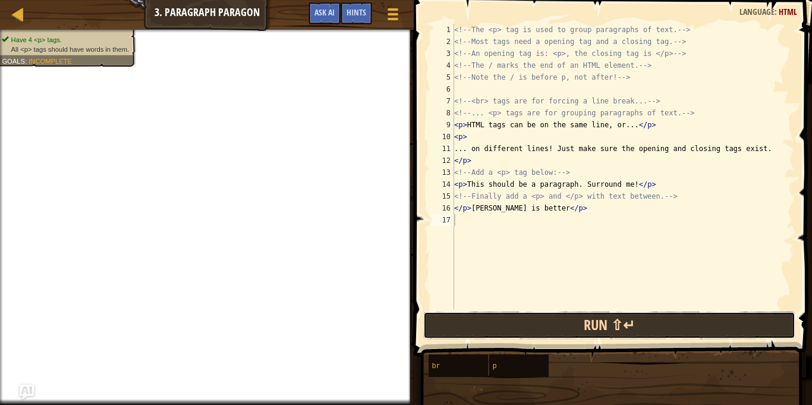
click at [455, 329] on button "Run ⇧↵" at bounding box center [609, 324] width 373 height 27
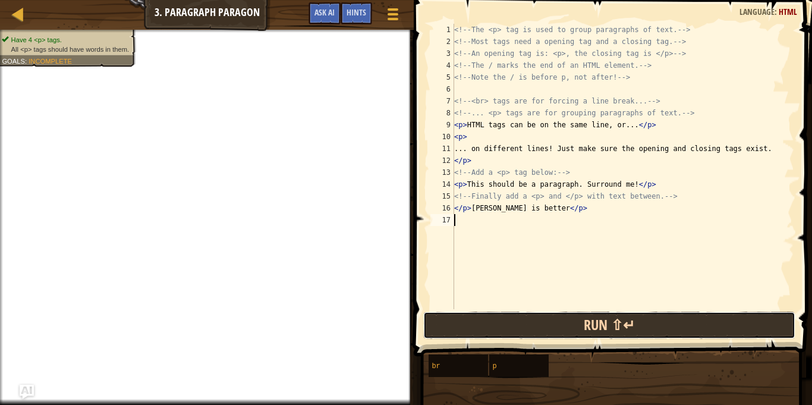
click at [450, 326] on button "Run ⇧↵" at bounding box center [609, 324] width 373 height 27
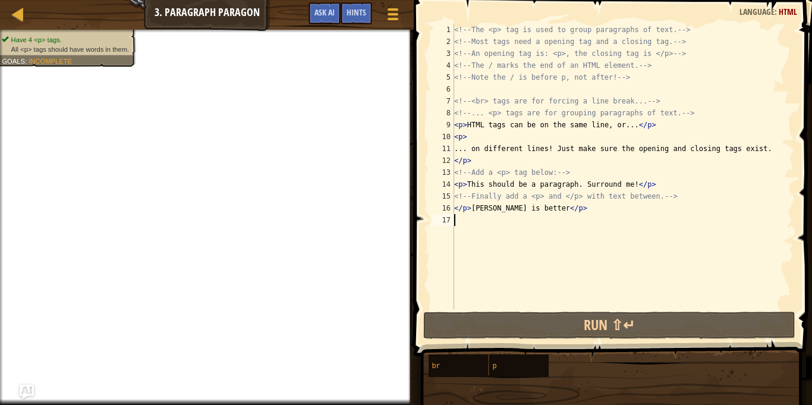
click at [508, 162] on div "<!-- The <p> tag is used to group paragraphs of text. --> <!-- Most tags need a…" at bounding box center [623, 178] width 342 height 309
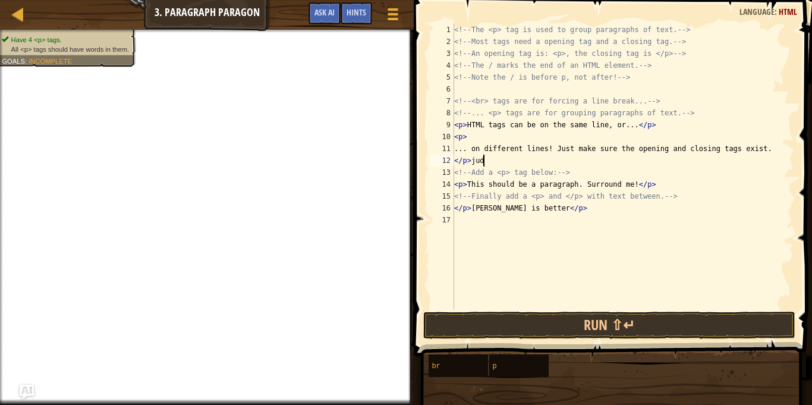
scroll to position [5, 4]
click at [475, 140] on div "<!-- The <p> tag is used to group paragraphs of text. --> <!-- Most tags need a…" at bounding box center [623, 178] width 342 height 309
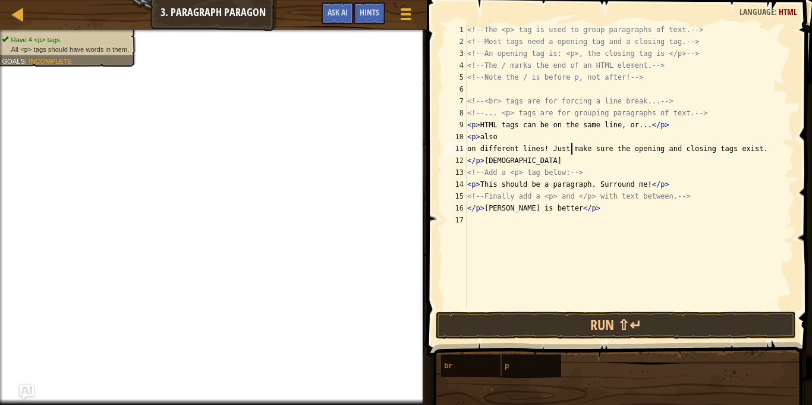
click at [572, 152] on div "<!-- The <p> tag is used to group paragraphs of text. --> <!-- Most tags need a…" at bounding box center [629, 178] width 329 height 309
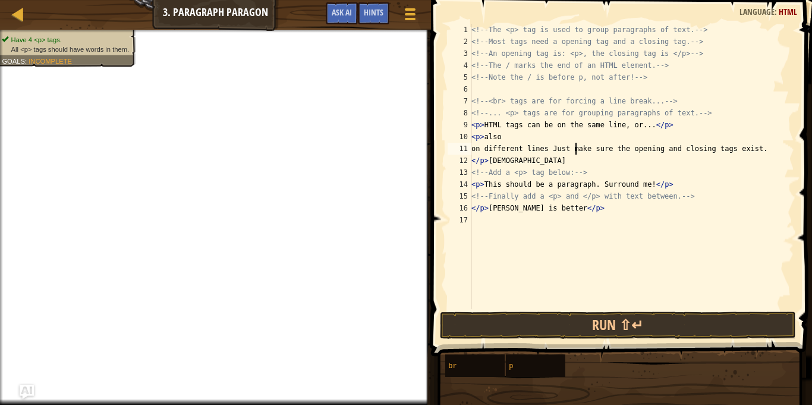
click at [574, 149] on div "<!-- The <p> tag is used to group paragraphs of text. --> <!-- Most tags need a…" at bounding box center [631, 178] width 325 height 309
click at [574, 315] on button "Run ⇧↵" at bounding box center [618, 324] width 356 height 27
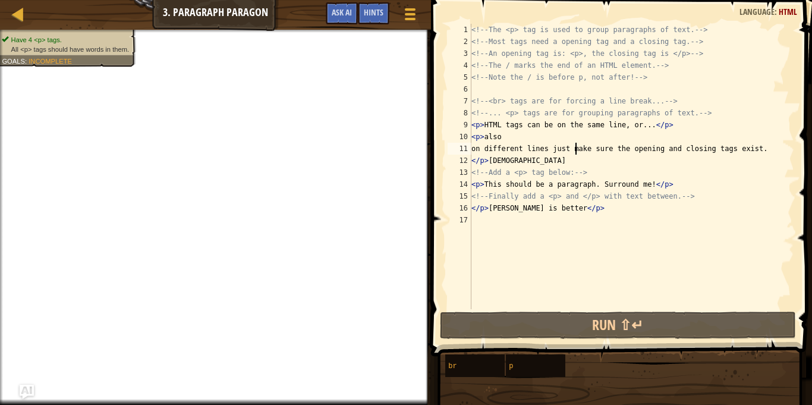
click at [515, 158] on div "<!-- The <p> tag is used to group paragraphs of text. --> <!-- Most tags need a…" at bounding box center [631, 178] width 325 height 309
paste textarea "</p>"
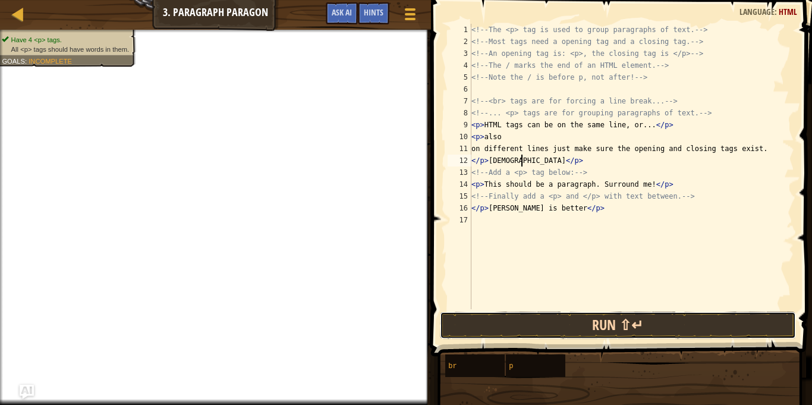
click at [559, 327] on button "Run ⇧↵" at bounding box center [618, 324] width 356 height 27
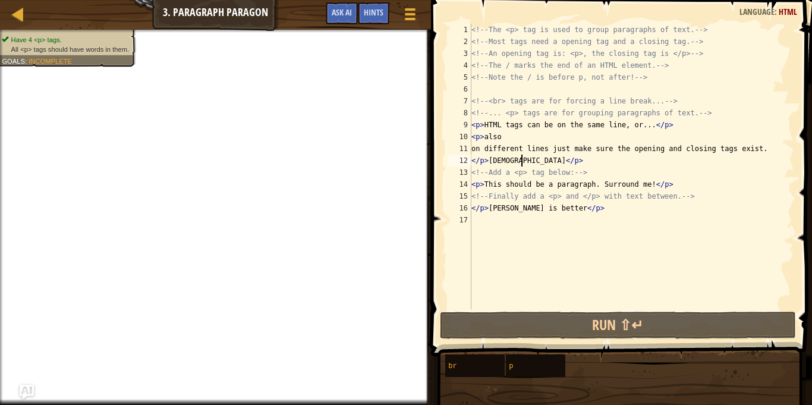
click at [777, 150] on div "<!-- The <p> tag is used to group paragraphs of text. --> <!-- Most tags need a…" at bounding box center [631, 178] width 325 height 309
click at [783, 150] on div "<!-- The <p> tag is used to group paragraphs of text. --> <!-- Most tags need a…" at bounding box center [631, 178] width 325 height 309
paste textarea "</p>"
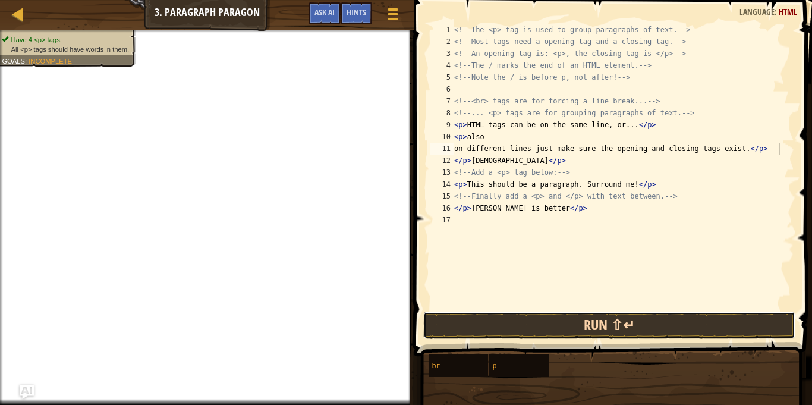
click at [631, 324] on button "Run ⇧↵" at bounding box center [609, 324] width 373 height 27
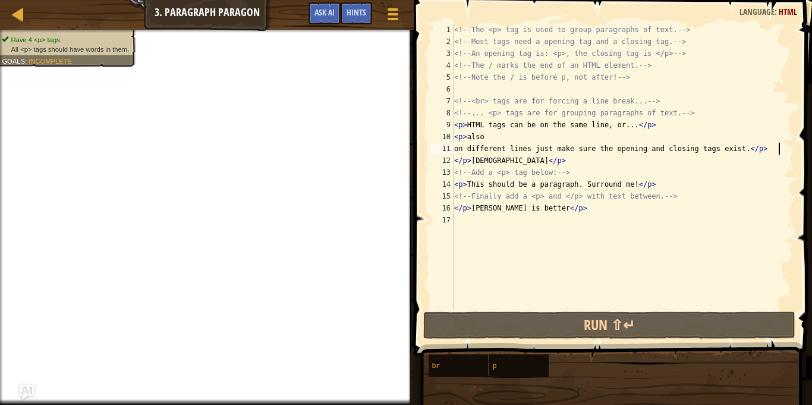
click at [487, 138] on div "<!-- The <p> tag is used to group paragraphs of text. --> <!-- Most tags need a…" at bounding box center [623, 178] width 342 height 309
paste textarea "</p>"
type textarea "<p>also</p>"
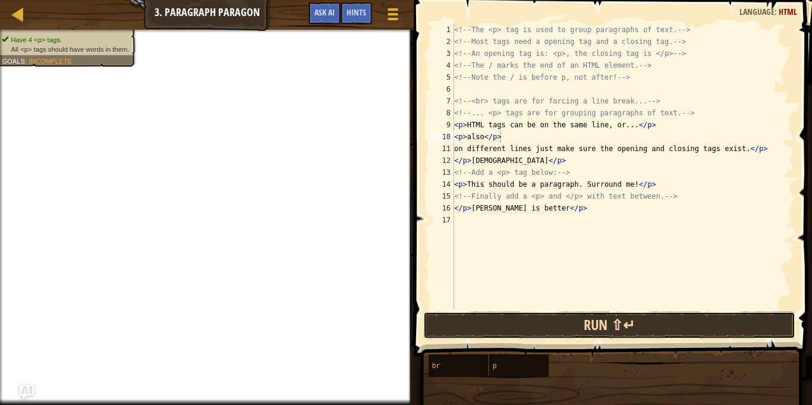
click at [628, 311] on button "Run ⇧↵" at bounding box center [609, 324] width 373 height 27
click at [631, 320] on button "Run ⇧↵" at bounding box center [609, 324] width 373 height 27
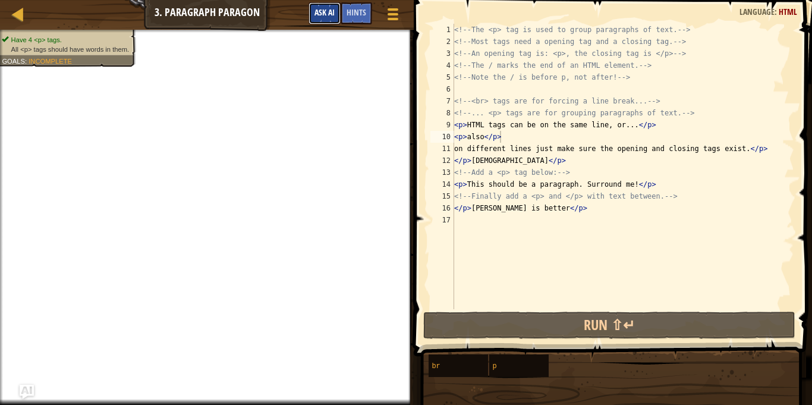
click at [329, 17] on span "Ask AI" at bounding box center [324, 12] width 20 height 11
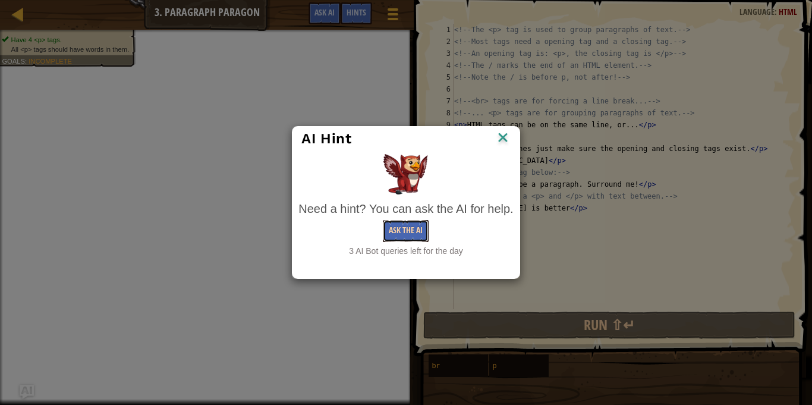
click at [399, 230] on button "Ask the AI" at bounding box center [406, 231] width 46 height 22
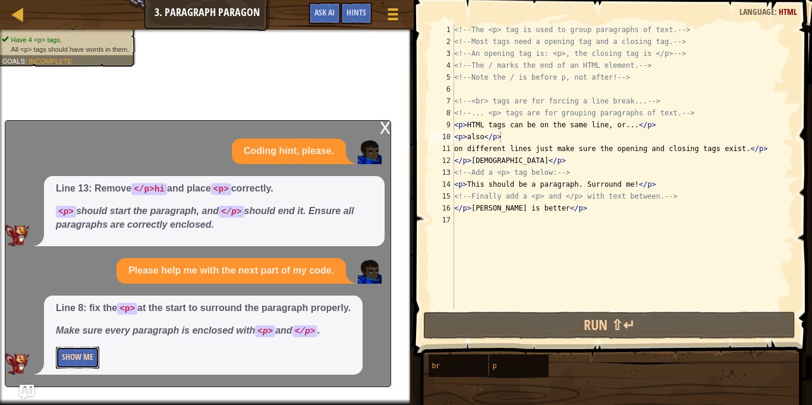
click at [86, 359] on button "Show Me" at bounding box center [77, 358] width 43 height 22
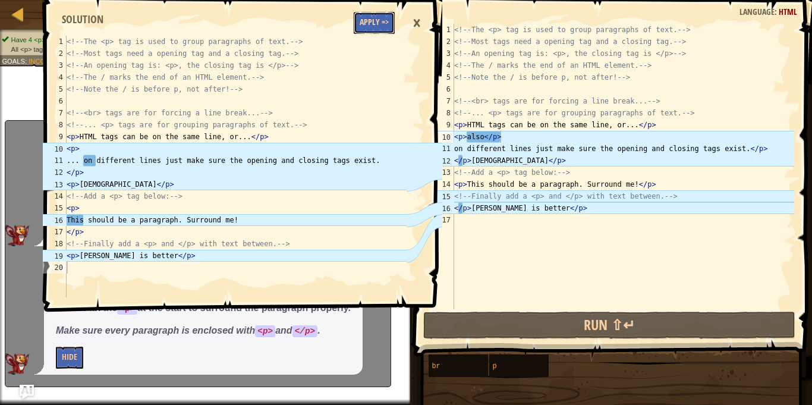
click at [363, 27] on button "Apply =>" at bounding box center [374, 23] width 41 height 22
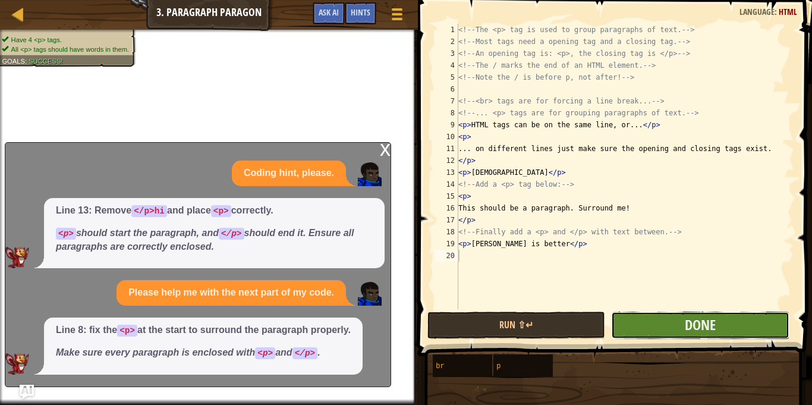
click at [716, 314] on button "Done" at bounding box center [700, 324] width 178 height 27
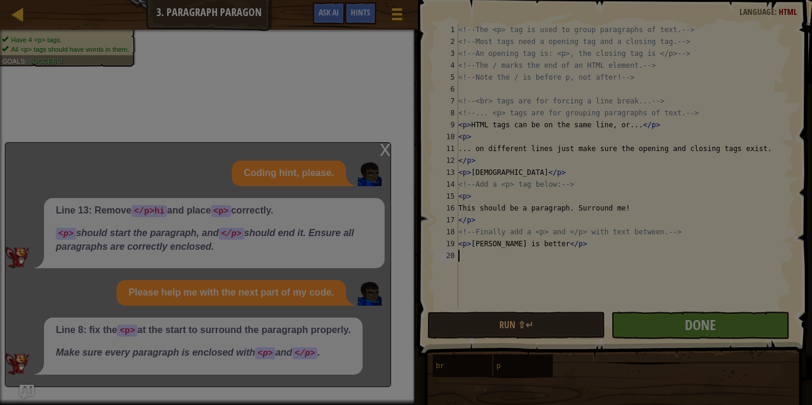
scroll to position [5, 0]
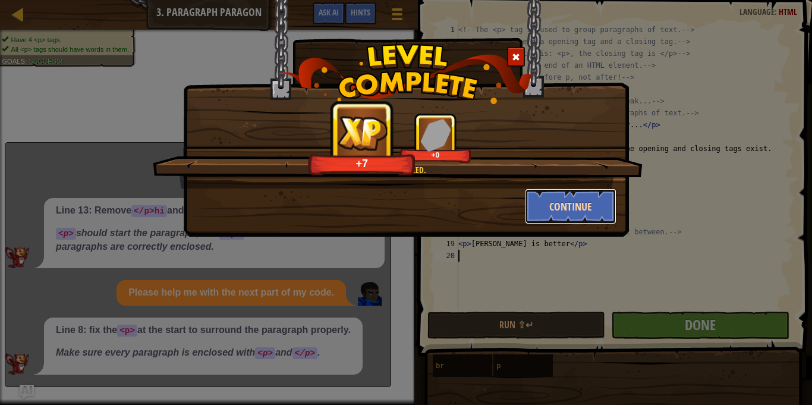
click at [594, 201] on button "Continue" at bounding box center [571, 206] width 92 height 36
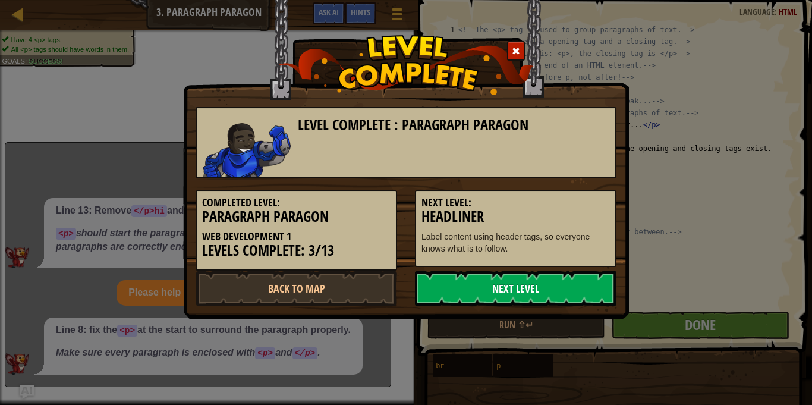
click at [551, 296] on link "Next Level" at bounding box center [515, 288] width 201 height 36
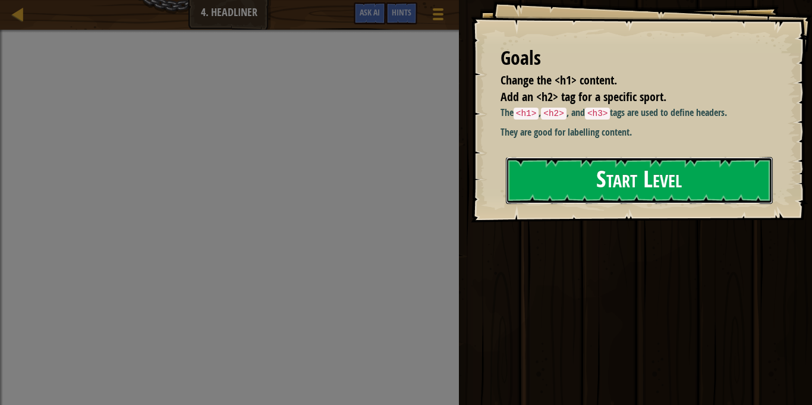
click at [613, 177] on button "Start Level" at bounding box center [639, 180] width 267 height 47
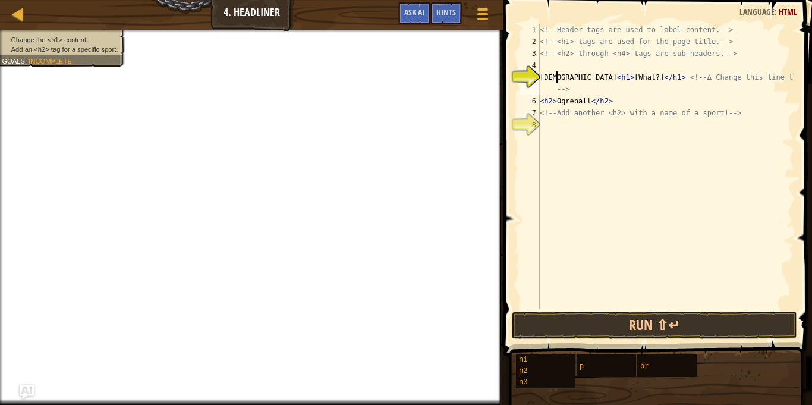
scroll to position [5, 3]
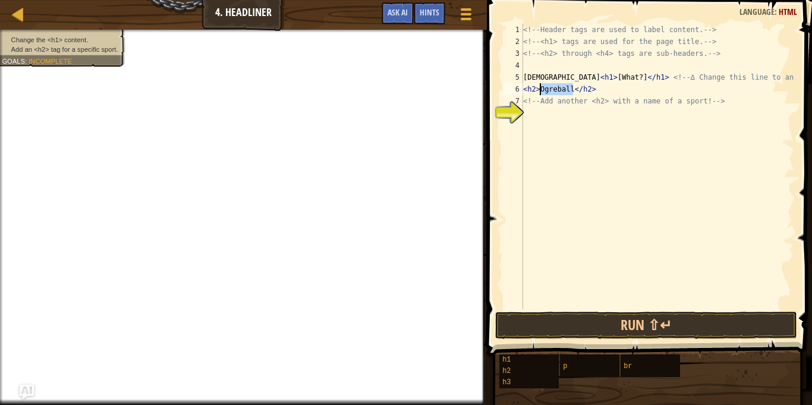
drag, startPoint x: 572, startPoint y: 89, endPoint x: 540, endPoint y: 86, distance: 32.8
click at [540, 86] on div "<!-- Header tags are used to label content. --> <!-- <h1> tags are used for the…" at bounding box center [657, 178] width 273 height 309
click at [524, 77] on div "<!-- Header tags are used to label content. --> <!-- <h1> tags are used for the…" at bounding box center [657, 178] width 273 height 309
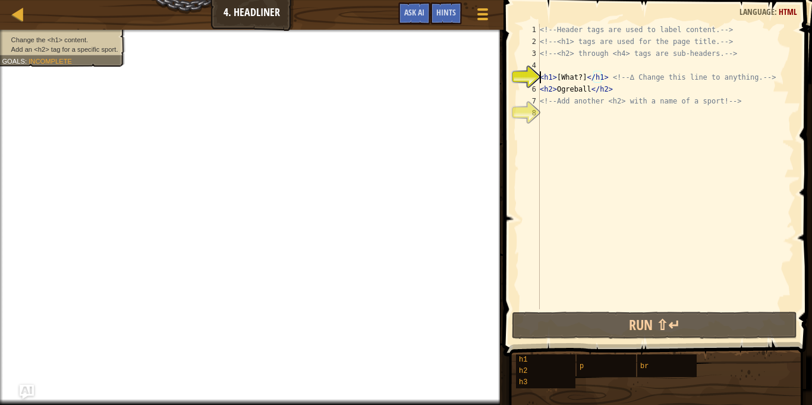
paste textarea "Ogreball"
type textarea "Ogreball<h1>[What?]</h1> <!-- ∆ Change this line to anything. -->"
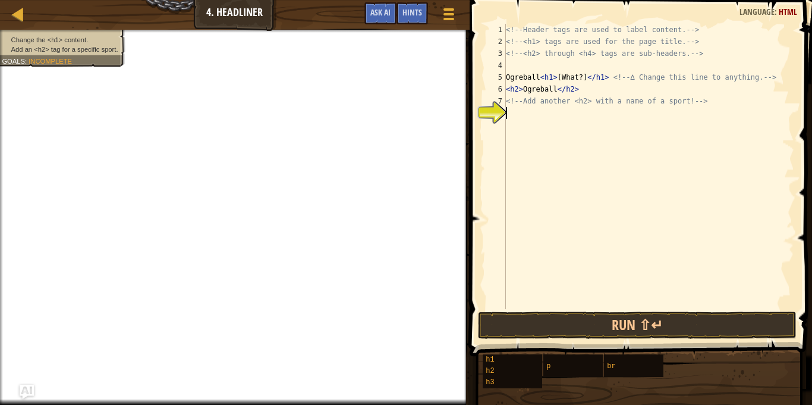
click at [519, 123] on div "<!-- Header tags are used to label content. --> <!-- <h1> tags are used for the…" at bounding box center [648, 178] width 291 height 309
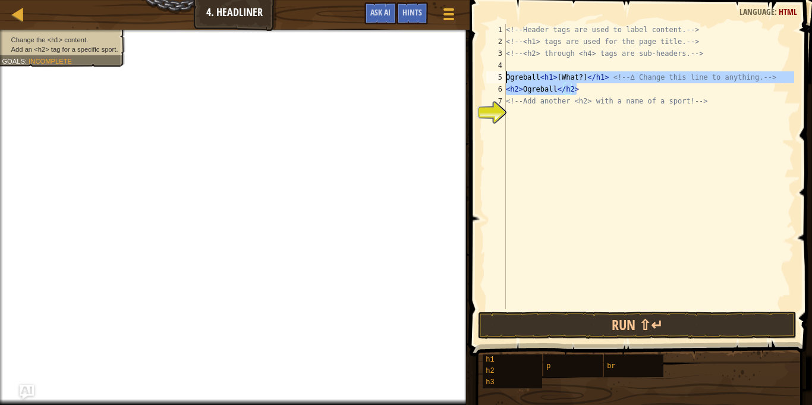
drag, startPoint x: 578, startPoint y: 90, endPoint x: 505, endPoint y: 83, distance: 73.5
click at [505, 83] on div "1 2 3 4 5 6 7 8 <!-- Header tags are used to label content. --> <!-- <h1> tags …" at bounding box center [639, 166] width 310 height 285
click at [505, 83] on div "6" at bounding box center [496, 89] width 20 height 12
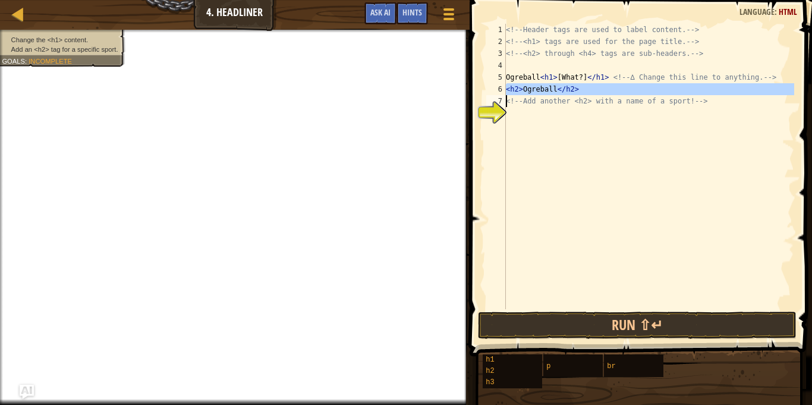
drag, startPoint x: 505, startPoint y: 87, endPoint x: 584, endPoint y: 88, distance: 78.5
click at [584, 88] on div "Ogreball<h1>[What?]</h1> <!-- ∆ Change this line to anything. --> 1 2 3 4 5 6 7…" at bounding box center [639, 166] width 310 height 285
type textarea "<h2>Ogreball</h2> <!-- Add another <h2> with a name of a sport! -->"
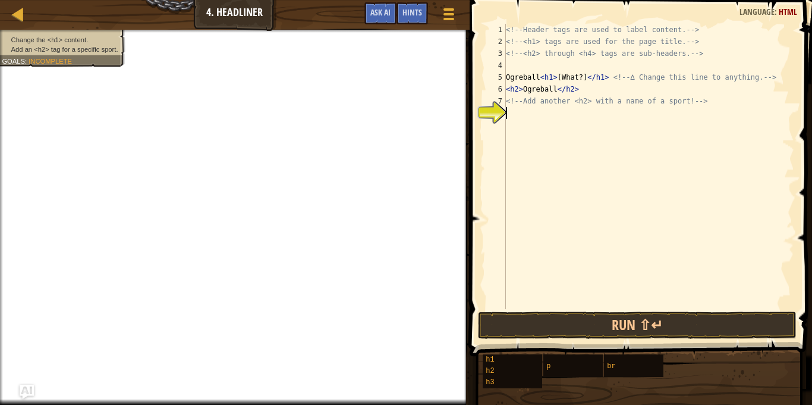
click at [546, 124] on div "<!-- Header tags are used to label content. --> <!-- <h1> tags are used for the…" at bounding box center [648, 178] width 291 height 309
paste textarea "<h2>Ogreball</h2>"
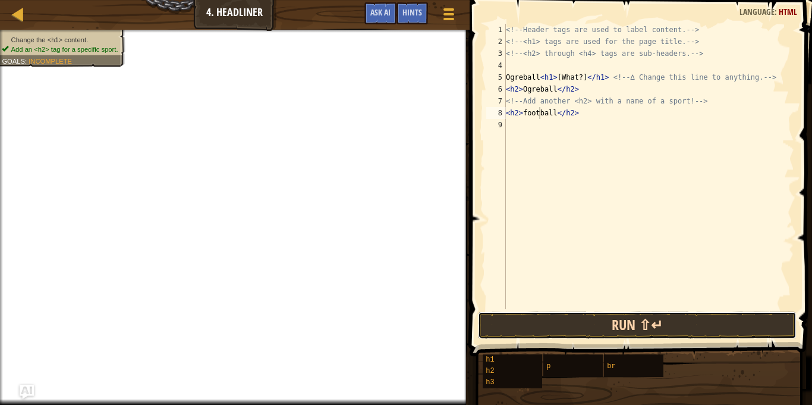
click at [584, 317] on button "Run ⇧↵" at bounding box center [637, 324] width 319 height 27
click at [587, 320] on button "Run ⇧↵" at bounding box center [637, 324] width 319 height 27
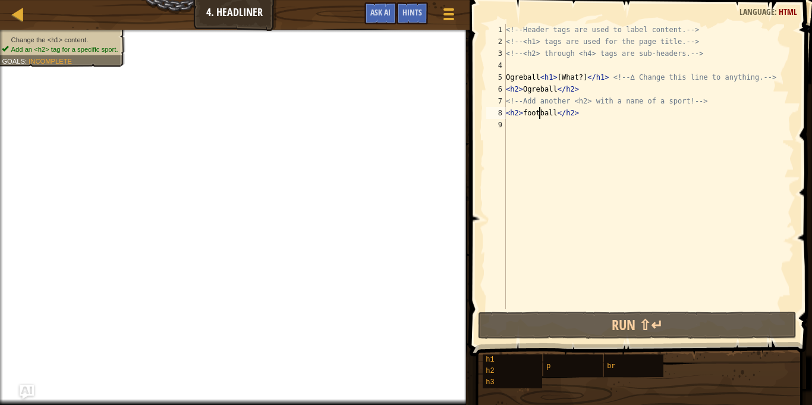
click at [579, 79] on div "<!-- Header tags are used to label content. --> <!-- <h1> tags are used for the…" at bounding box center [648, 178] width 291 height 309
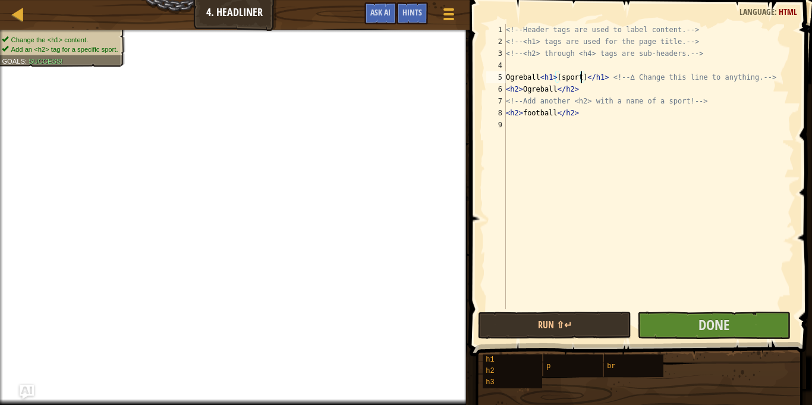
scroll to position [5, 11]
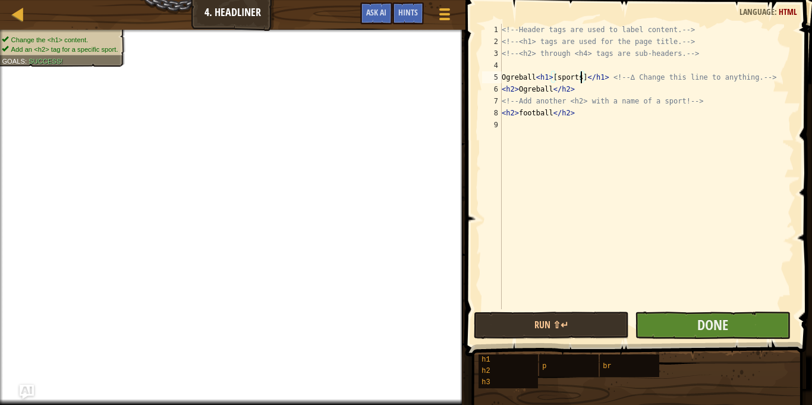
type textarea "Ogreball<h1>[sports]</h1> <!-- ∆ Change this line to anything. -->"
click at [653, 330] on button "Done" at bounding box center [712, 324] width 155 height 27
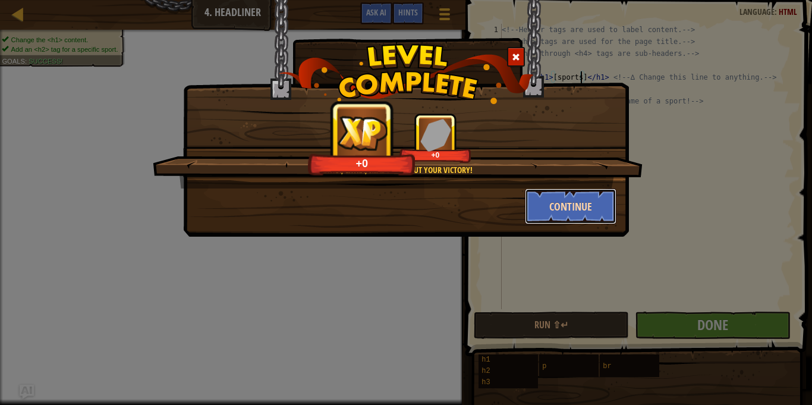
click at [588, 204] on button "Continue" at bounding box center [571, 206] width 92 height 36
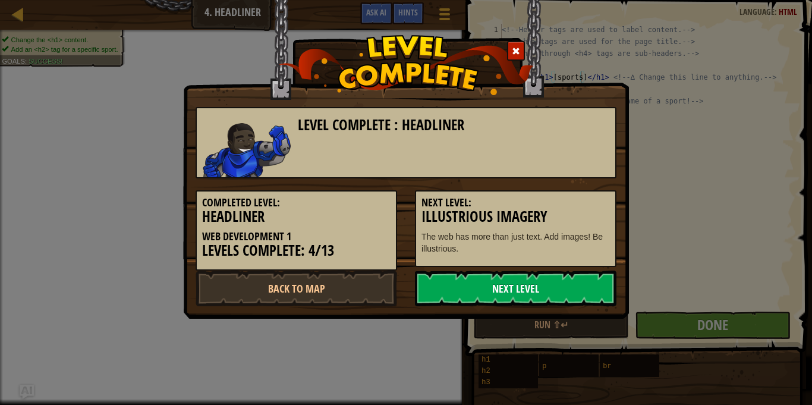
click at [515, 288] on link "Next Level" at bounding box center [515, 288] width 201 height 36
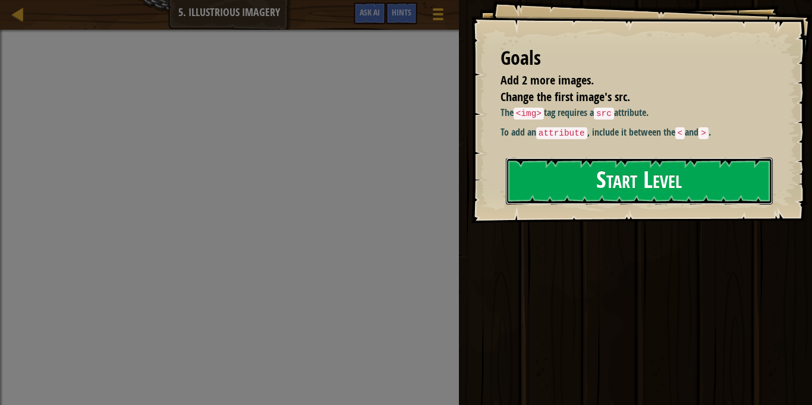
click at [569, 204] on button "Start Level" at bounding box center [639, 181] width 267 height 47
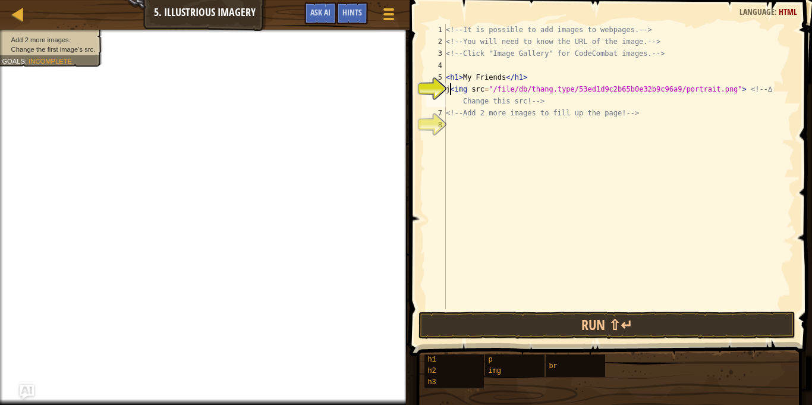
scroll to position [5, 1]
type textarea "<img src="/file/db/thang.type/53ed1d9c2b65b0e32b9c96a9/portrait.png"> <!-- ∆ Ch…"
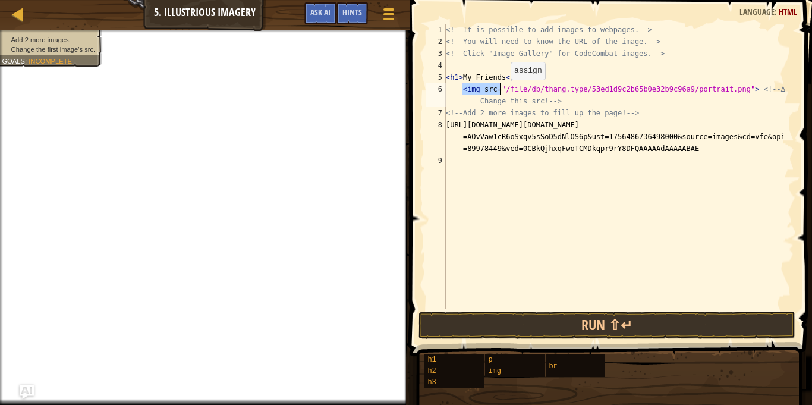
drag, startPoint x: 461, startPoint y: 87, endPoint x: 500, endPoint y: 91, distance: 38.8
click at [500, 91] on div "<!-- It is possible to add images to webpages. --> <!-- You will need to know t…" at bounding box center [618, 178] width 351 height 309
click at [445, 125] on div "8" at bounding box center [436, 137] width 20 height 36
paste textarea "<img src="
type textarea "<img src=[URL][DOMAIN_NAME][DOMAIN_NAME]"
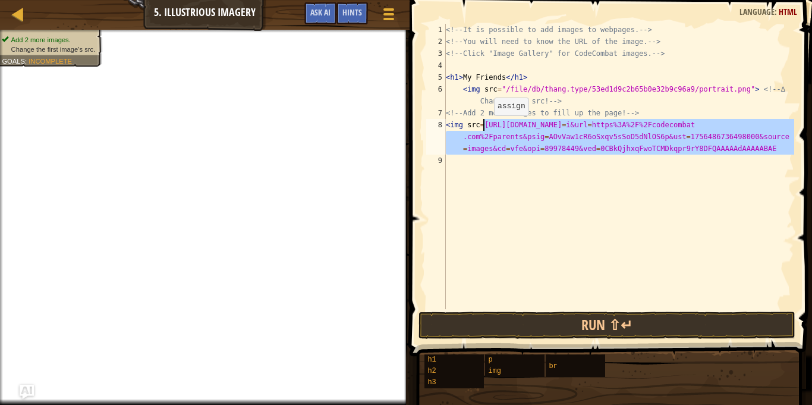
drag, startPoint x: 777, startPoint y: 155, endPoint x: 482, endPoint y: 127, distance: 296.7
click at [482, 127] on div "<!-- It is possible to add images to webpages. --> <!-- You will need to know t…" at bounding box center [618, 178] width 351 height 309
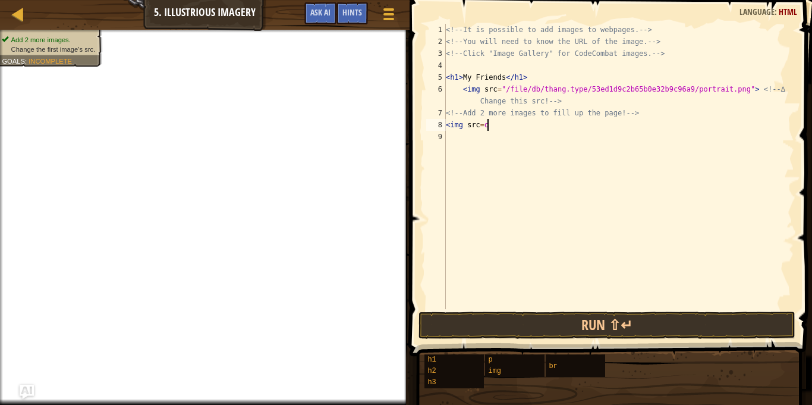
scroll to position [5, 5]
paste textarea "<img src="
click at [631, 318] on button "Run ⇧↵" at bounding box center [606, 324] width 377 height 27
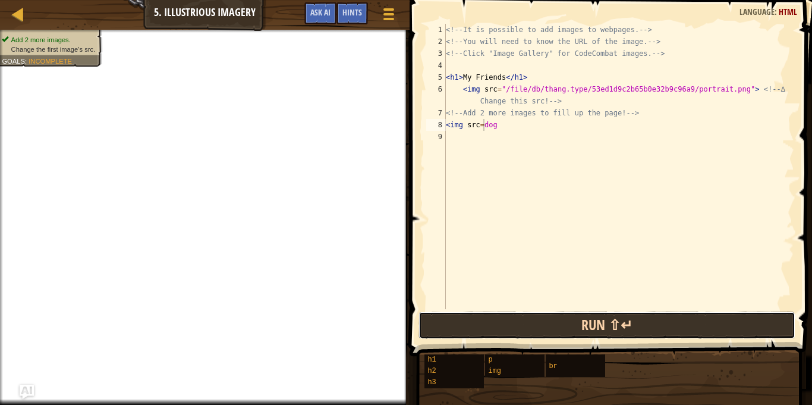
click at [635, 319] on button "Run ⇧↵" at bounding box center [606, 324] width 377 height 27
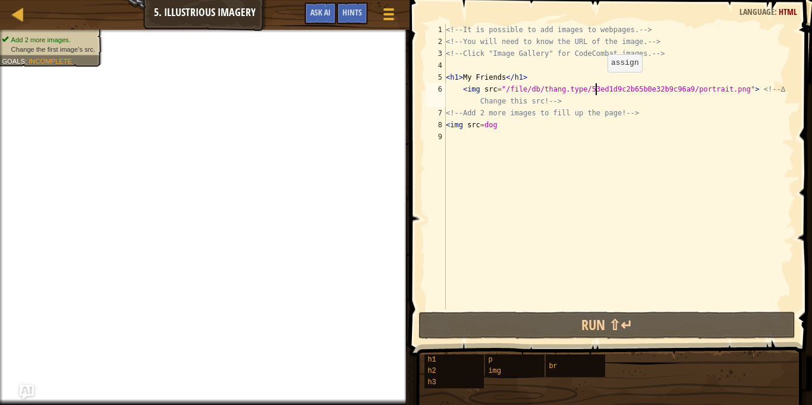
click at [597, 83] on div "<!-- It is possible to add images to webpages. --> <!-- You will need to know t…" at bounding box center [618, 178] width 351 height 309
click at [604, 89] on div "<!-- It is possible to add images to webpages. --> <!-- You will need to know t…" at bounding box center [618, 178] width 351 height 309
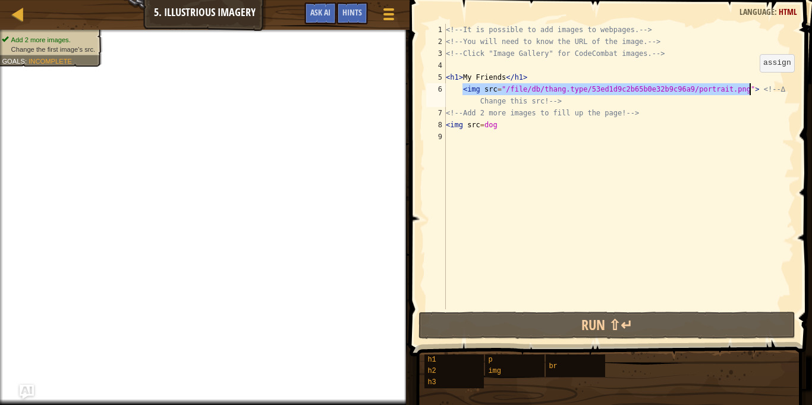
drag, startPoint x: 461, startPoint y: 87, endPoint x: 749, endPoint y: 84, distance: 288.3
click at [749, 84] on div "<!-- It is possible to add images to webpages. --> <!-- You will need to know t…" at bounding box center [618, 178] width 351 height 309
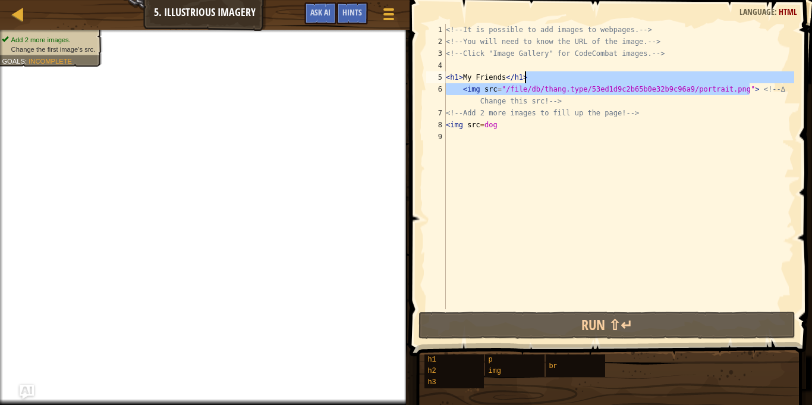
type textarea "<img src="/file/db/thang.type/53ed1d9c2b65b0e32b9c96a9/portrait.png"> <!-- ∆ Ch…"
click at [462, 173] on div "<!-- It is possible to add images to webpages. --> <!-- You will need to know t…" at bounding box center [618, 178] width 351 height 309
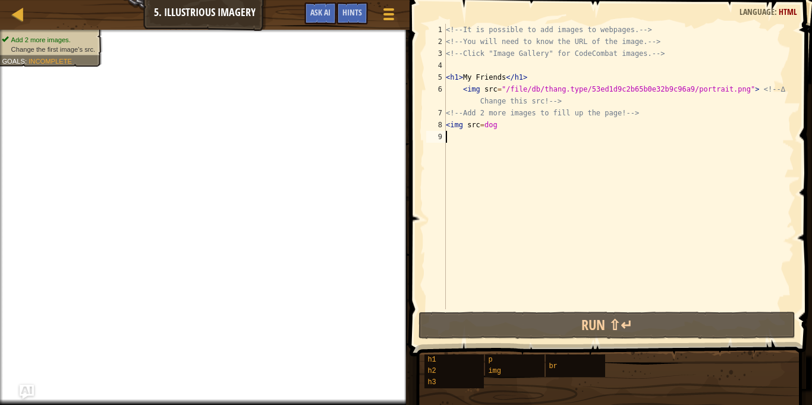
scroll to position [5, 0]
click at [479, 165] on div "<!-- It is possible to add images to webpages. --> <!-- You will need to know t…" at bounding box center [618, 178] width 351 height 309
click at [723, 89] on div "<!-- It is possible to add images to webpages. --> <!-- You will need to know t…" at bounding box center [618, 178] width 351 height 309
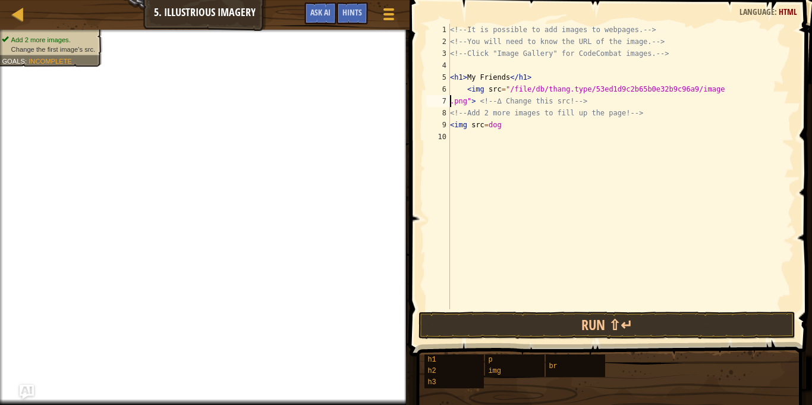
scroll to position [5, 20]
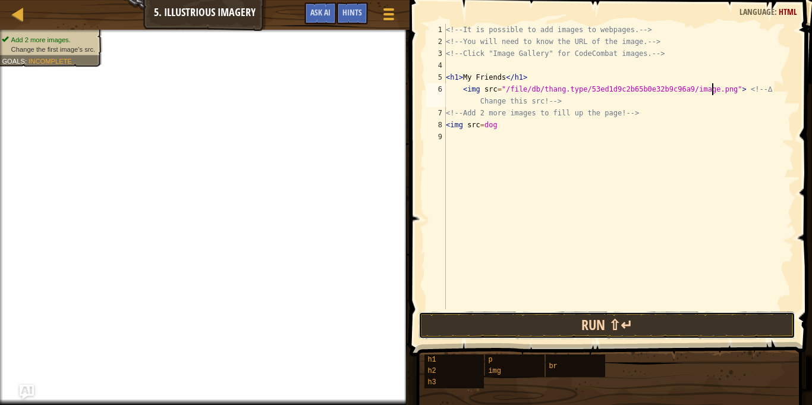
click at [716, 319] on button "Run ⇧↵" at bounding box center [606, 324] width 377 height 27
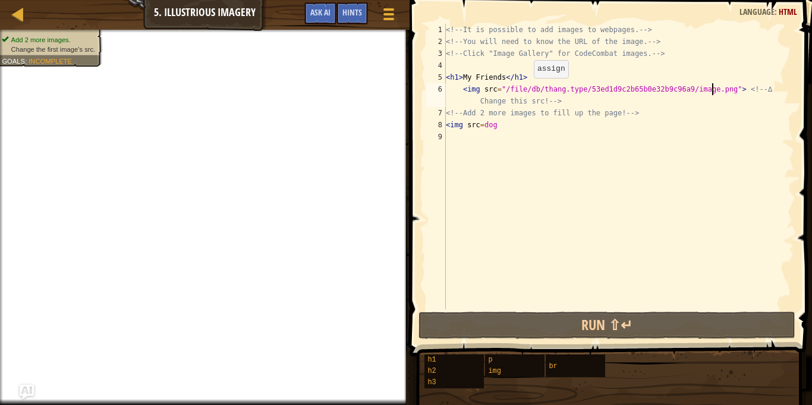
click at [524, 89] on div "<!-- It is possible to add images to webpages. --> <!-- You will need to know t…" at bounding box center [618, 178] width 351 height 309
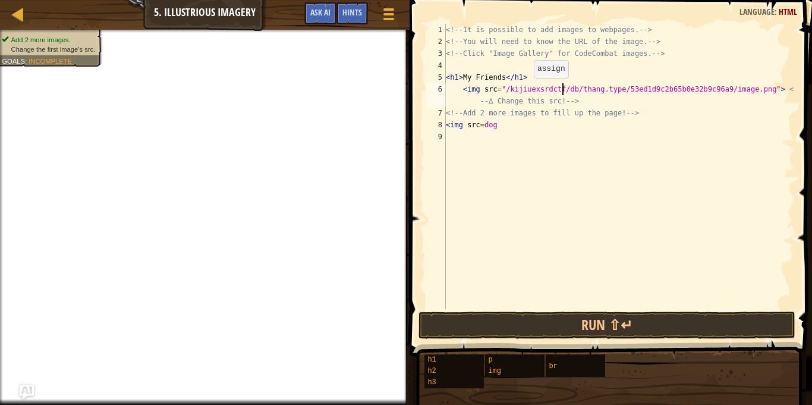
scroll to position [5, 19]
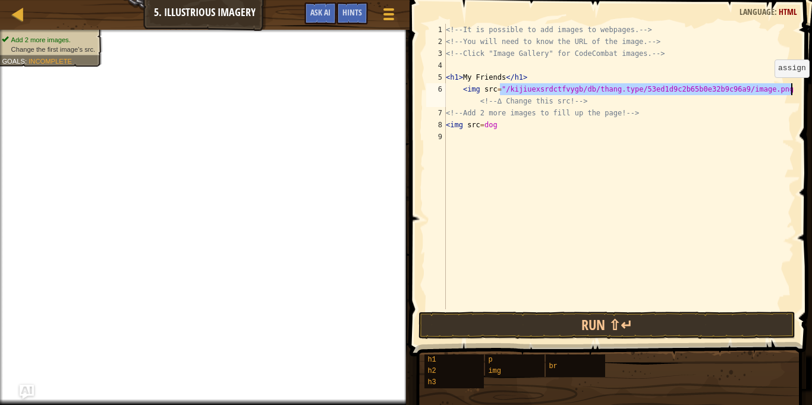
drag, startPoint x: 500, startPoint y: 90, endPoint x: 789, endPoint y: 89, distance: 289.5
click at [789, 89] on div "<!-- It is possible to add images to webpages. --> <!-- You will need to know t…" at bounding box center [618, 178] width 351 height 309
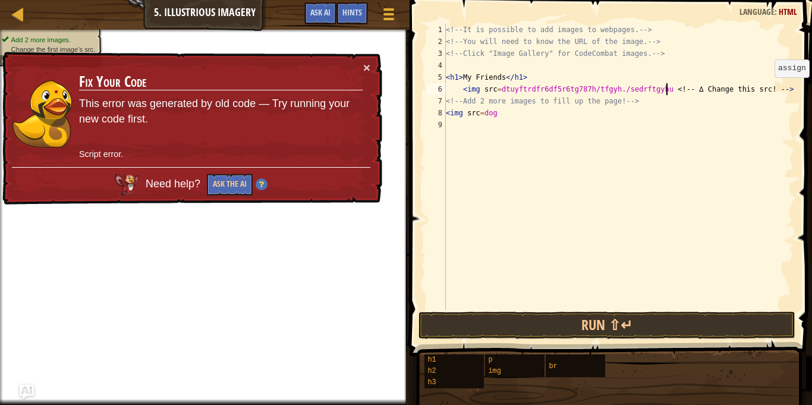
scroll to position [5, 32]
type textarea "<img src=dtuyftrdfr6df5r6tg787h/tfgyh./sedrftgyhu/ <!-- ∆ Change this src! -->"
click at [238, 178] on button "Ask the AI" at bounding box center [230, 185] width 46 height 22
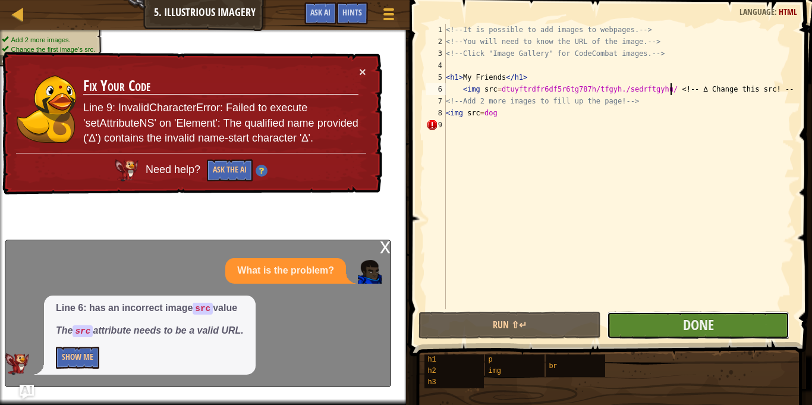
click at [709, 336] on button "Done" at bounding box center [698, 324] width 182 height 27
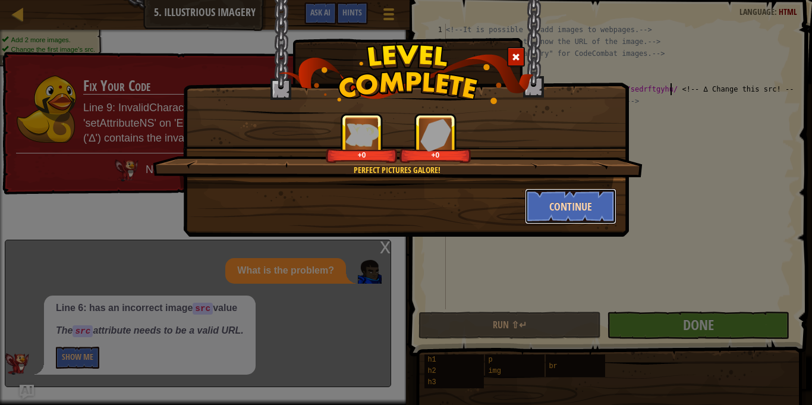
click at [571, 205] on button "Continue" at bounding box center [571, 206] width 92 height 36
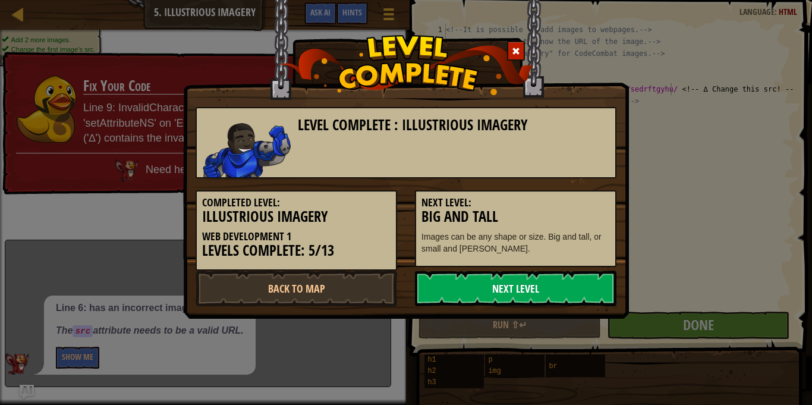
click at [497, 286] on link "Next Level" at bounding box center [515, 288] width 201 height 36
